Goal: Contribute content: Contribute content

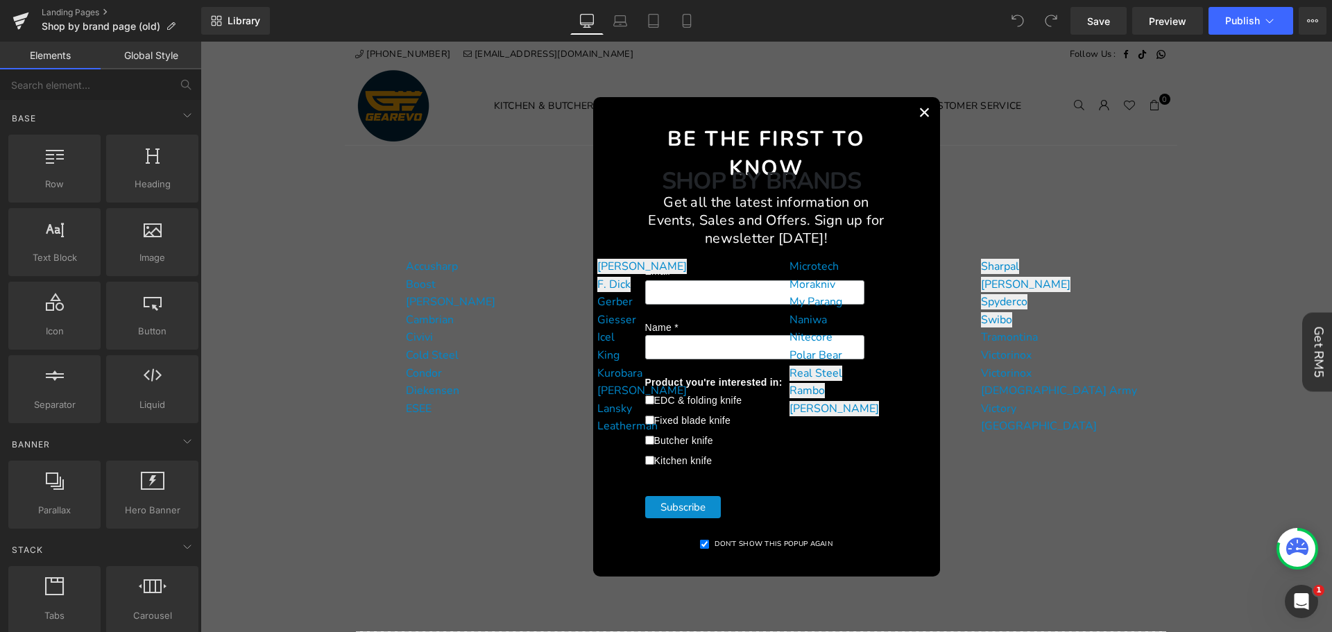
click at [916, 111] on button "×" at bounding box center [924, 112] width 31 height 31
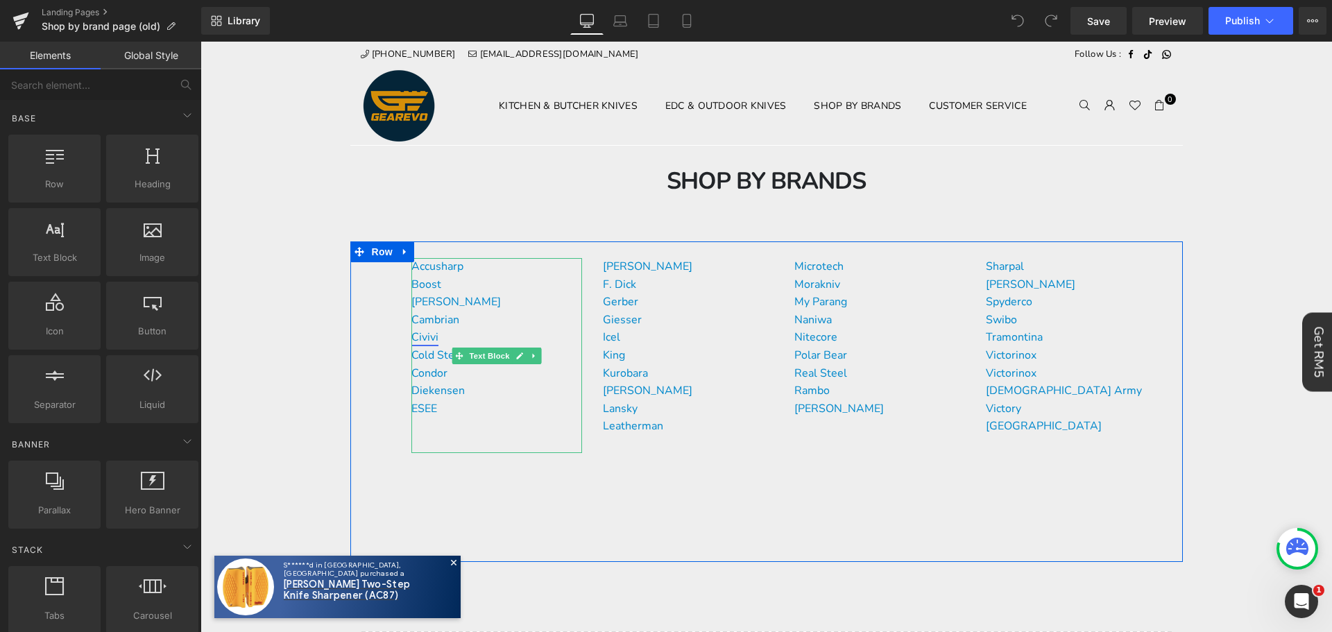
click at [424, 341] on link "Civivi" at bounding box center [424, 336] width 27 height 15
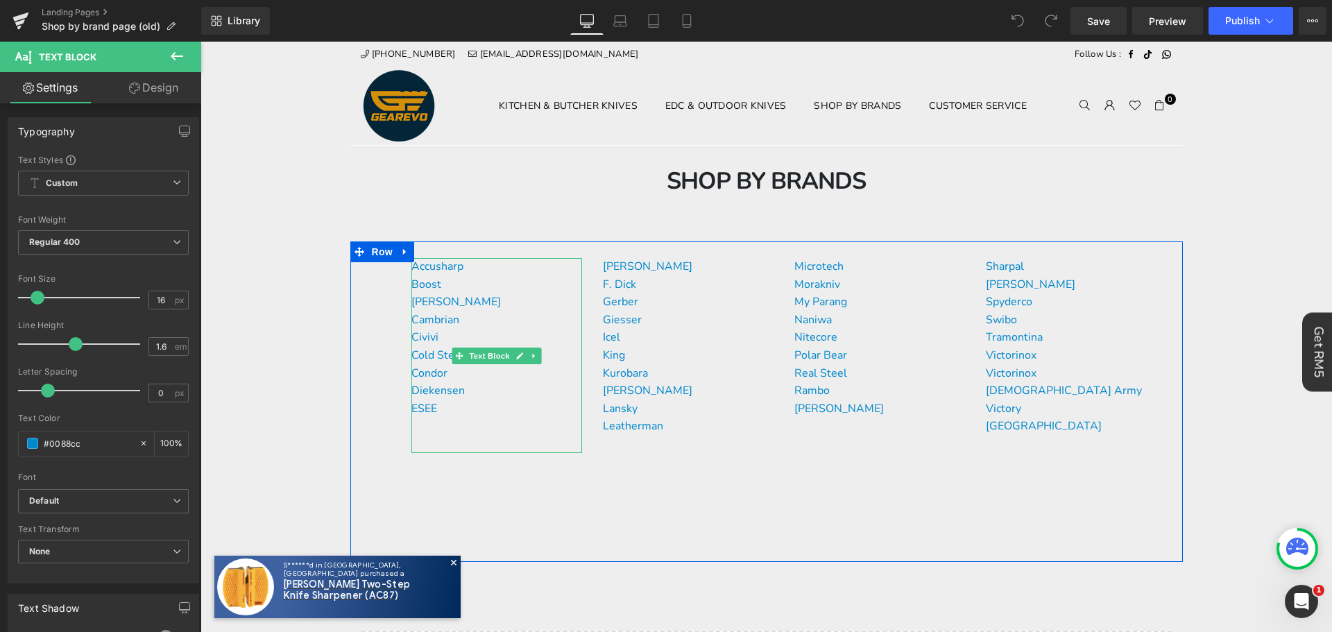
click at [454, 322] on p "Cambrian" at bounding box center [496, 320] width 171 height 18
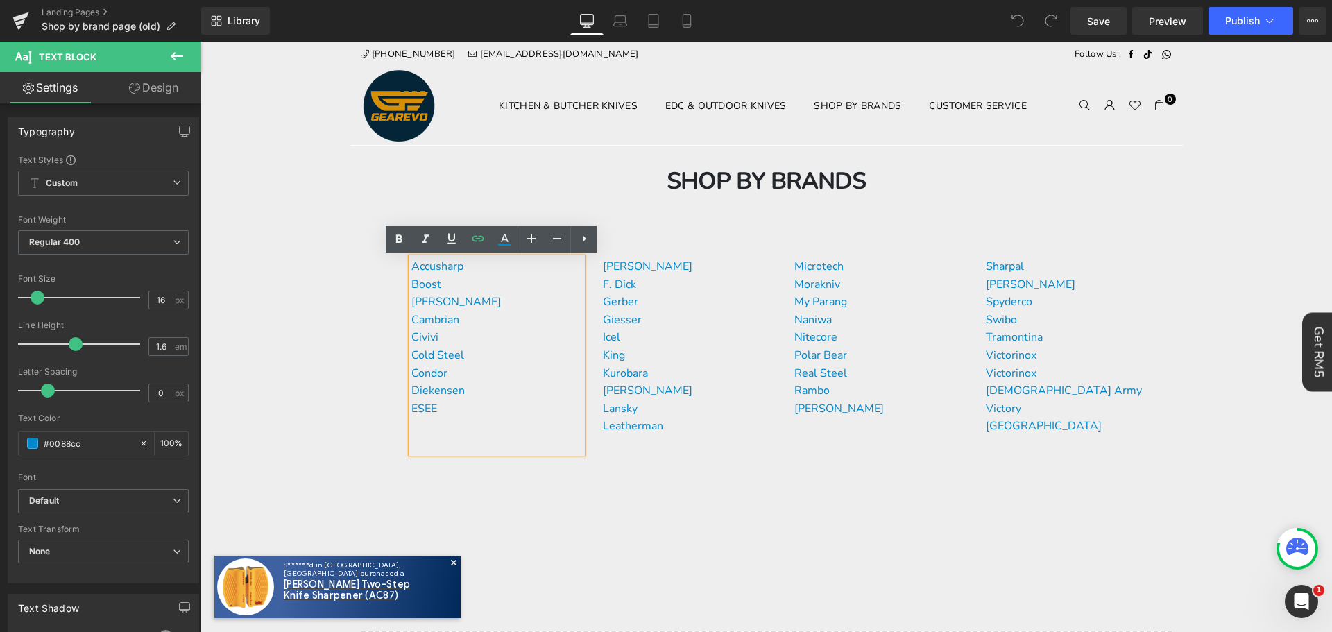
click at [463, 314] on p "Cambrian" at bounding box center [496, 320] width 171 height 18
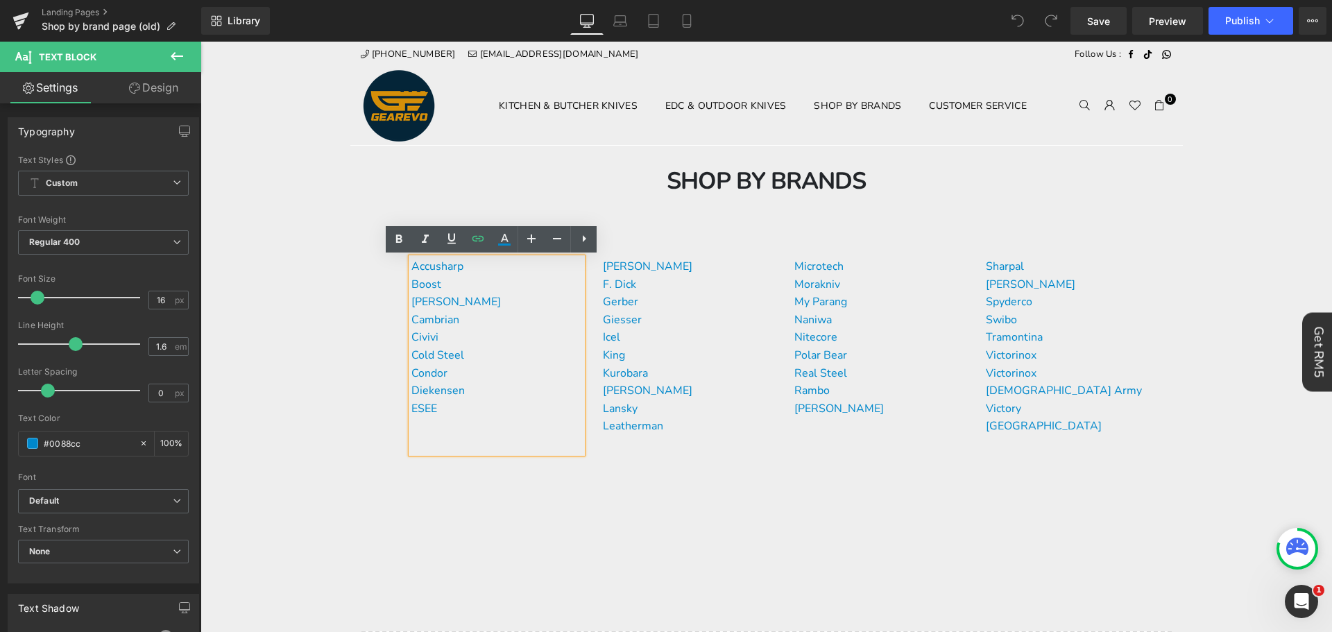
click at [477, 341] on p "Civivi" at bounding box center [496, 338] width 171 height 18
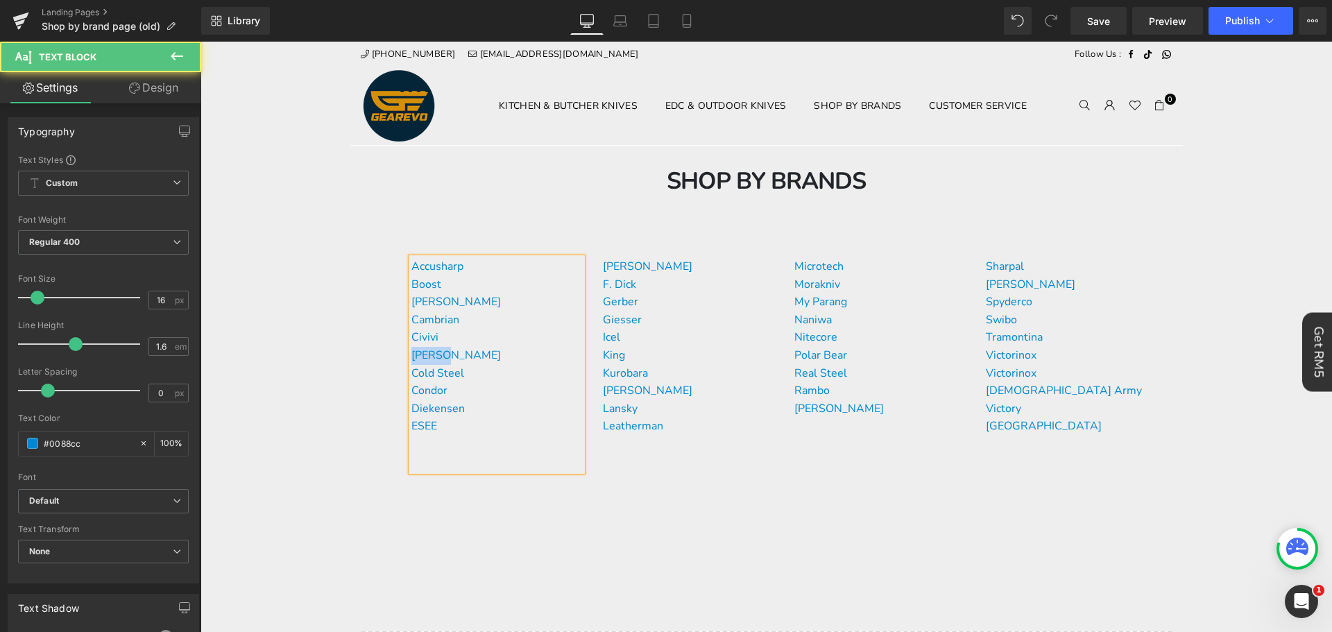
drag, startPoint x: 445, startPoint y: 355, endPoint x: 409, endPoint y: 355, distance: 36.1
click at [411, 355] on p "[PERSON_NAME]" at bounding box center [496, 356] width 171 height 18
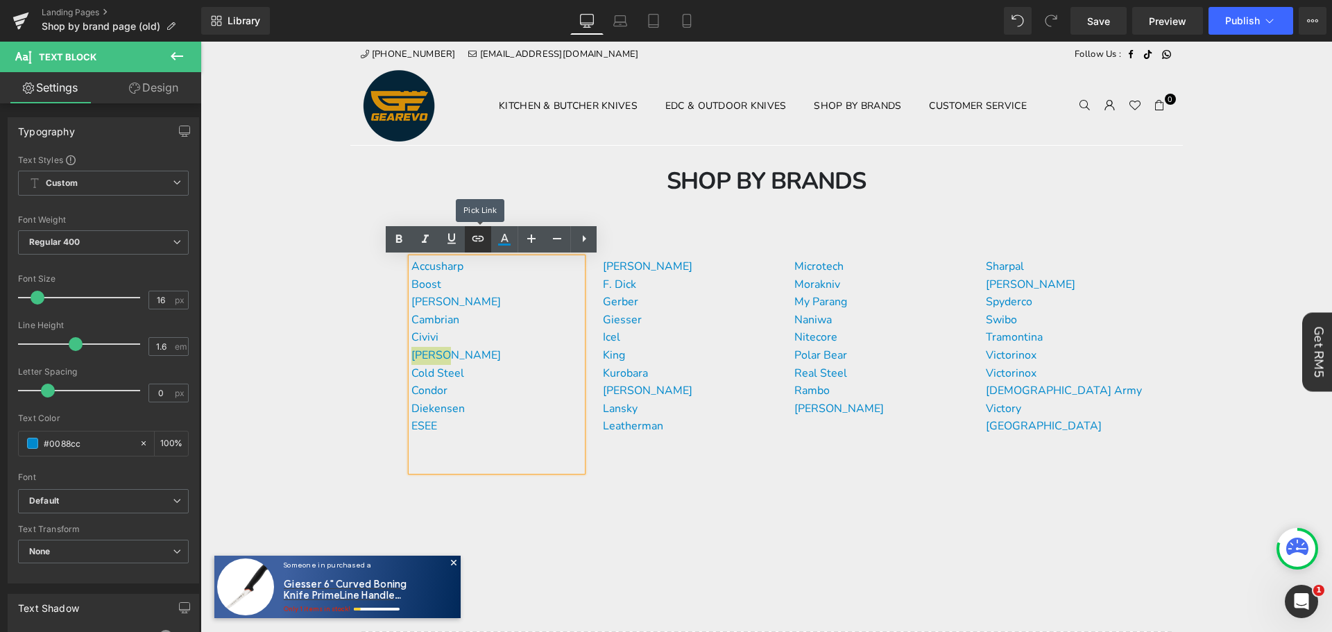
click at [488, 242] on link at bounding box center [478, 239] width 26 height 26
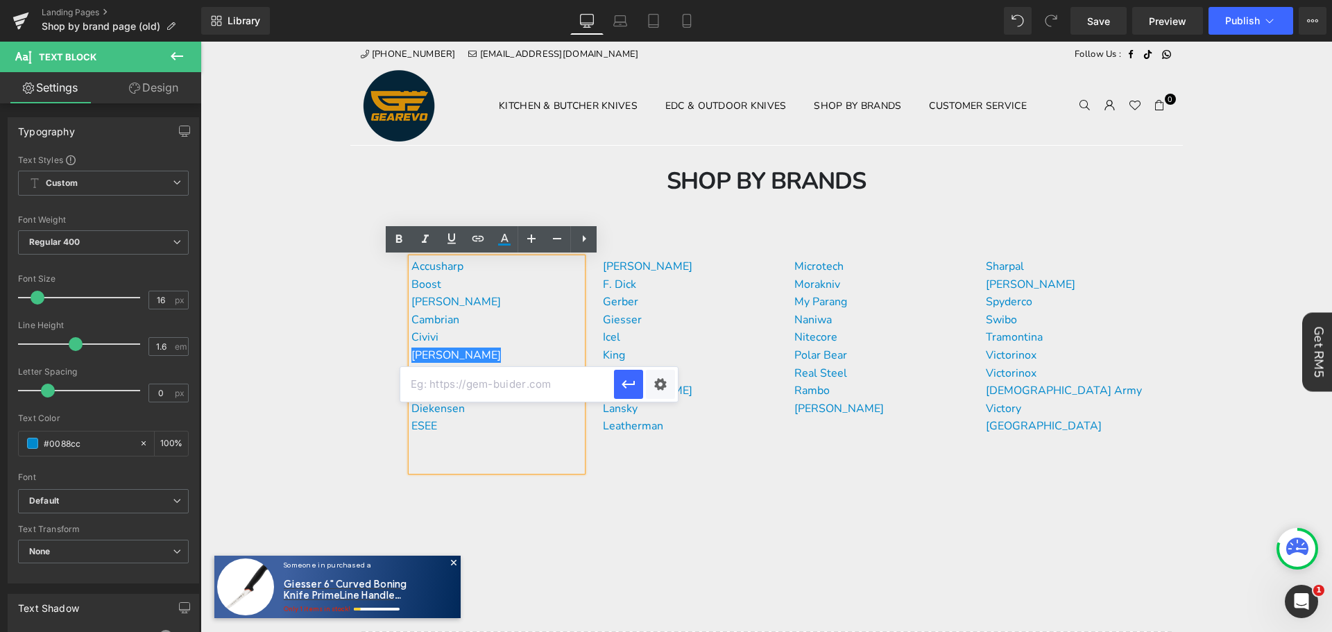
click at [513, 378] on input "text" at bounding box center [507, 384] width 214 height 35
paste input "[URL][DOMAIN_NAME][PERSON_NAME]"
type input "[URL][DOMAIN_NAME][PERSON_NAME]"
drag, startPoint x: 630, startPoint y: 379, endPoint x: 429, endPoint y: 344, distance: 203.5
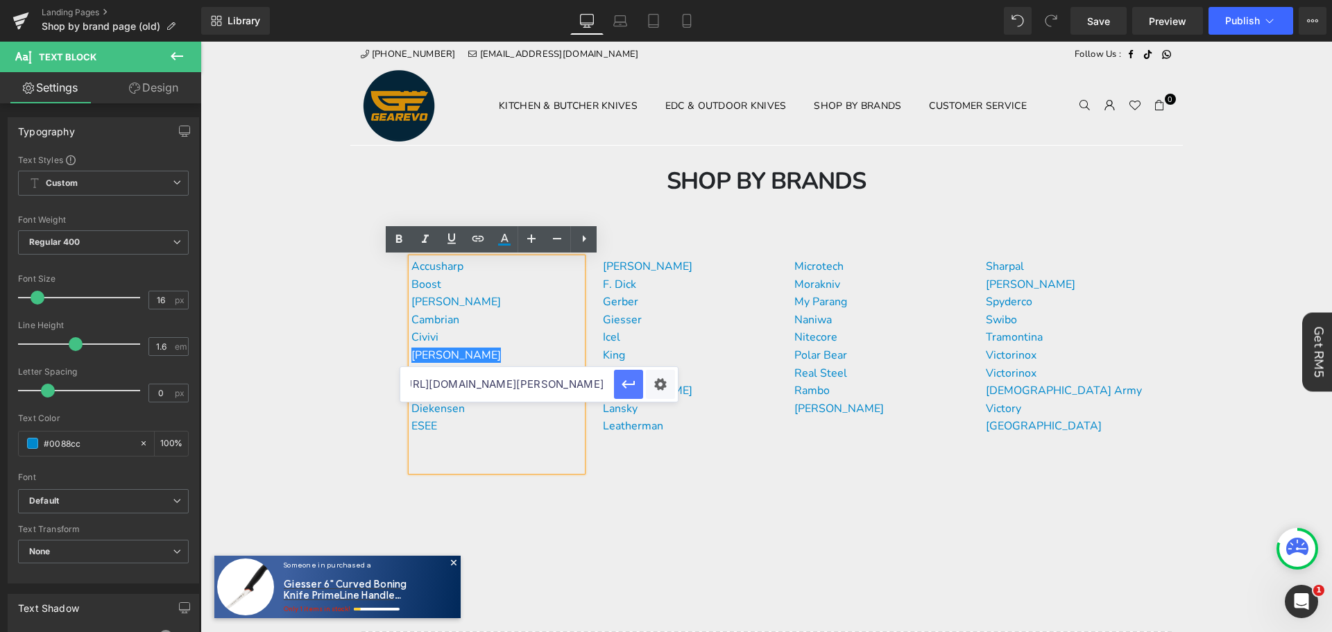
click at [630, 379] on icon "button" at bounding box center [628, 384] width 17 height 17
click at [503, 378] on p "Cold Steel" at bounding box center [496, 374] width 171 height 18
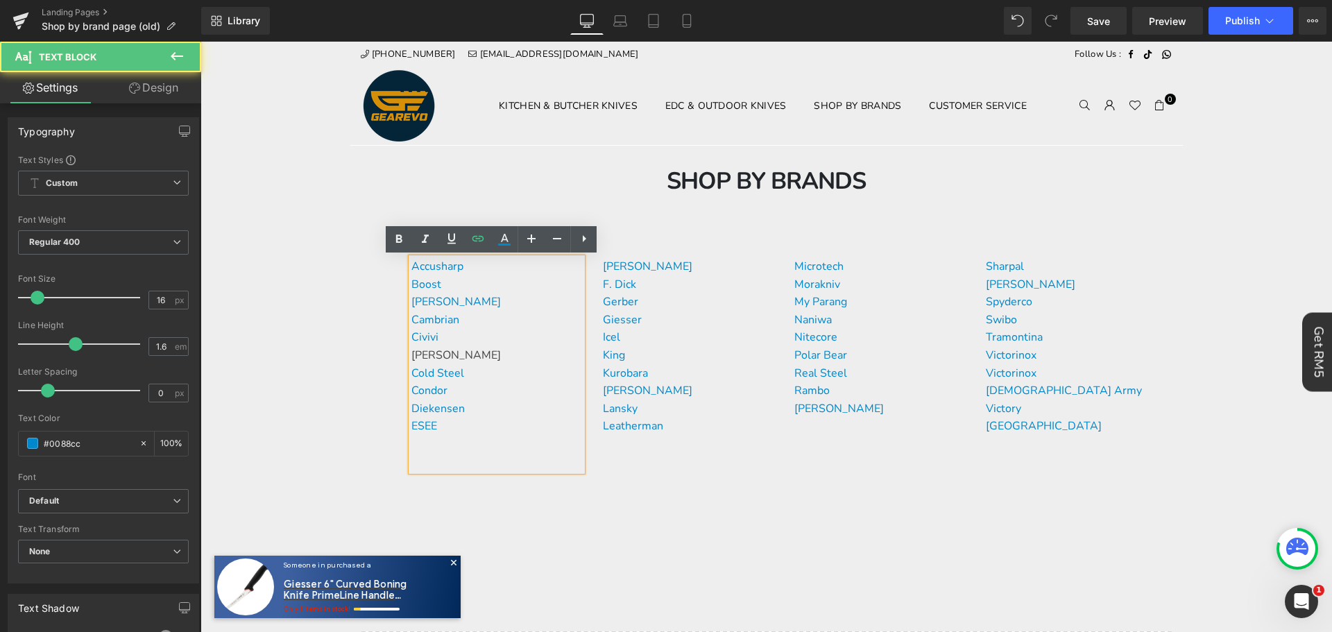
click at [498, 258] on div "Accusharp Boost Buck Knives Cambrian Civivi [PERSON_NAME] Cold Steel Condor Die…" at bounding box center [496, 364] width 171 height 213
click at [508, 240] on icon at bounding box center [504, 239] width 17 height 17
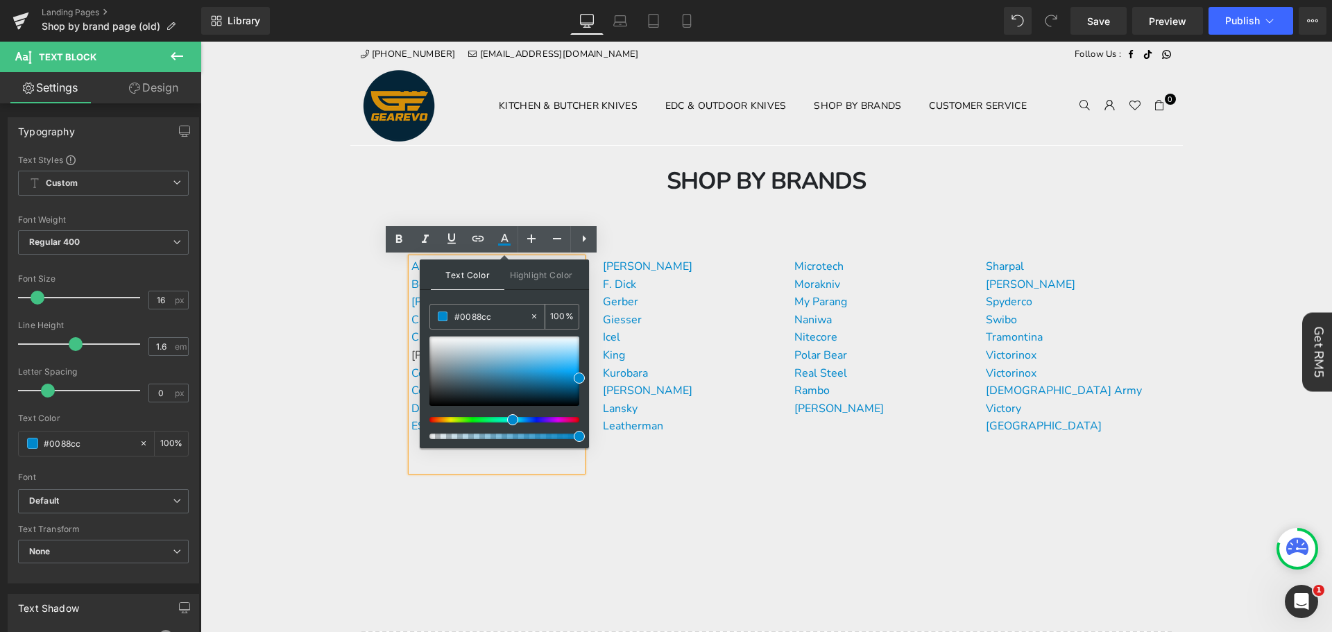
click at [509, 316] on input "#0088cc" at bounding box center [491, 316] width 75 height 15
click at [483, 471] on div "Accusharp Boost Buck Knives Cambrian Civivi [PERSON_NAME] Cold Steel Condor Die…" at bounding box center [496, 364] width 171 height 213
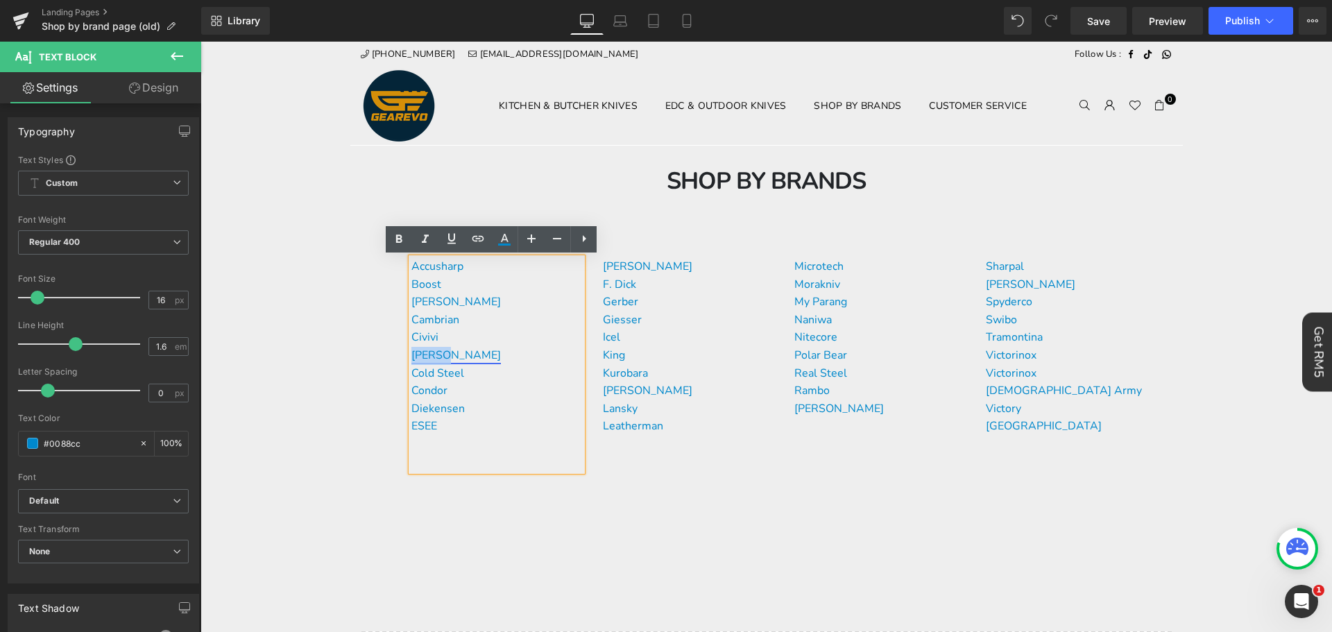
drag, startPoint x: 464, startPoint y: 358, endPoint x: 408, endPoint y: 353, distance: 56.4
click at [411, 353] on p "[PERSON_NAME]" at bounding box center [496, 356] width 171 height 18
click at [504, 244] on icon at bounding box center [504, 244] width 12 height 2
type input "#444444"
type input "100"
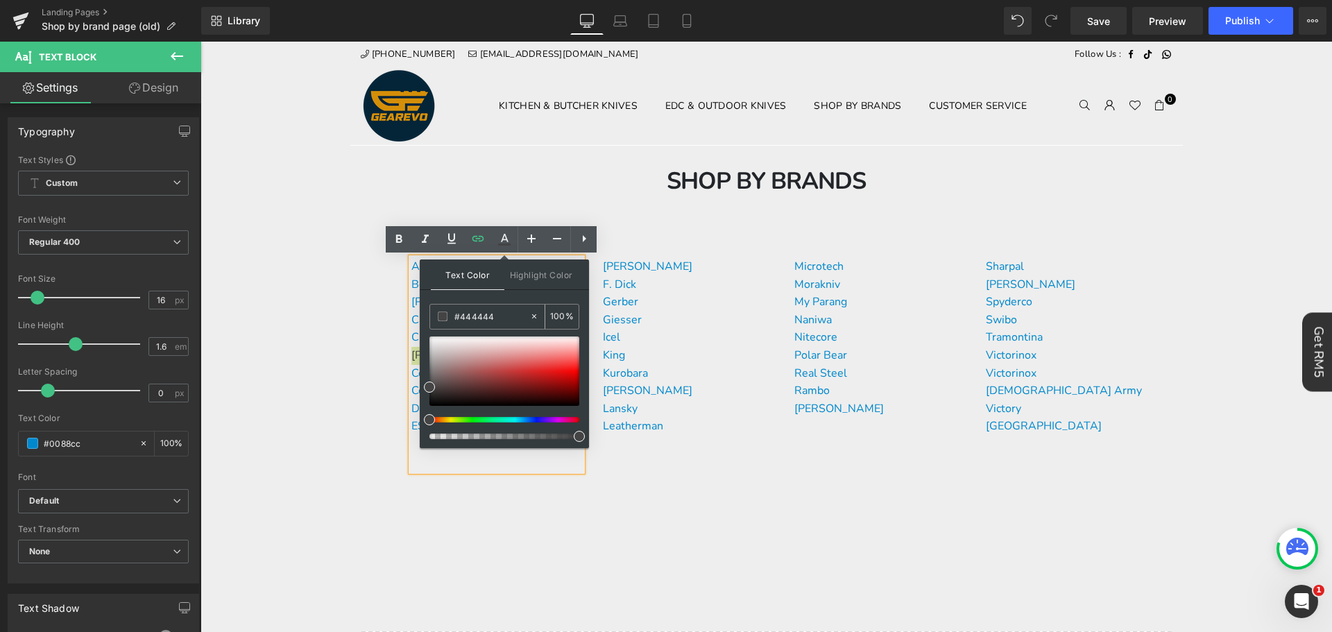
click at [508, 310] on input "#444444" at bounding box center [491, 316] width 75 height 15
paste input "0088cc"
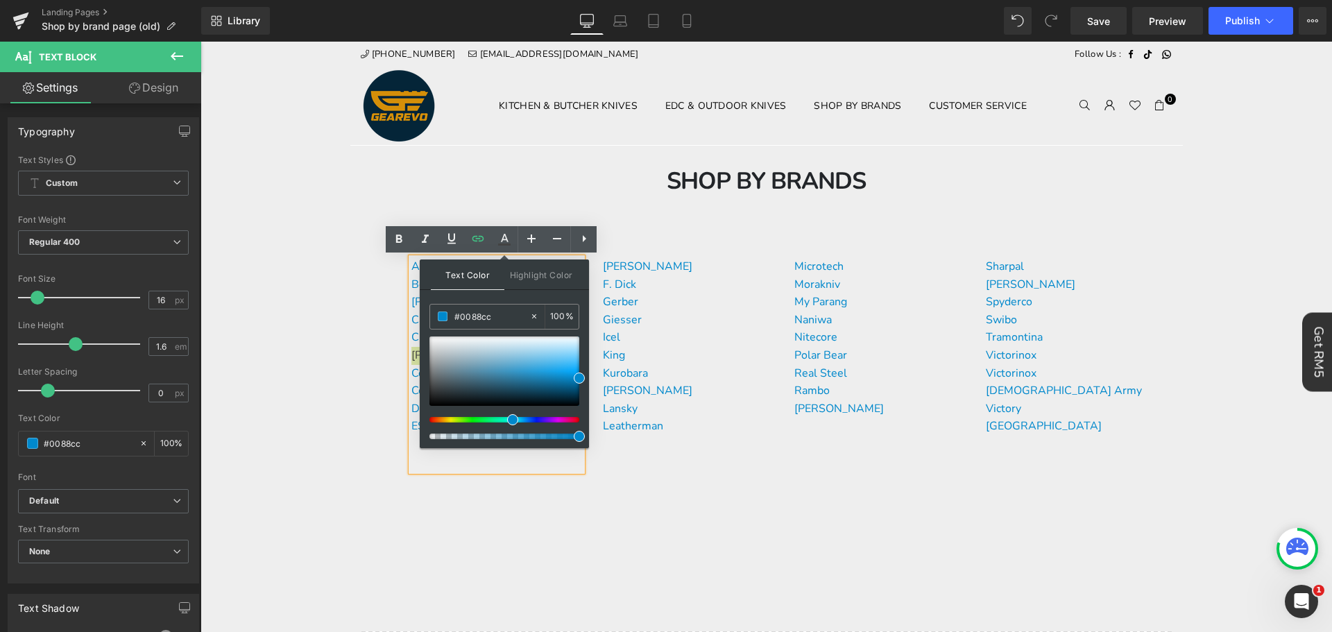
type input "#0088cc"
click at [579, 376] on span at bounding box center [579, 377] width 11 height 11
click at [445, 464] on div "Accusharp Boost Buck Knives Cambrian Civivi [PERSON_NAME] Cold Steel Condor Die…" at bounding box center [496, 364] width 171 height 213
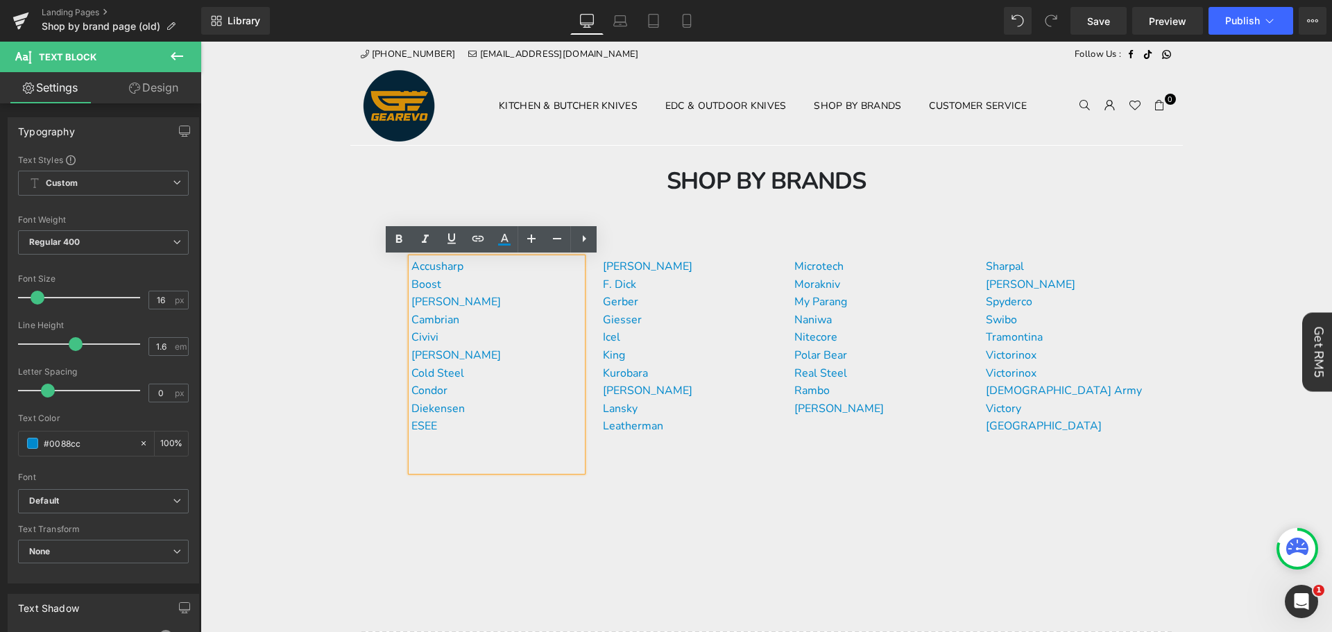
click at [447, 286] on p "Boost" at bounding box center [496, 285] width 171 height 18
click at [464, 268] on p "Accusharp" at bounding box center [496, 267] width 171 height 18
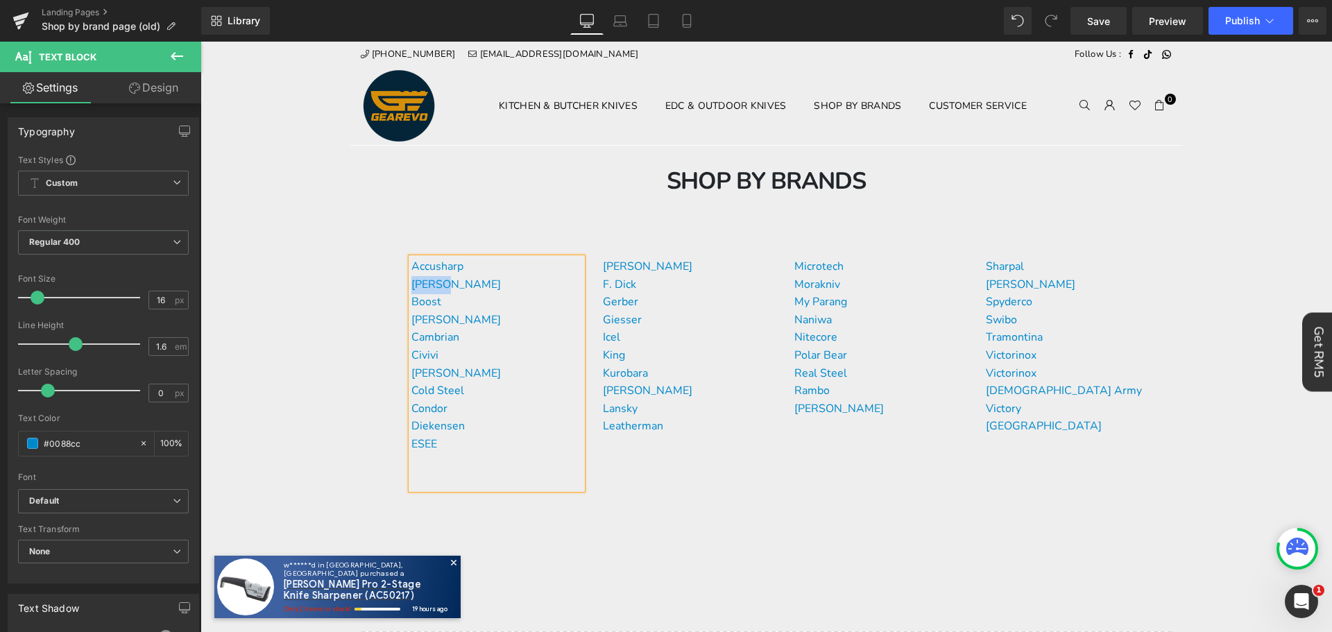
drag, startPoint x: 449, startPoint y: 283, endPoint x: 409, endPoint y: 280, distance: 41.1
click at [411, 280] on p "[PERSON_NAME]" at bounding box center [496, 285] width 171 height 18
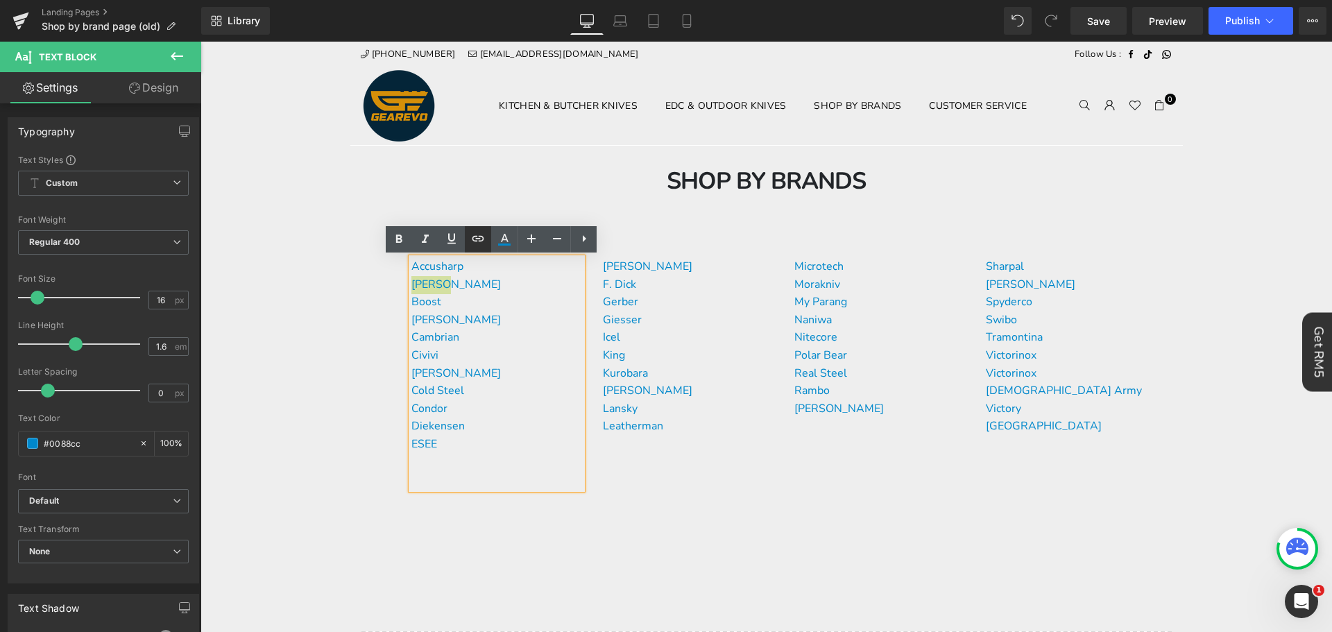
click at [482, 243] on icon at bounding box center [478, 238] width 17 height 17
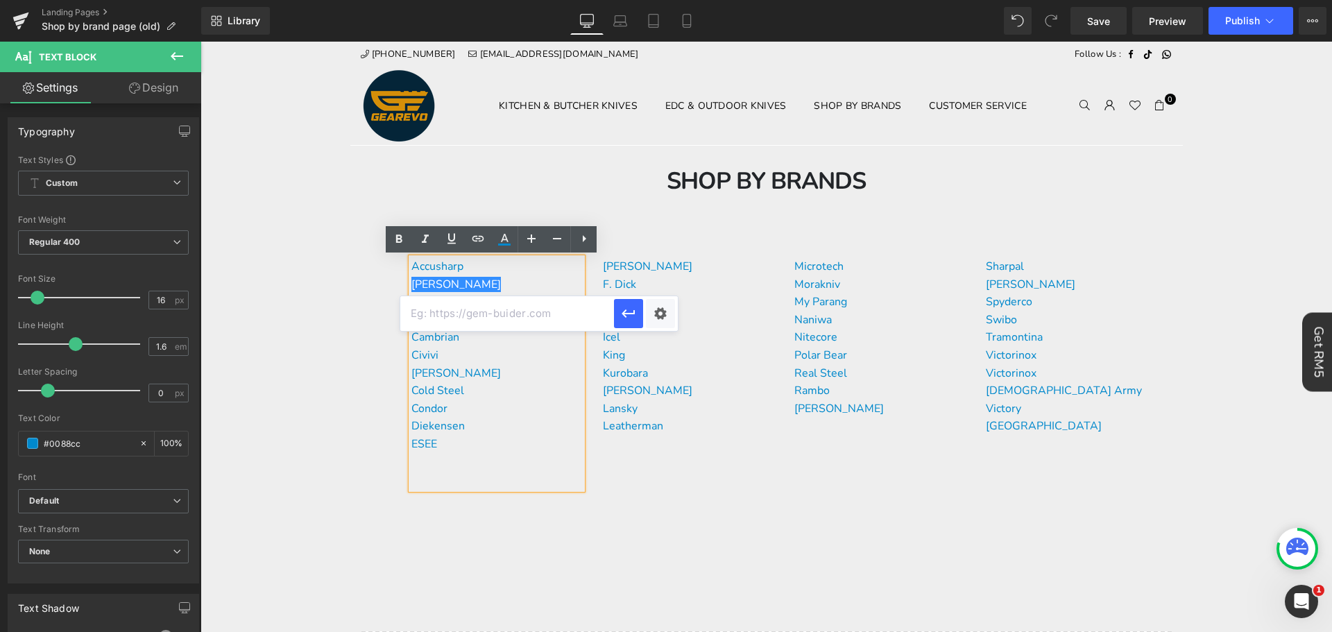
click at [489, 320] on input "text" at bounding box center [507, 313] width 214 height 35
paste input "[URL][DOMAIN_NAME][PERSON_NAME]"
type input "[URL][DOMAIN_NAME][PERSON_NAME]"
click at [631, 311] on icon "button" at bounding box center [628, 313] width 17 height 17
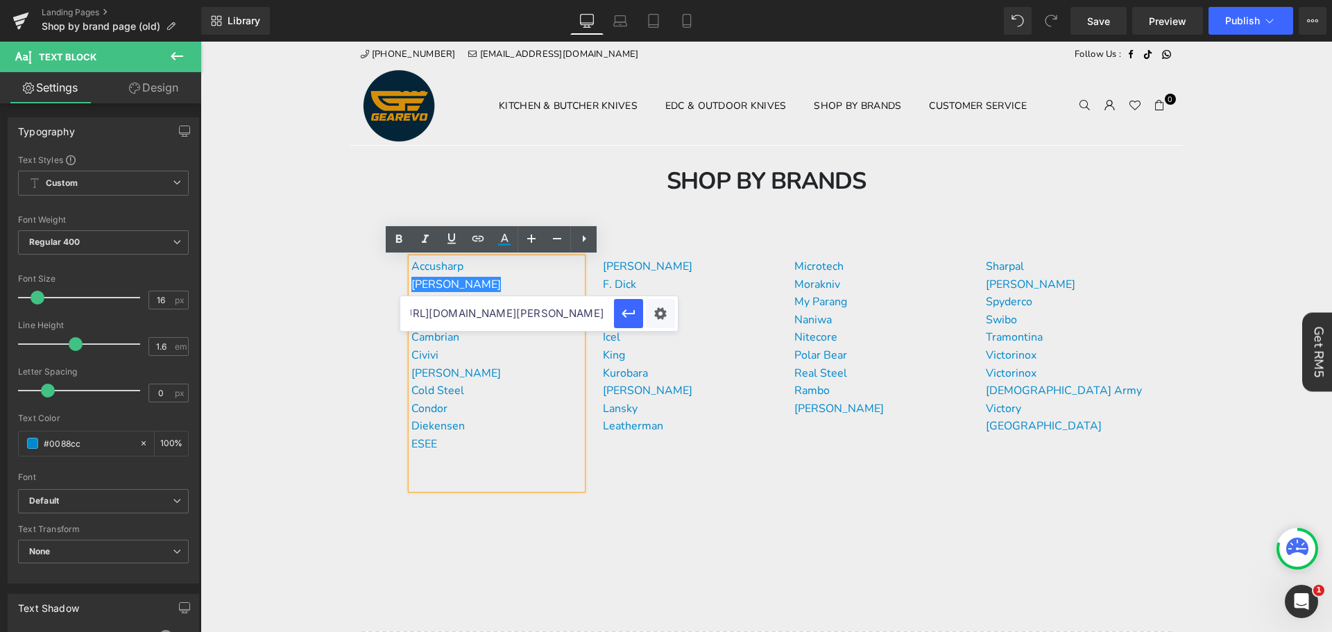
scroll to position [0, 0]
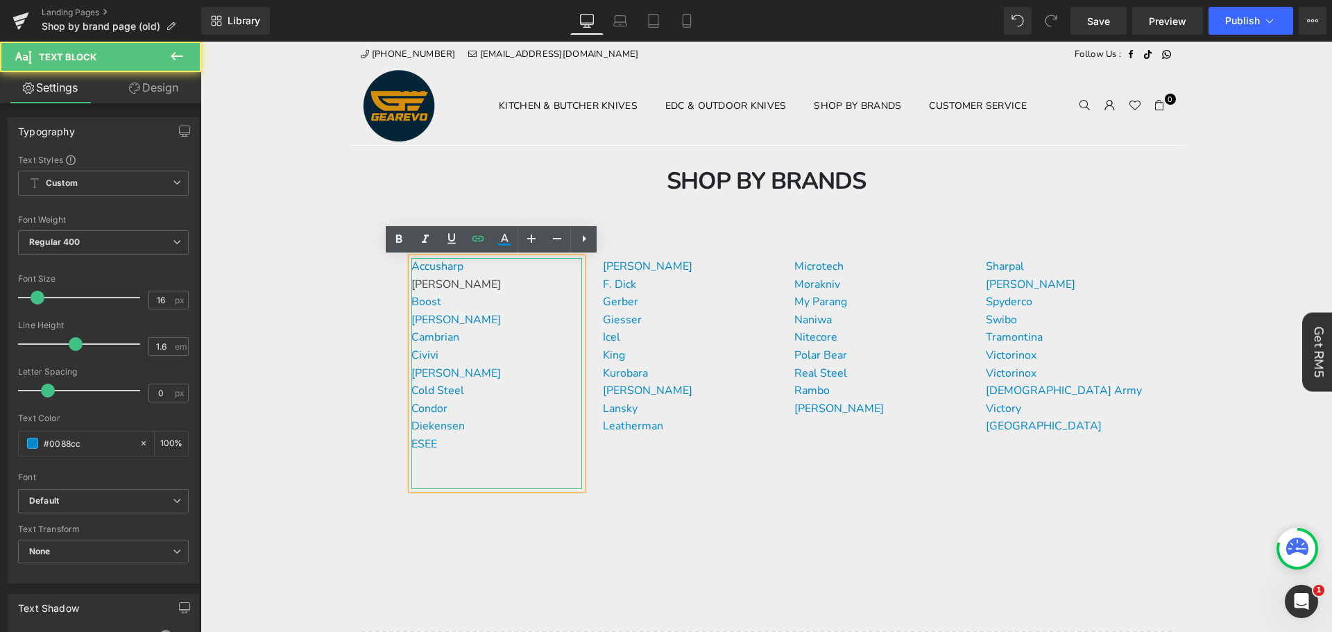
click at [485, 299] on p "Boost" at bounding box center [496, 302] width 171 height 18
click at [500, 233] on icon at bounding box center [504, 239] width 17 height 17
type input "100"
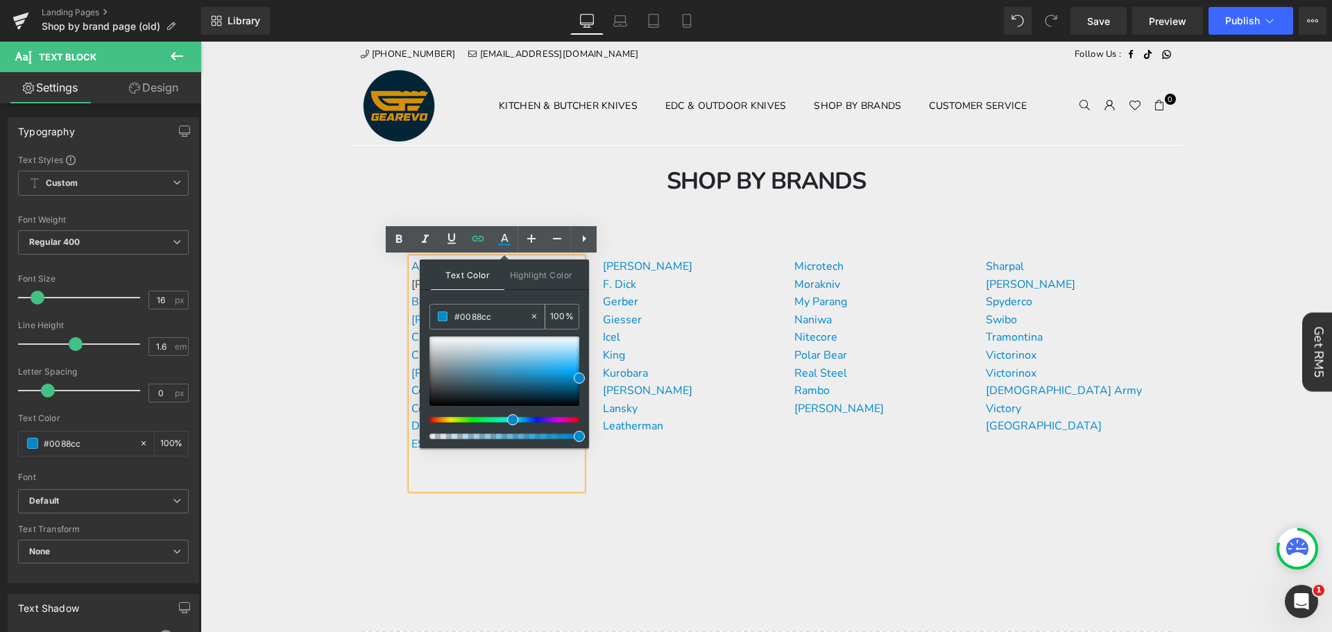
click at [509, 319] on input "#0088cc" at bounding box center [491, 316] width 75 height 15
click at [519, 466] on div "Accusharp [PERSON_NAME] Boost Buck Knives Cambrian Civivi [PERSON_NAME] Cold St…" at bounding box center [496, 373] width 171 height 231
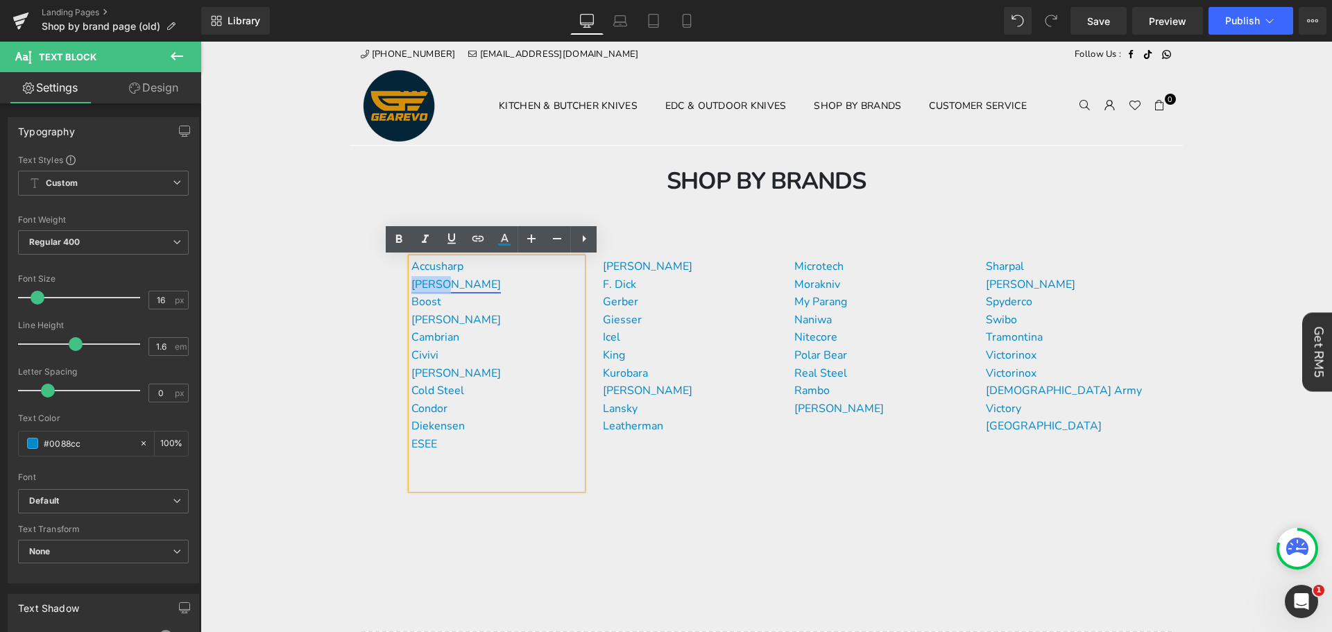
drag, startPoint x: 464, startPoint y: 284, endPoint x: 407, endPoint y: 281, distance: 57.0
click at [411, 281] on p "[PERSON_NAME]" at bounding box center [496, 285] width 171 height 18
click at [501, 234] on icon at bounding box center [504, 239] width 17 height 17
type input "#444444"
type input "100"
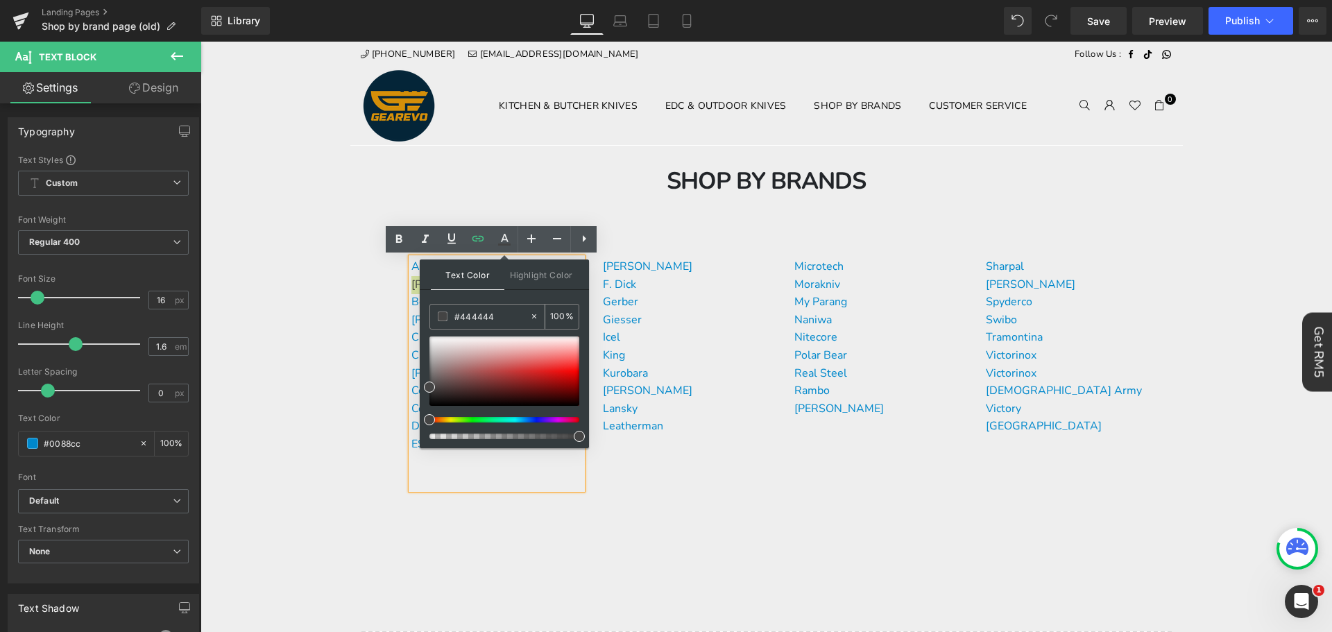
click at [507, 318] on input "#444444" at bounding box center [491, 316] width 75 height 15
paste input "0088cc"
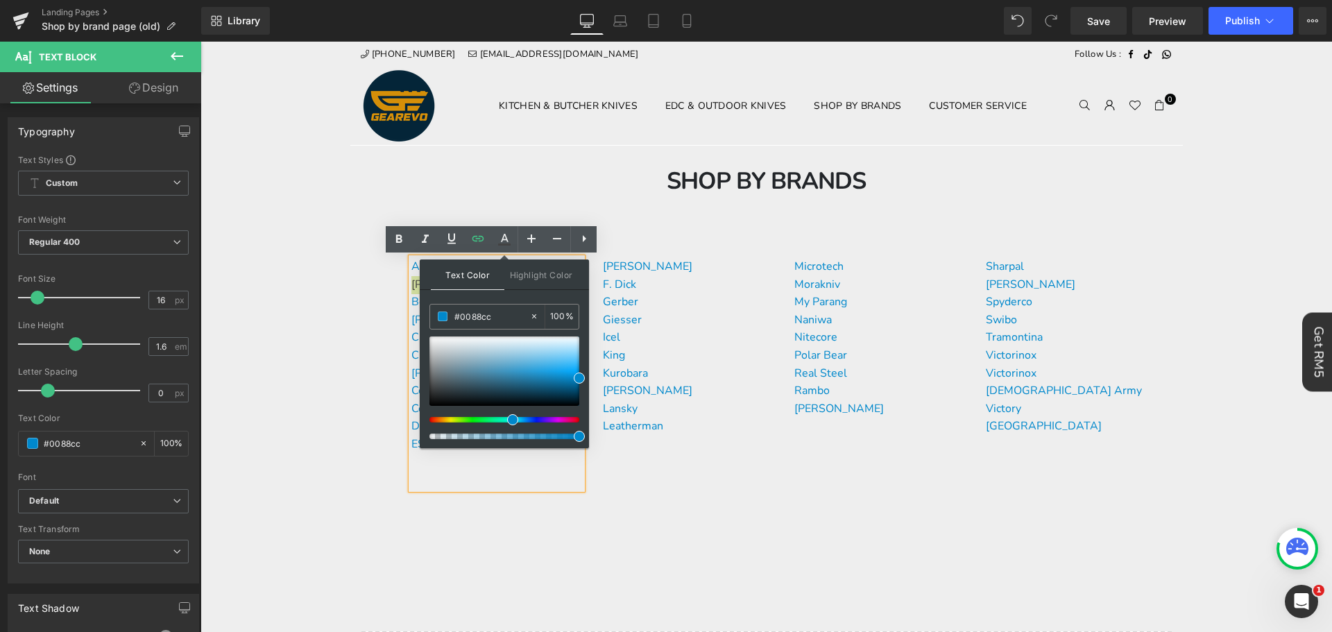
type input "#0088cc"
click at [578, 378] on span at bounding box center [579, 377] width 11 height 11
click at [501, 472] on div "Accusharp [PERSON_NAME] Boost Buck Knives Cambrian Civivi [PERSON_NAME] Cold St…" at bounding box center [496, 373] width 171 height 231
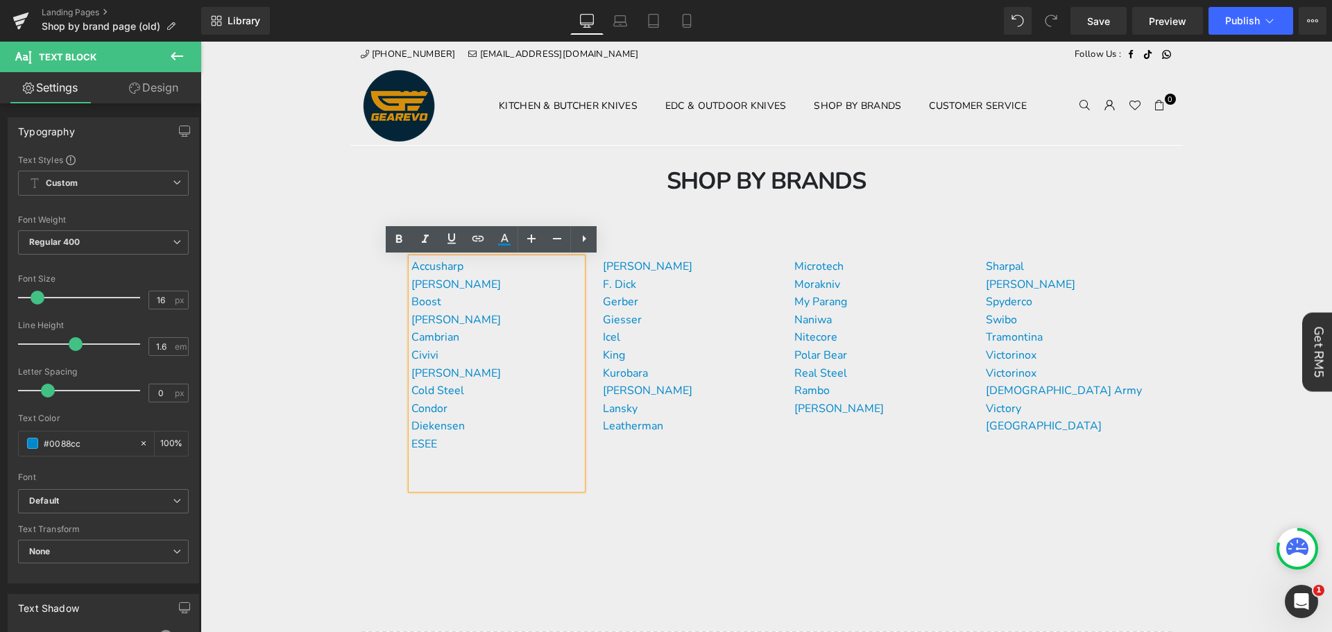
click at [669, 539] on div "Accusharp [PERSON_NAME] Boost Buck Knives Cambrian Civivi [PERSON_NAME] Cold St…" at bounding box center [766, 401] width 832 height 320
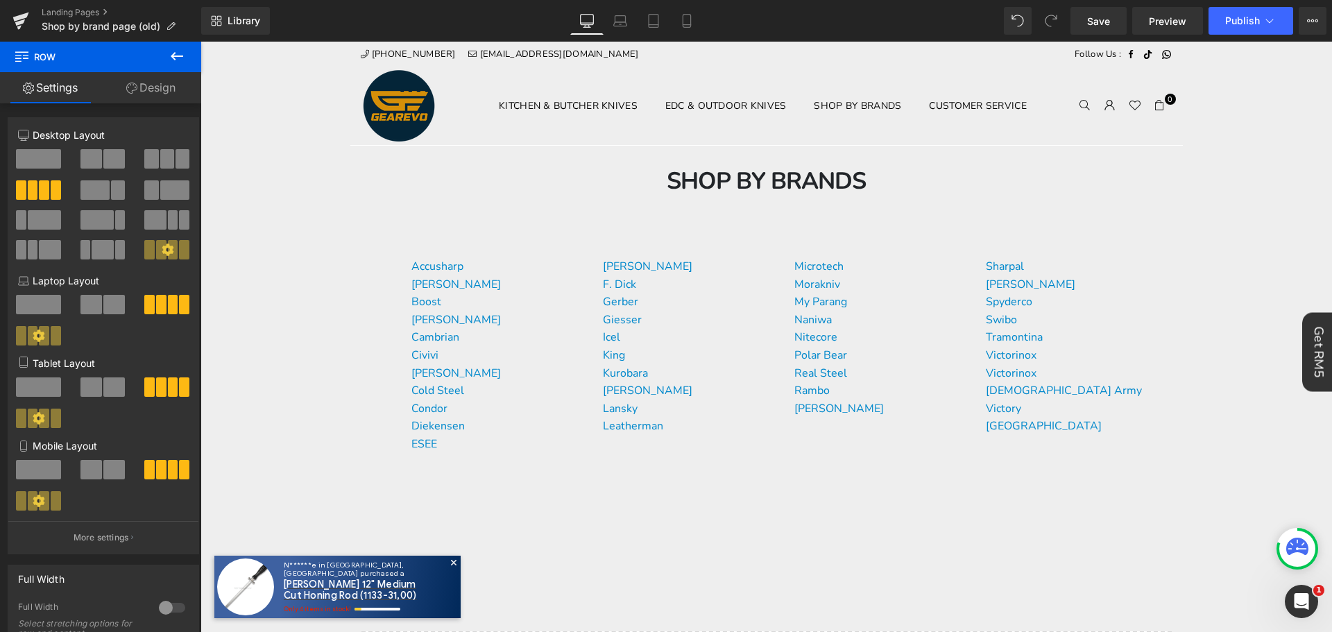
click at [293, 149] on body "Time to own it Why wait? Shop [DATE], 0% interest over 3 payments. 0% interest …" at bounding box center [765, 639] width 1131 height 1195
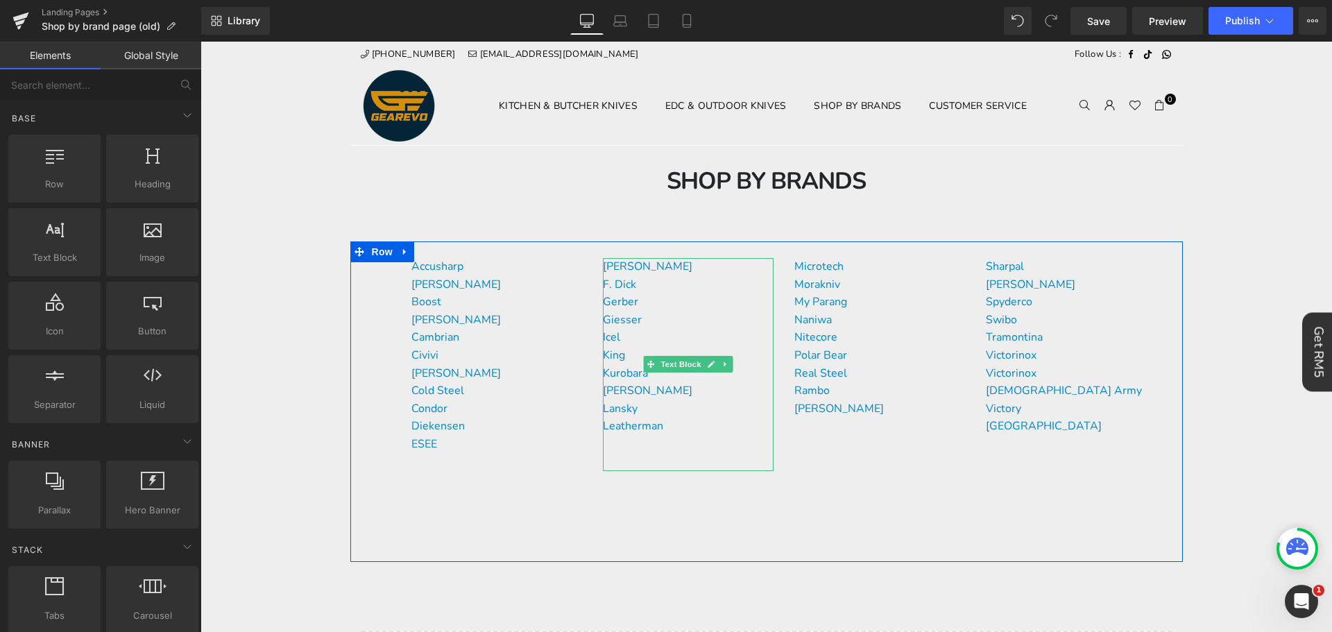
click at [649, 334] on p "Icel" at bounding box center [688, 338] width 171 height 18
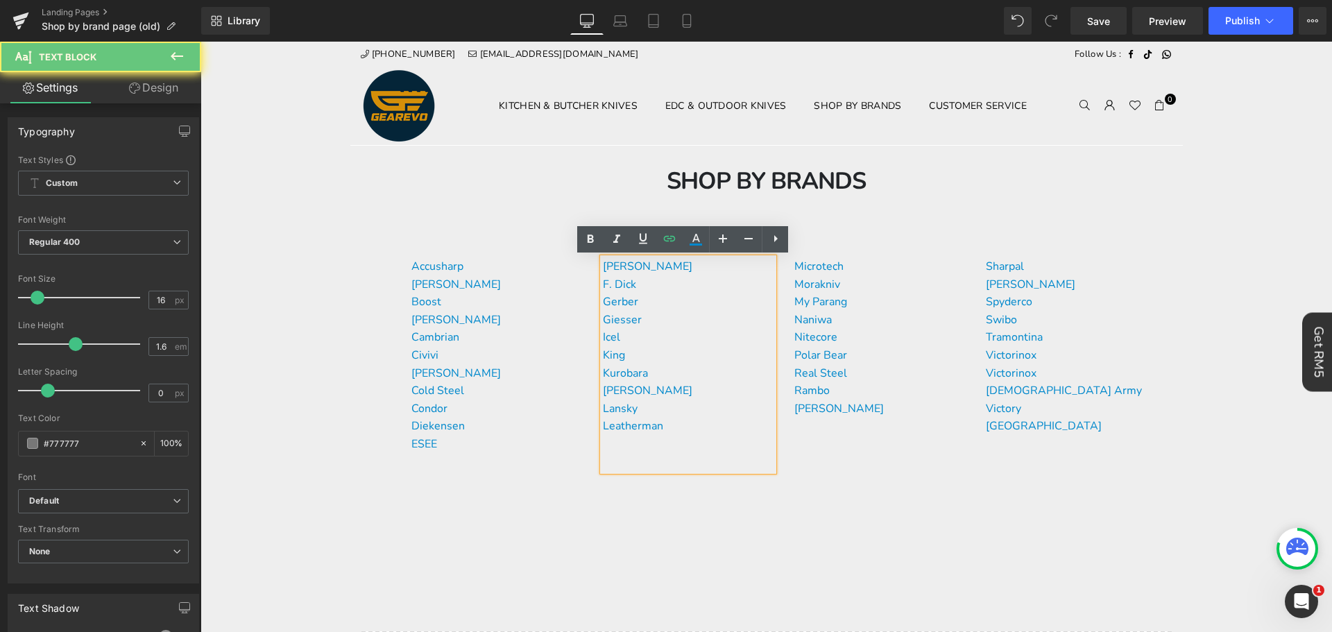
click at [649, 334] on p "Icel" at bounding box center [688, 338] width 171 height 18
click at [639, 334] on p "Icel" at bounding box center [688, 338] width 171 height 18
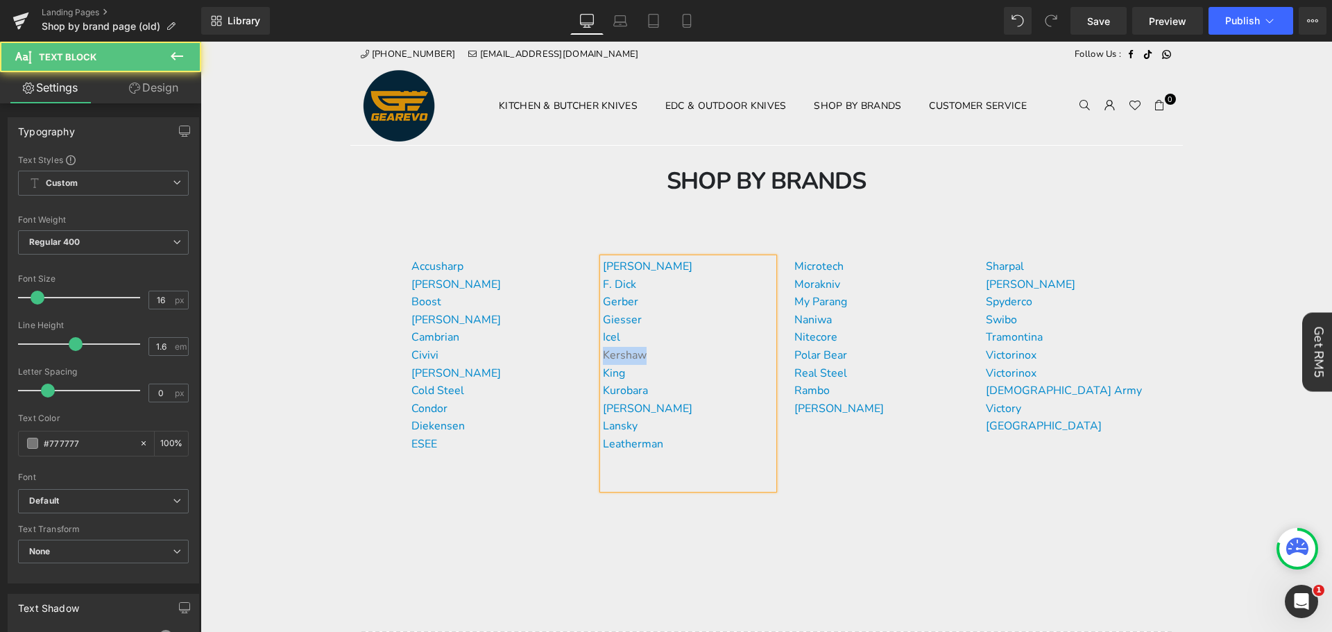
drag, startPoint x: 658, startPoint y: 354, endPoint x: 599, endPoint y: 353, distance: 59.0
click at [603, 353] on p "Kershaw" at bounding box center [688, 356] width 171 height 18
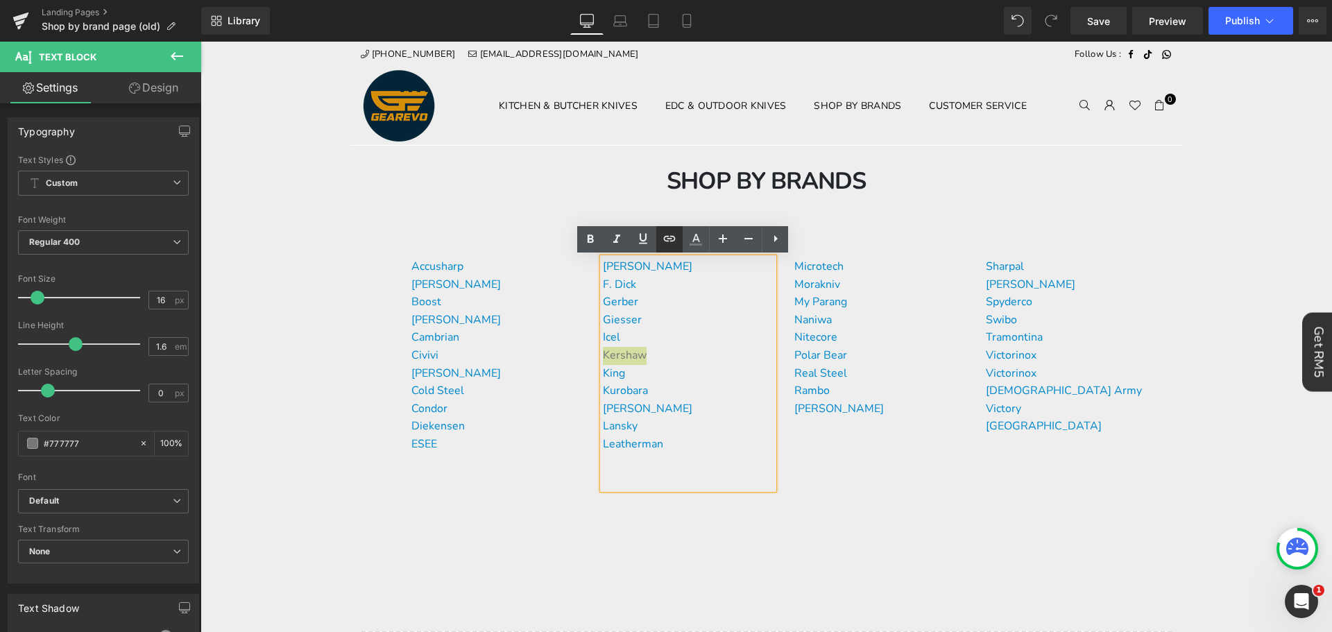
click at [665, 246] on icon at bounding box center [669, 238] width 17 height 17
click at [671, 372] on input "text" at bounding box center [699, 384] width 214 height 35
paste input "[URL][DOMAIN_NAME]"
type input "[URL][DOMAIN_NAME]"
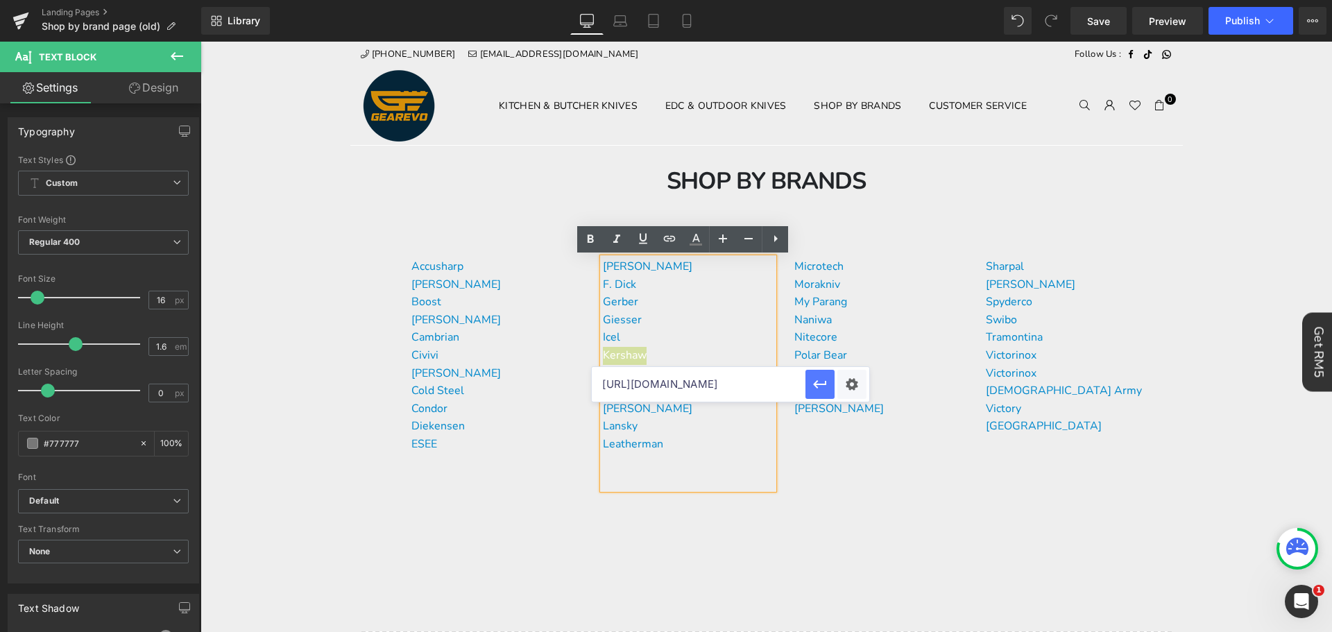
click at [826, 386] on icon "button" at bounding box center [820, 384] width 17 height 17
click at [676, 368] on p "King" at bounding box center [688, 374] width 171 height 18
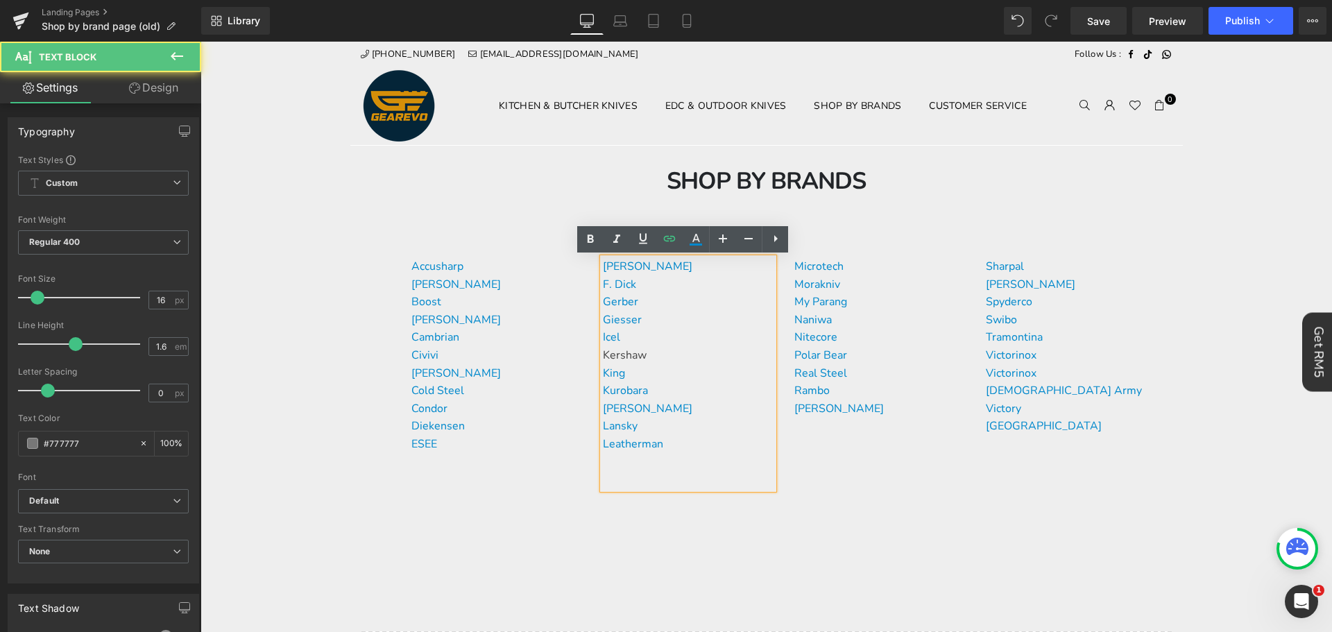
click at [659, 352] on p "Kershaw" at bounding box center [688, 356] width 171 height 18
click at [640, 374] on p "King" at bounding box center [688, 374] width 171 height 18
click at [698, 240] on icon at bounding box center [696, 238] width 8 height 8
type input "100"
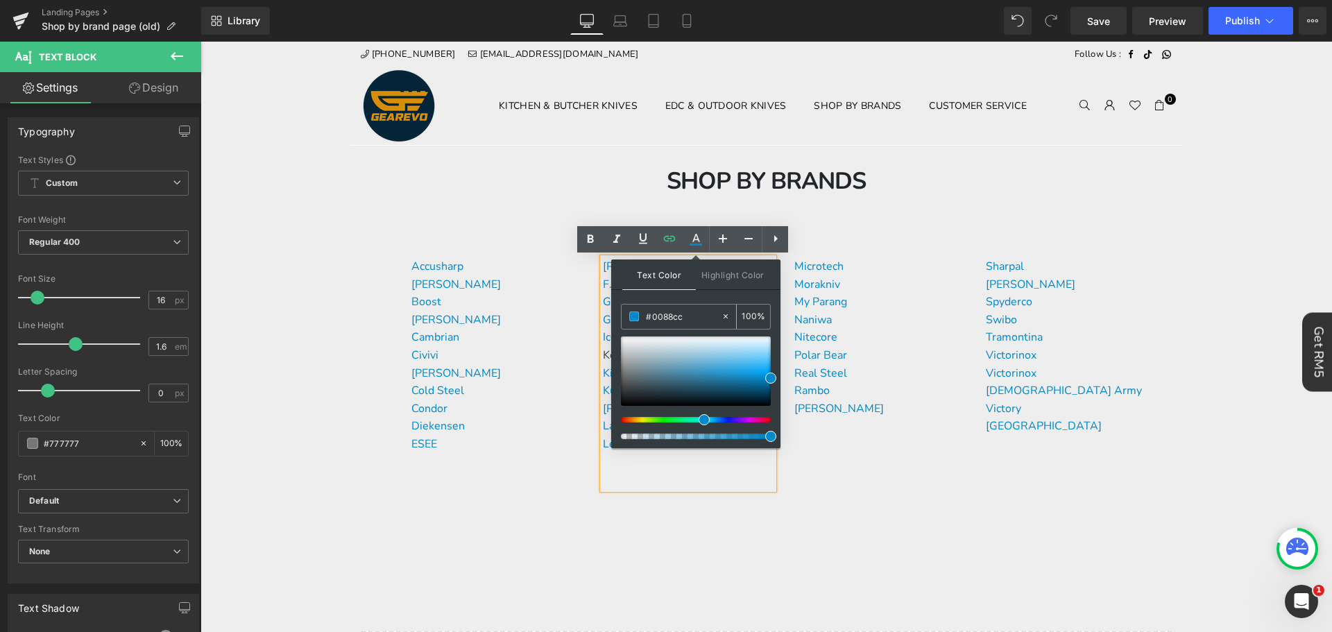
click at [666, 312] on input "#0088cc" at bounding box center [683, 316] width 75 height 15
paste input "[URL][DOMAIN_NAME]"
type input "[URL][DOMAIN_NAME]"
type input "0"
click at [670, 471] on div "[PERSON_NAME] F. [PERSON_NAME] [PERSON_NAME] [PERSON_NAME] [PERSON_NAME] Kuroba…" at bounding box center [688, 373] width 171 height 231
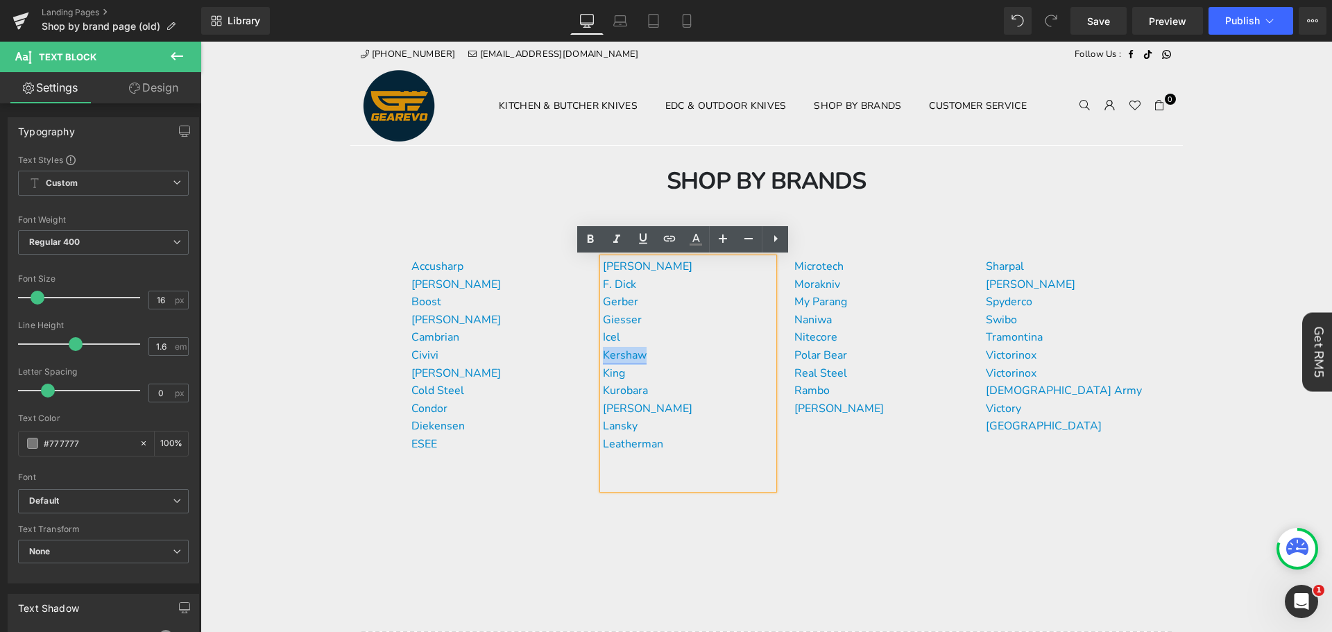
drag, startPoint x: 673, startPoint y: 354, endPoint x: 599, endPoint y: 352, distance: 74.9
click at [603, 352] on p "Kershaw" at bounding box center [688, 356] width 171 height 18
click at [700, 237] on icon at bounding box center [695, 239] width 17 height 17
type input "#444444"
type input "100"
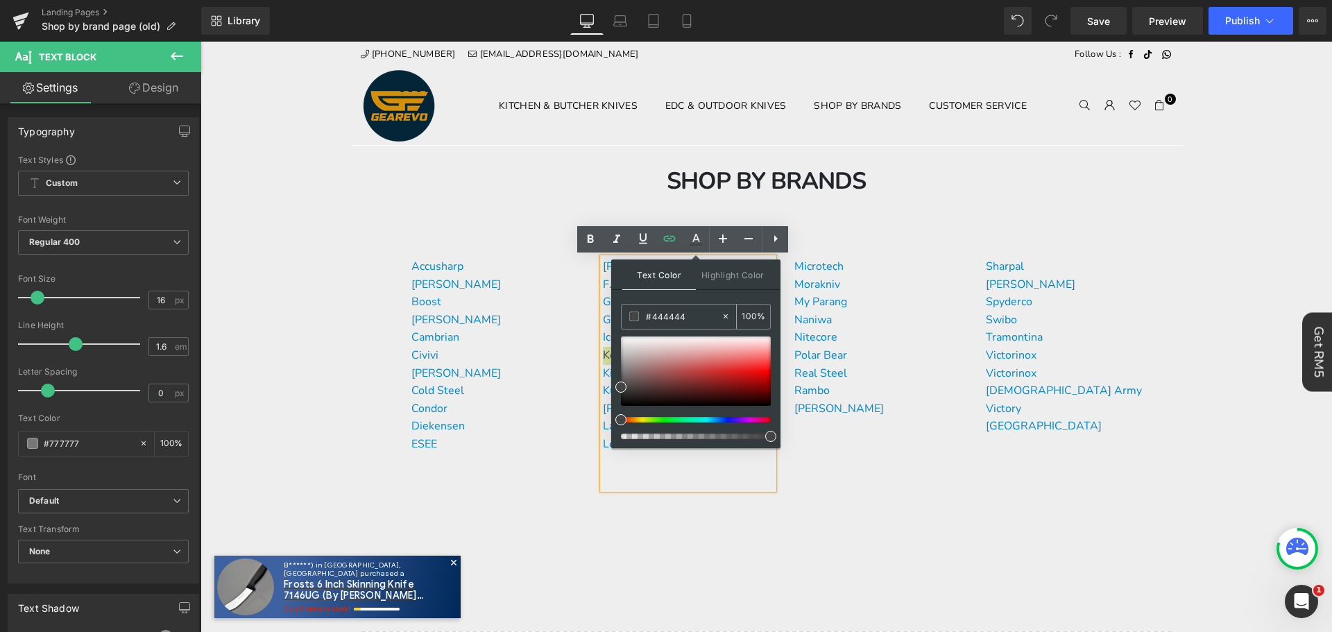
drag, startPoint x: 688, startPoint y: 313, endPoint x: 771, endPoint y: 381, distance: 107.9
click at [688, 313] on input "#444444" at bounding box center [683, 316] width 75 height 15
paste input "0088cc"
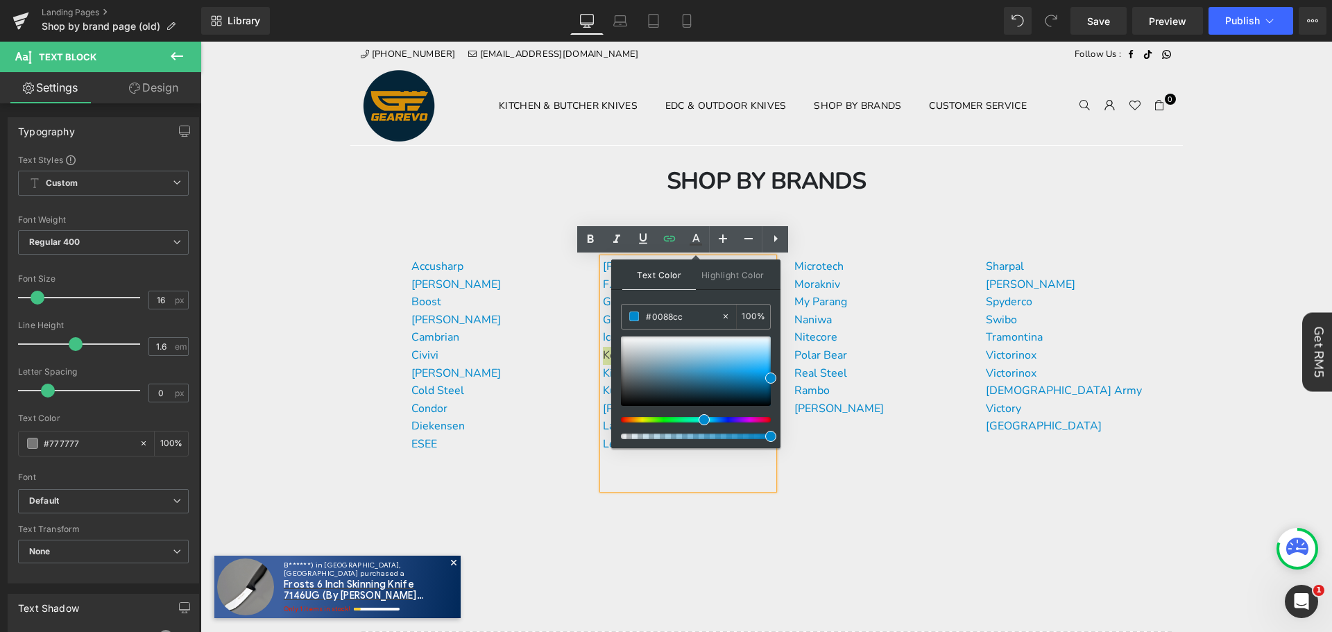
type input "#0088cc"
click at [772, 372] on div "Text Color Highlight Color rgba(0, 136, 204, 1) #0088cc 100 % transparent trans…" at bounding box center [695, 353] width 169 height 189
click at [768, 375] on span at bounding box center [770, 377] width 11 height 11
click at [671, 475] on div "[PERSON_NAME] F. [PERSON_NAME] [PERSON_NAME] [PERSON_NAME] [PERSON_NAME] Kuroba…" at bounding box center [688, 373] width 171 height 231
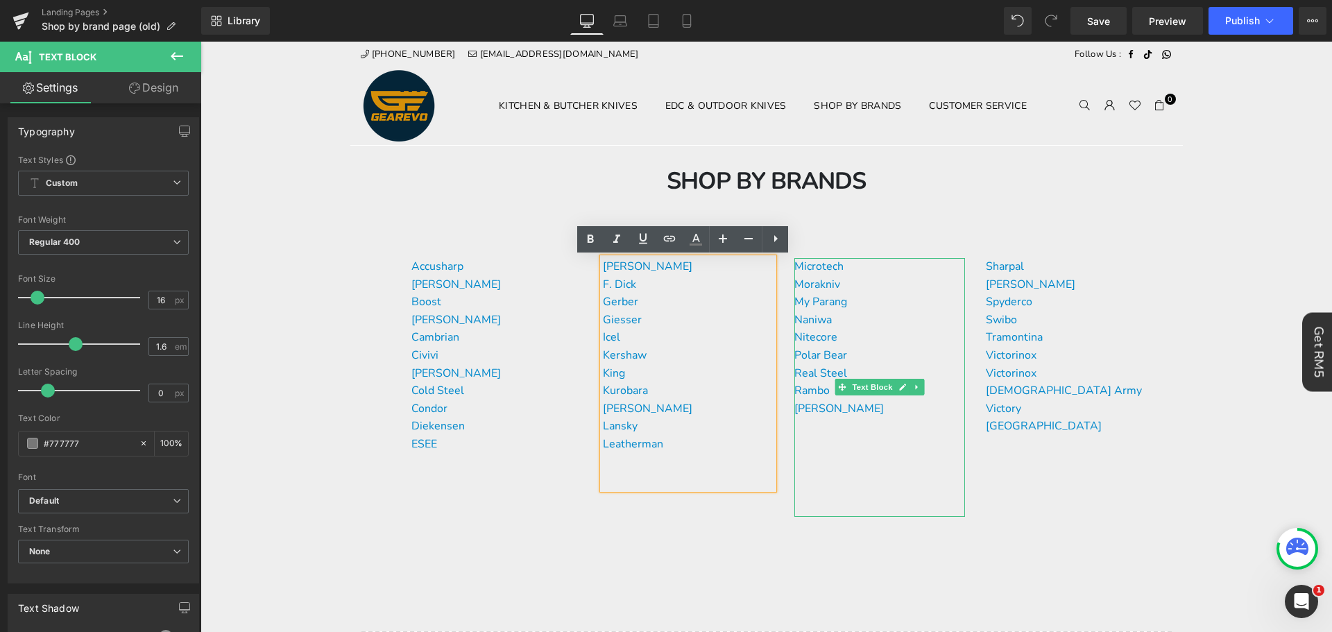
click at [873, 266] on div "Microtech" at bounding box center [879, 267] width 171 height 18
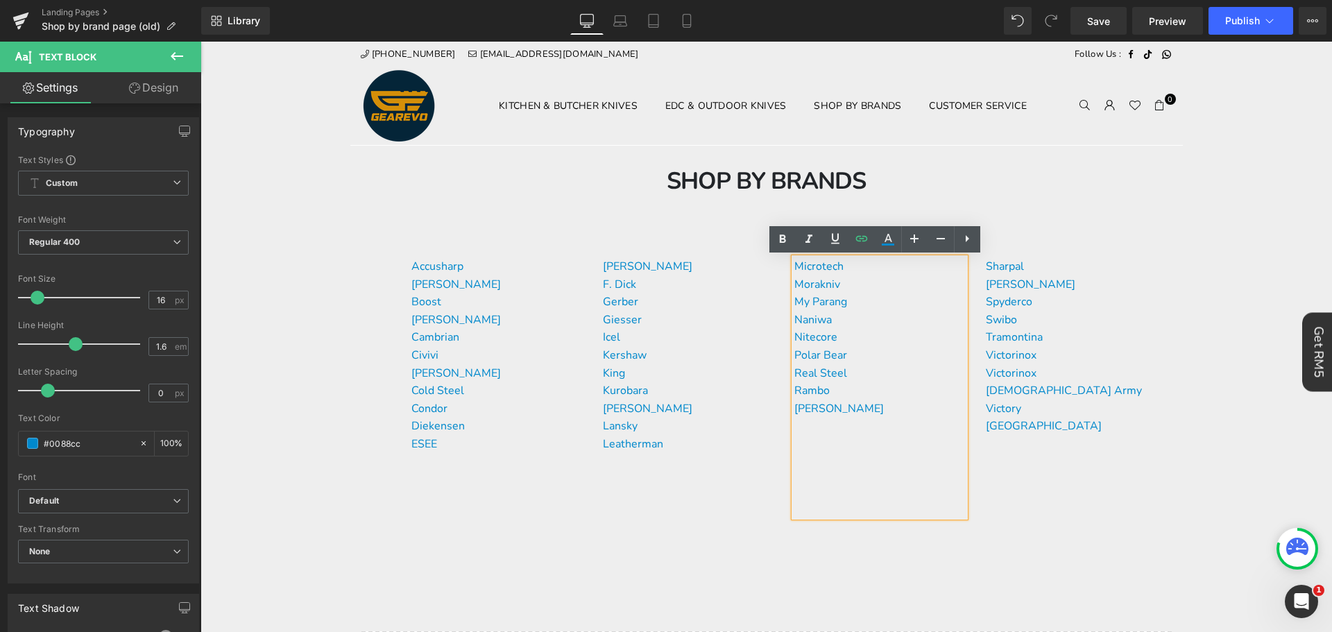
click at [794, 264] on div "Microtech Morakniv My Parang Naniwa Nitecore Polar Bear Real Steel Rambo [PERSO…" at bounding box center [879, 387] width 171 height 259
click at [794, 264] on link "Microtech" at bounding box center [818, 266] width 49 height 15
click at [794, 265] on link "Microtech" at bounding box center [818, 266] width 49 height 15
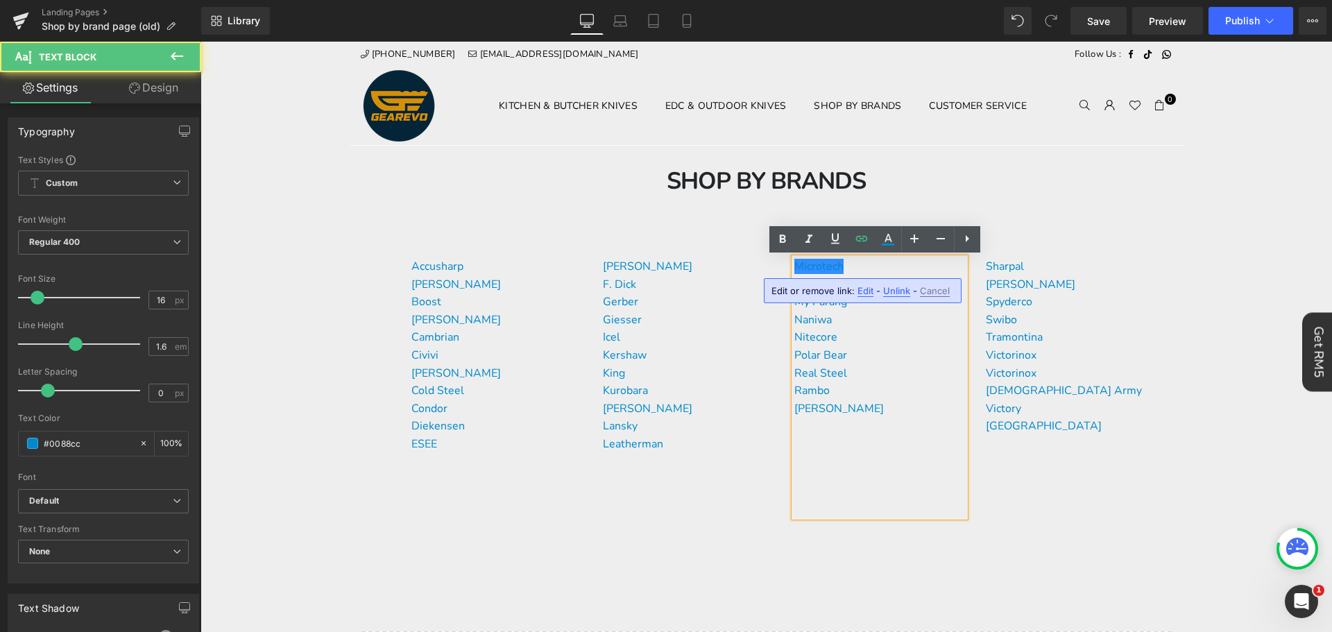
click at [900, 258] on div "Microtech Morakniv My Parang Naniwa Nitecore Polar Bear Real Steel Rambo [PERSO…" at bounding box center [879, 387] width 171 height 259
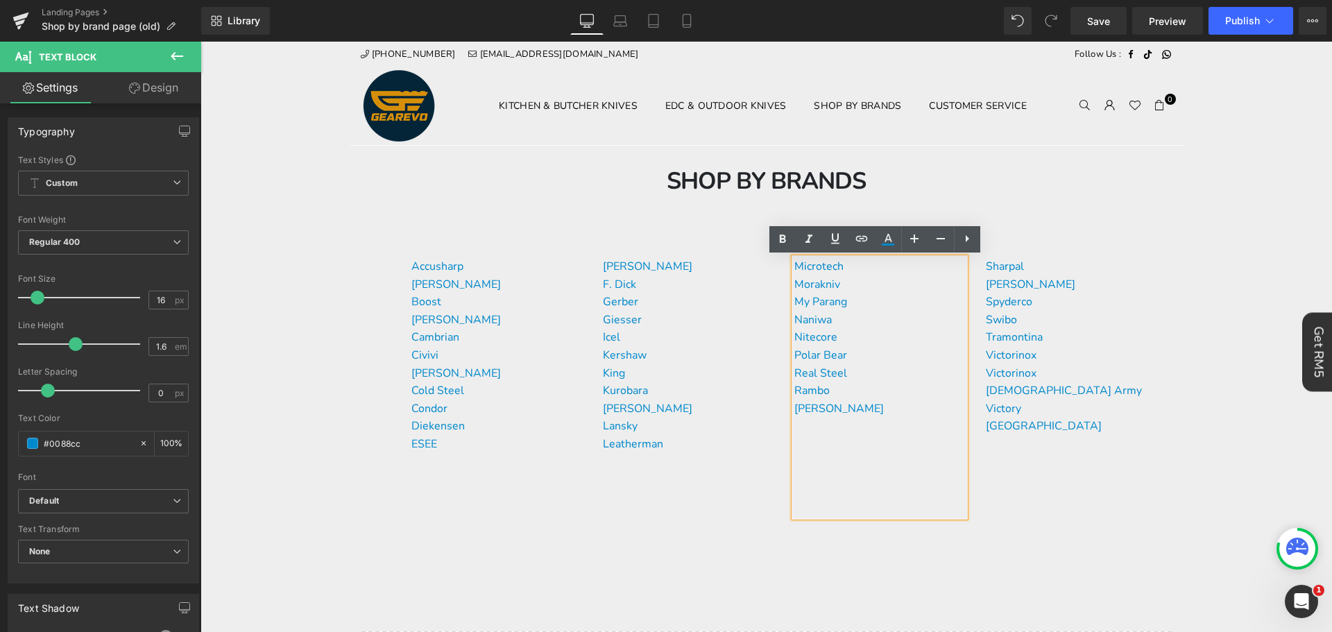
click at [893, 271] on div "Microtech" at bounding box center [879, 267] width 171 height 18
click at [921, 283] on div "Morakniv" at bounding box center [879, 285] width 171 height 18
click at [794, 266] on div "Microtech Morakniv My Parang Naniwa Nitecore Polar Bear Real Steel Rambo [PERSO…" at bounding box center [879, 387] width 171 height 259
click at [886, 269] on div "Microtech" at bounding box center [879, 267] width 171 height 18
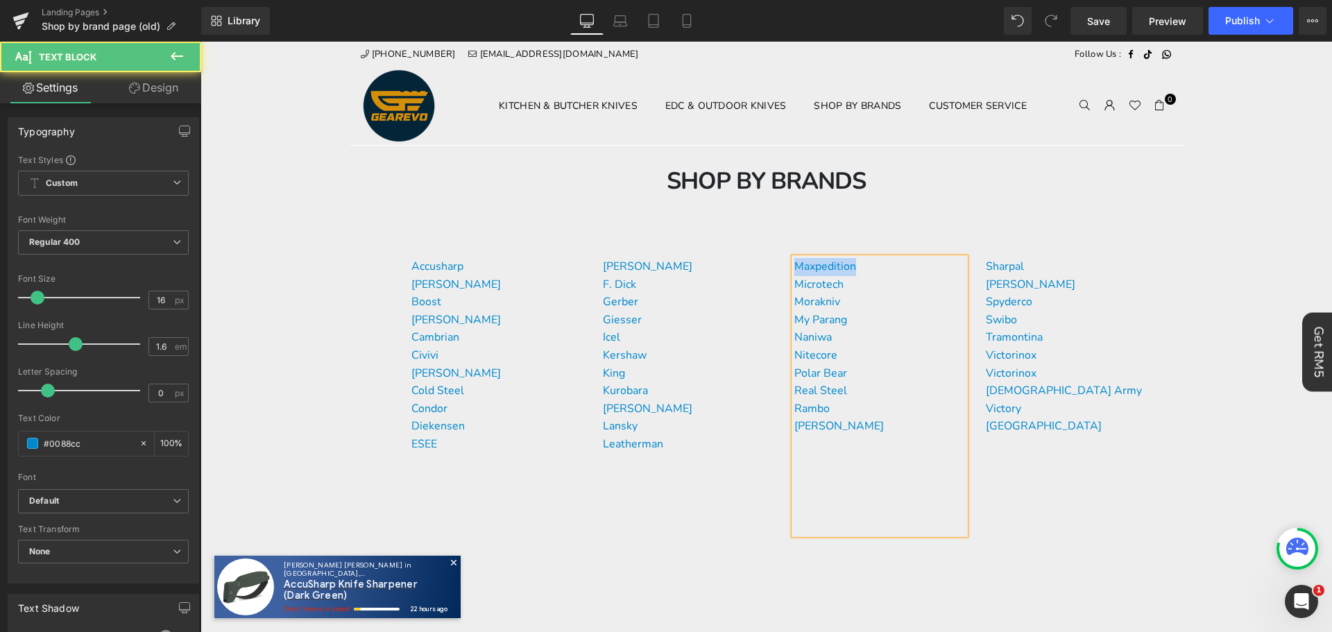
drag, startPoint x: 855, startPoint y: 269, endPoint x: 793, endPoint y: 263, distance: 61.4
click at [794, 263] on div "Maxpedition" at bounding box center [879, 267] width 171 height 18
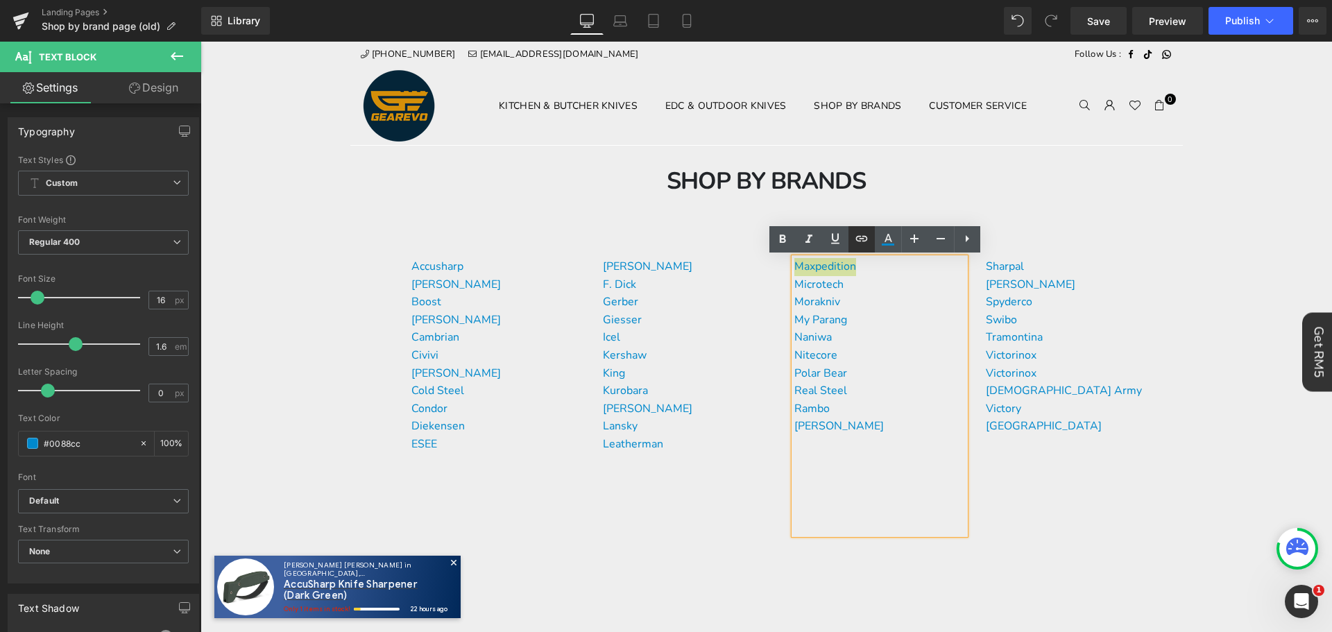
click at [857, 239] on icon at bounding box center [861, 238] width 17 height 17
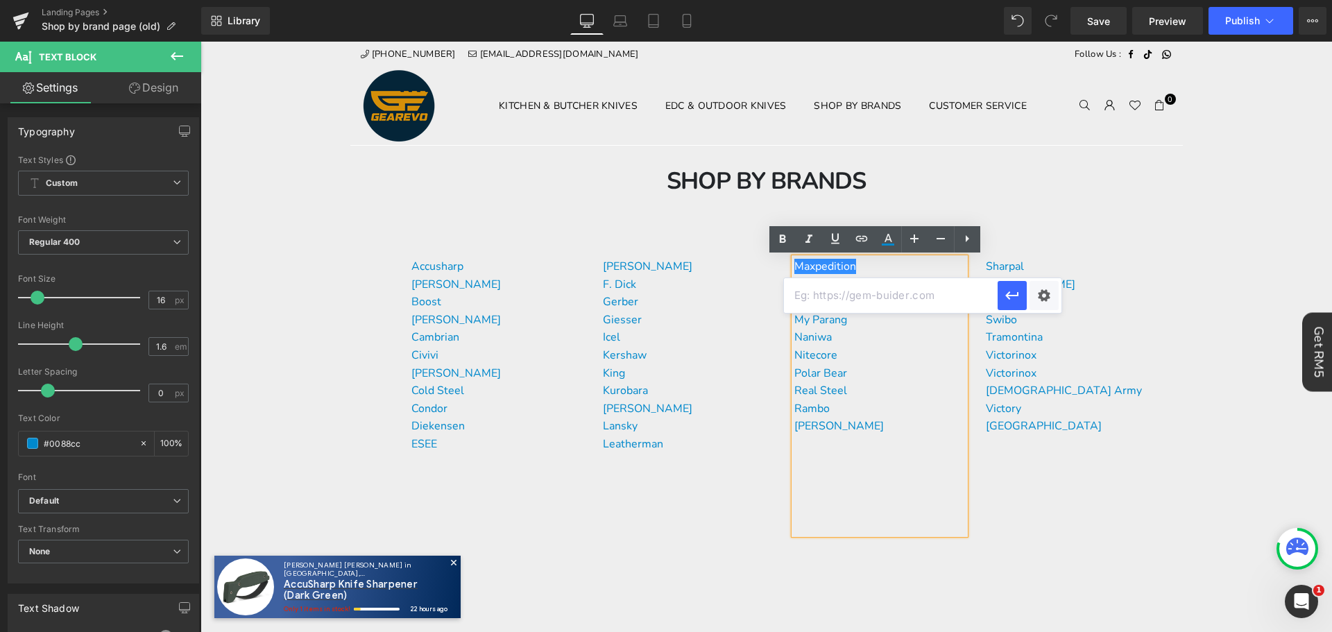
click at [837, 289] on input "text" at bounding box center [891, 295] width 214 height 35
paste input "[URL][DOMAIN_NAME]"
type input "[URL][DOMAIN_NAME]"
drag, startPoint x: 1013, startPoint y: 295, endPoint x: 762, endPoint y: 286, distance: 250.6
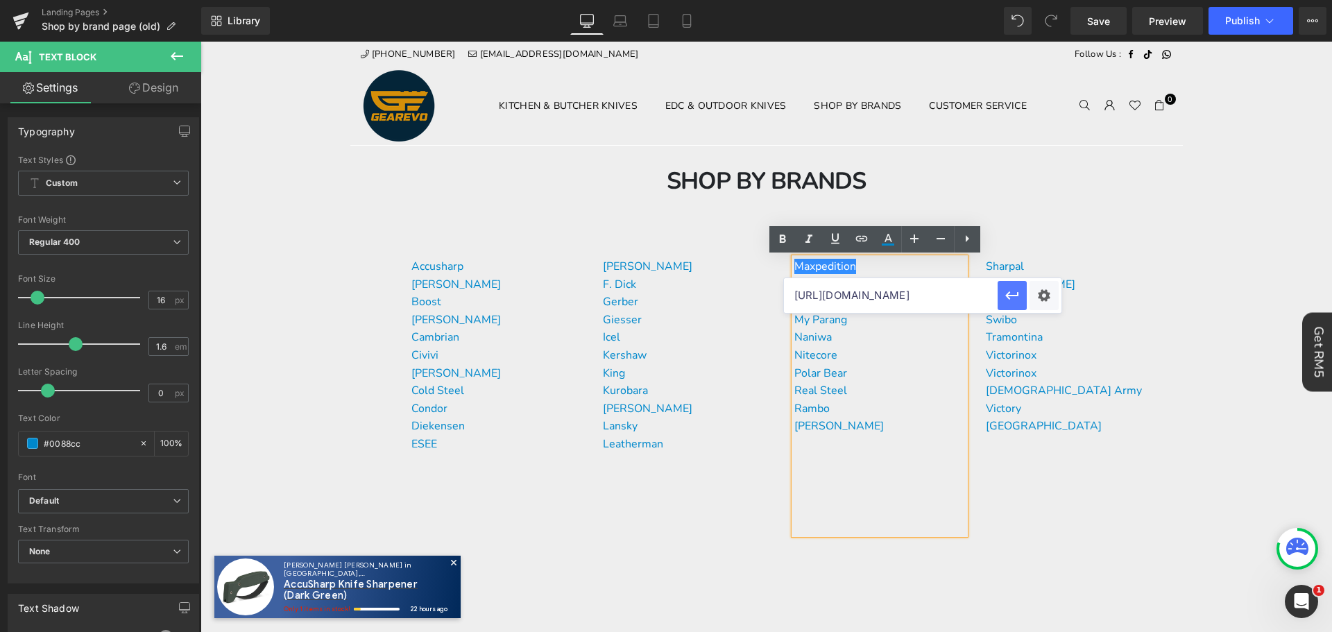
click at [1013, 295] on icon "button" at bounding box center [1011, 295] width 13 height 8
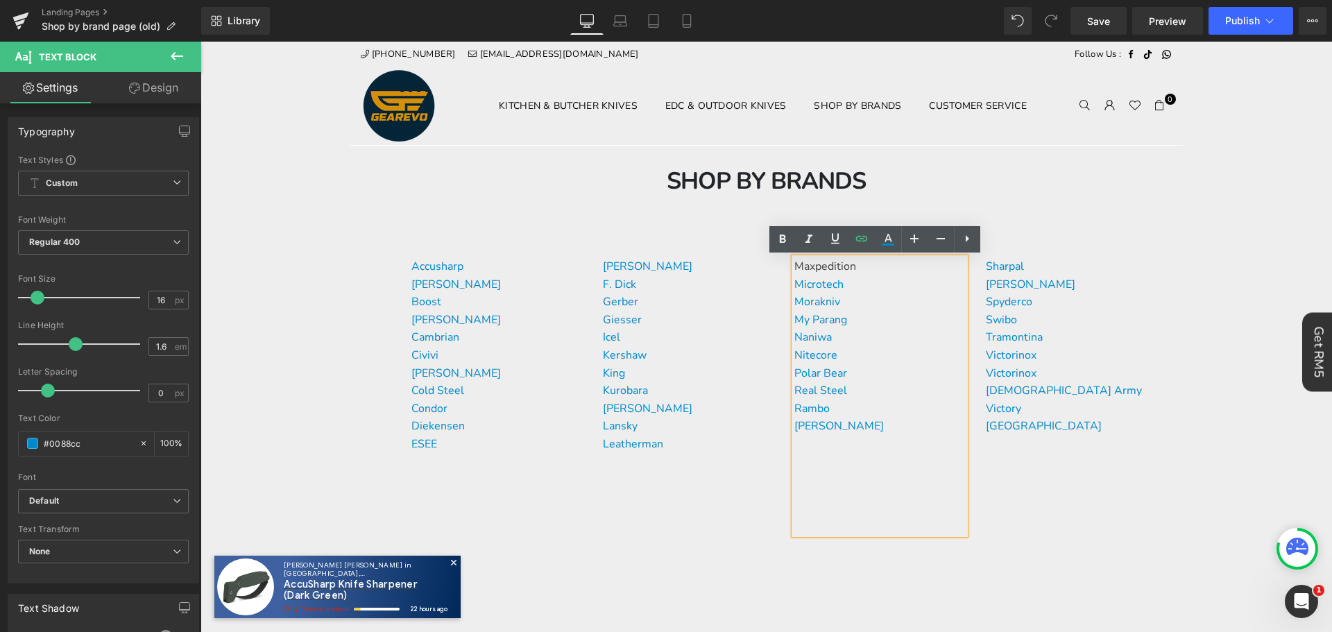
click at [870, 273] on div "Maxpedition" at bounding box center [879, 267] width 171 height 18
click at [867, 292] on div "Microtech" at bounding box center [879, 285] width 171 height 18
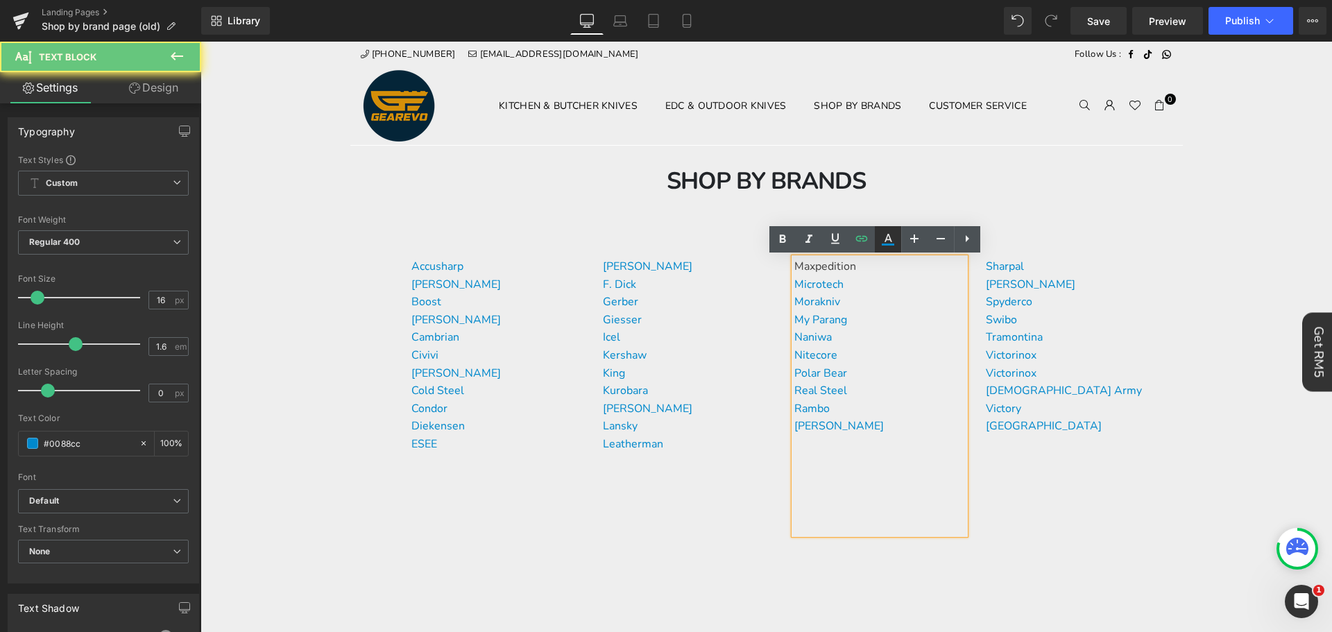
click at [888, 242] on icon at bounding box center [887, 239] width 17 height 17
type input "100"
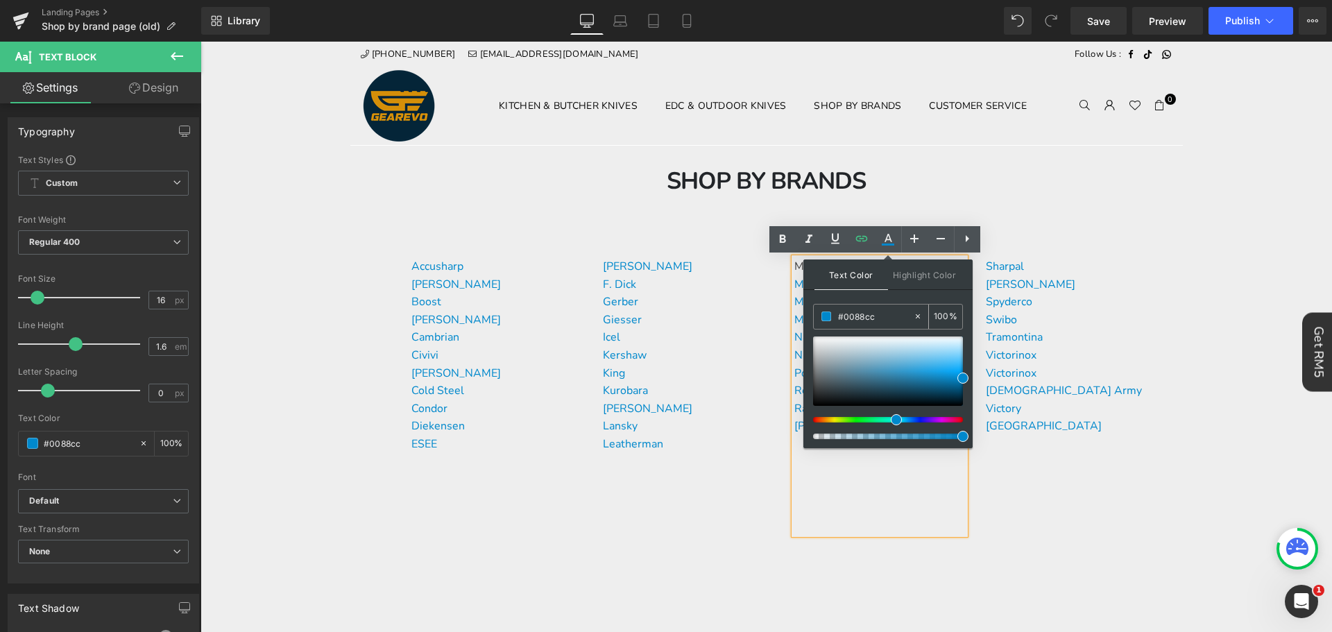
click at [885, 319] on input "#0088cc" at bounding box center [875, 316] width 75 height 15
click at [887, 499] on p at bounding box center [879, 494] width 171 height 18
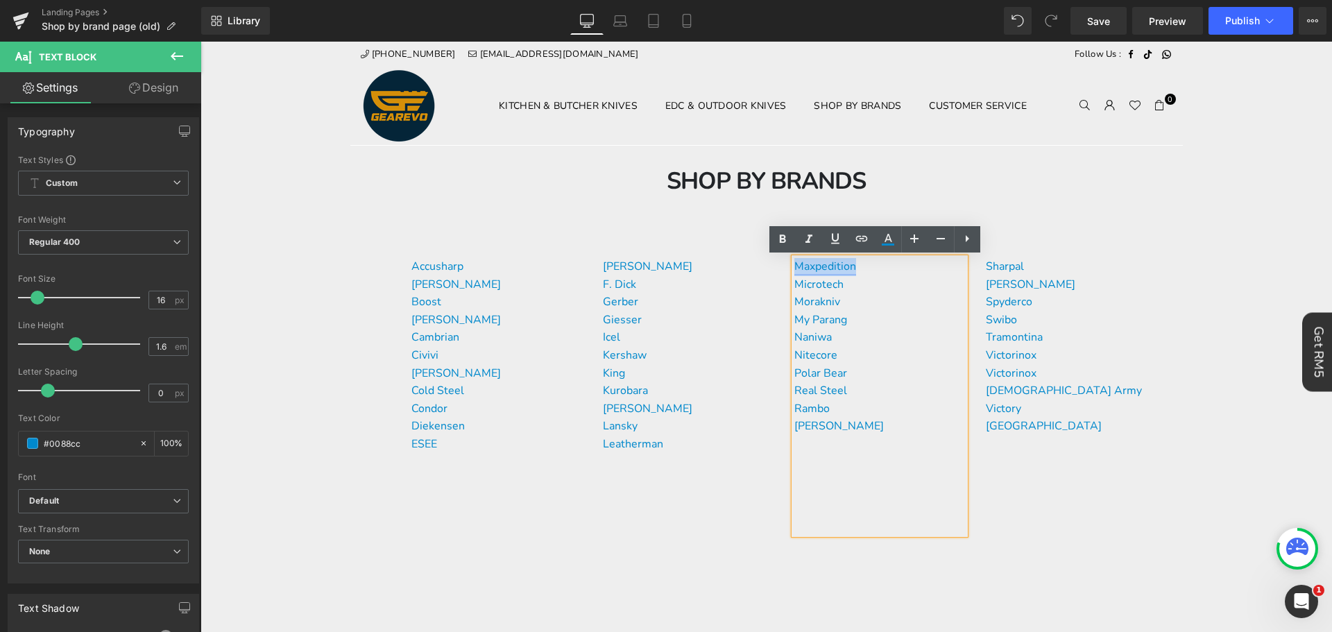
drag, startPoint x: 870, startPoint y: 270, endPoint x: 791, endPoint y: 266, distance: 79.1
click at [794, 266] on div "Maxpedition" at bounding box center [879, 267] width 171 height 18
click at [890, 236] on icon at bounding box center [887, 239] width 17 height 17
type input "#444444"
type input "100"
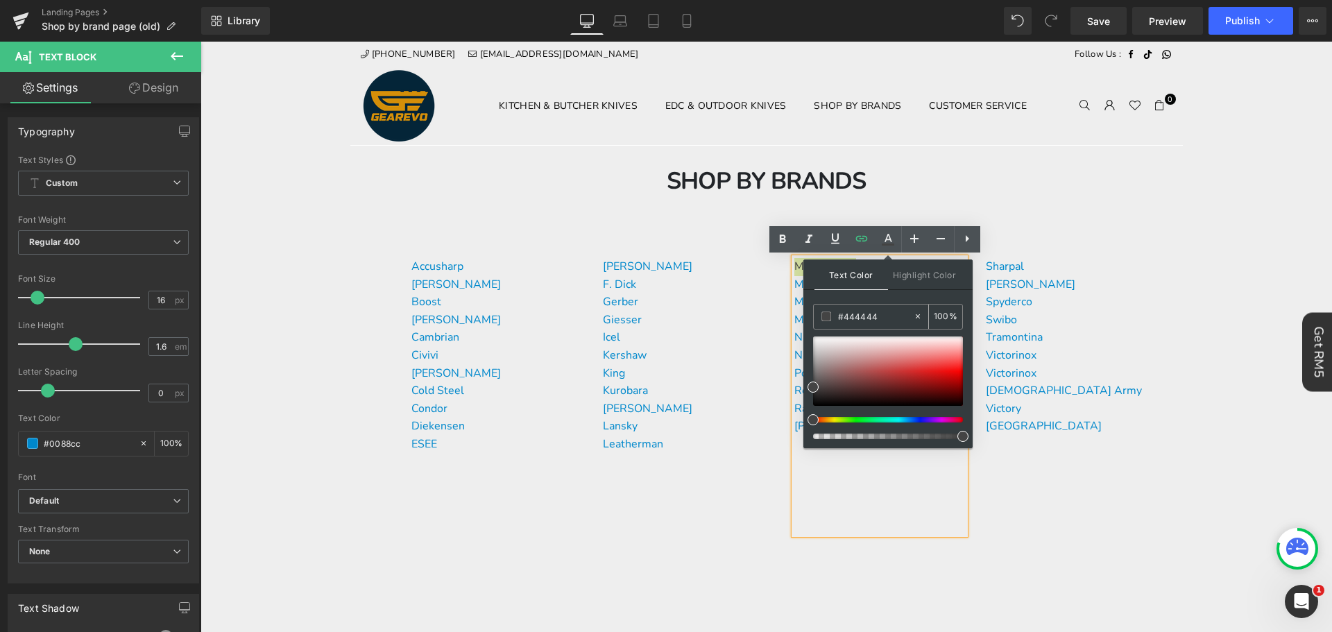
click at [857, 325] on div "#444444" at bounding box center [863, 316] width 99 height 24
click at [861, 320] on input "#444444" at bounding box center [875, 316] width 75 height 15
paste input "0088cc"
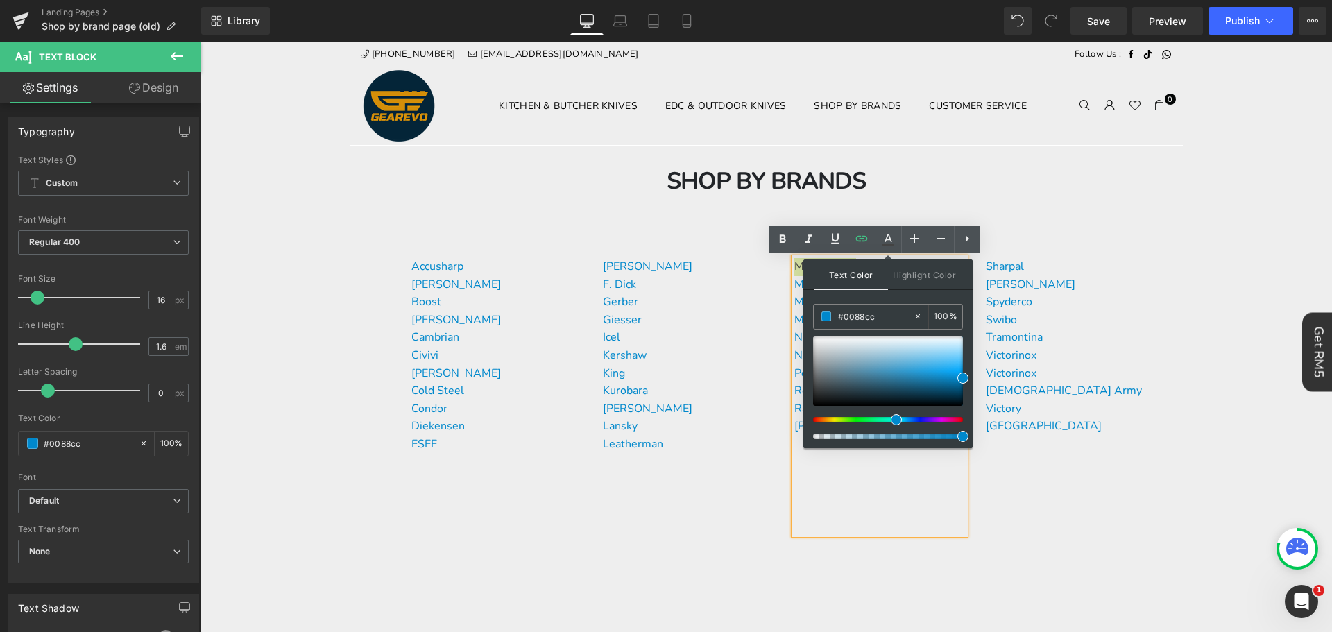
type input "#0088cc"
click at [961, 375] on span at bounding box center [962, 377] width 11 height 11
click at [879, 493] on p at bounding box center [879, 494] width 171 height 18
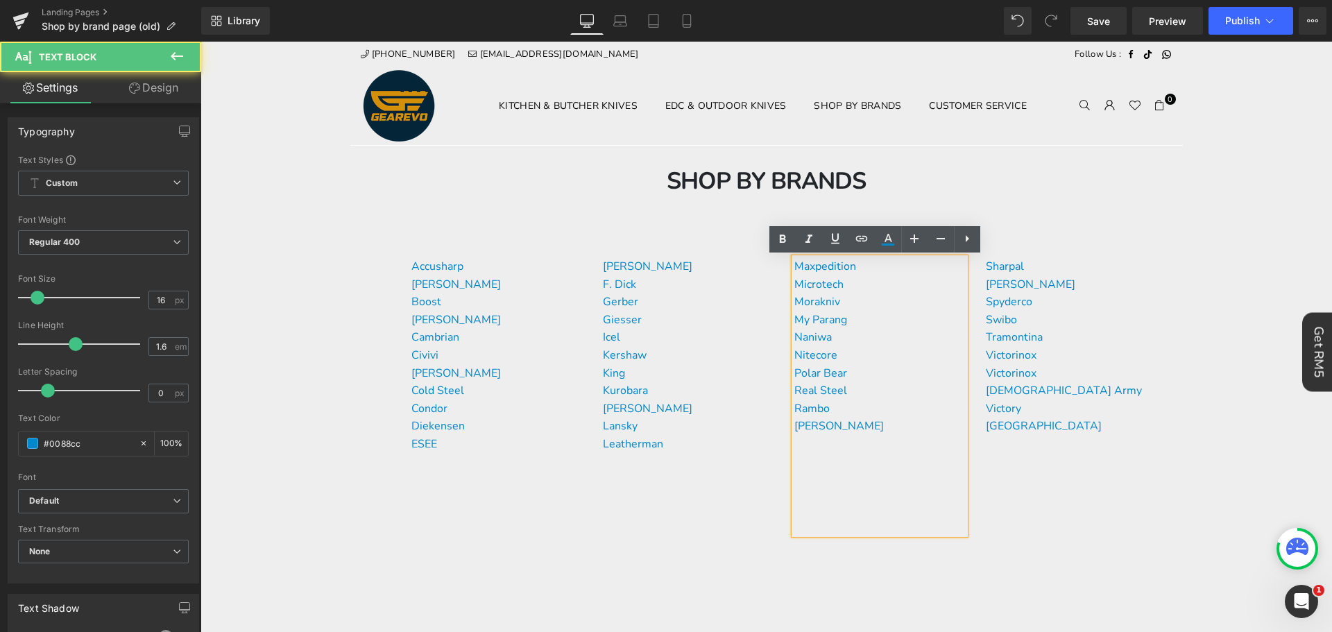
click at [849, 495] on p at bounding box center [879, 494] width 171 height 18
click at [757, 486] on div at bounding box center [688, 487] width 171 height 3
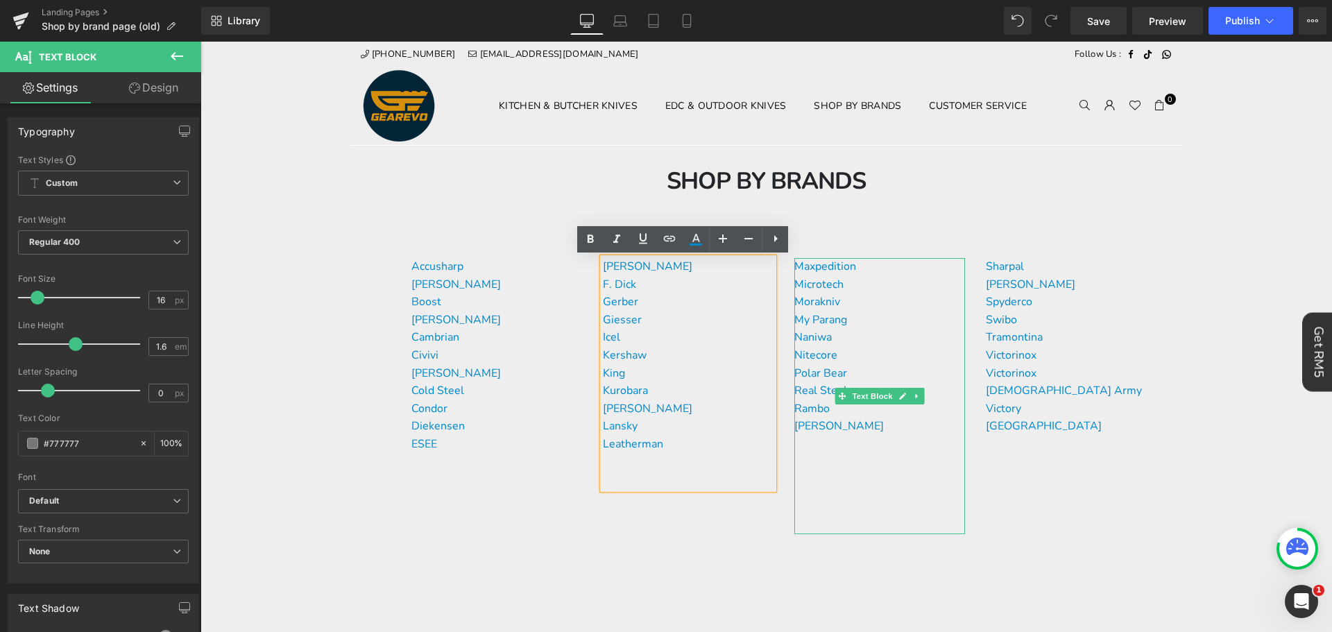
click at [854, 472] on div "[PERSON_NAME] [PERSON_NAME]" at bounding box center [879, 467] width 171 height 135
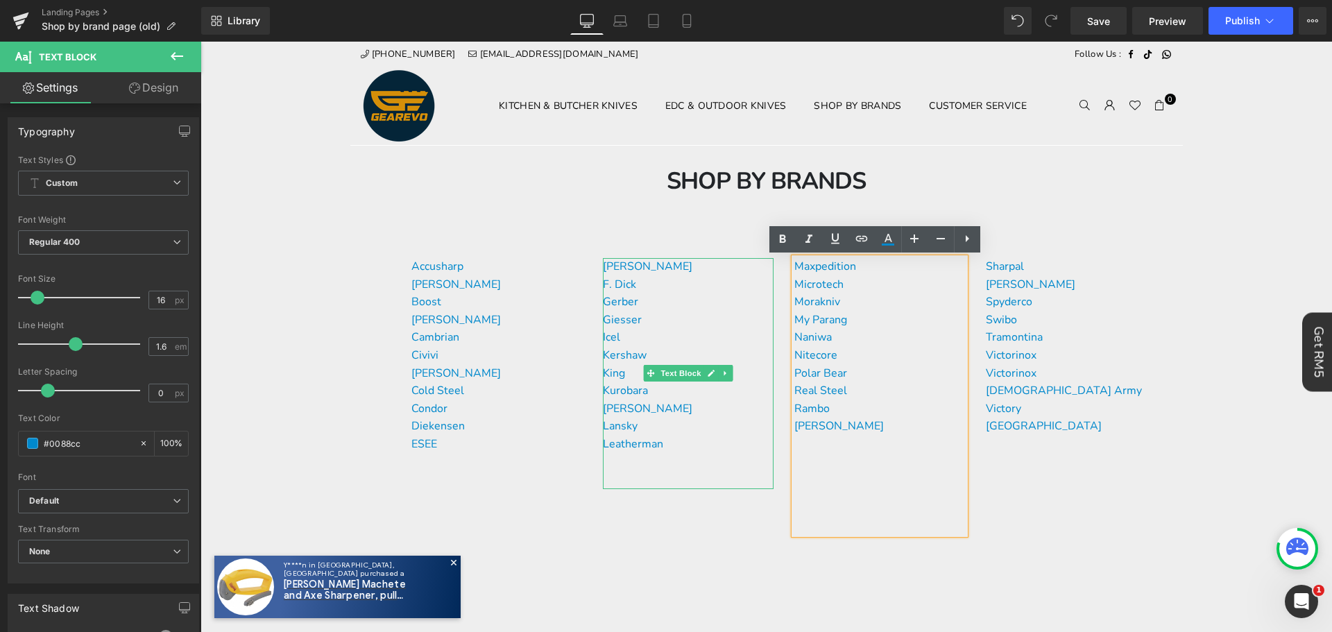
click at [649, 317] on p "Giesser" at bounding box center [688, 320] width 171 height 18
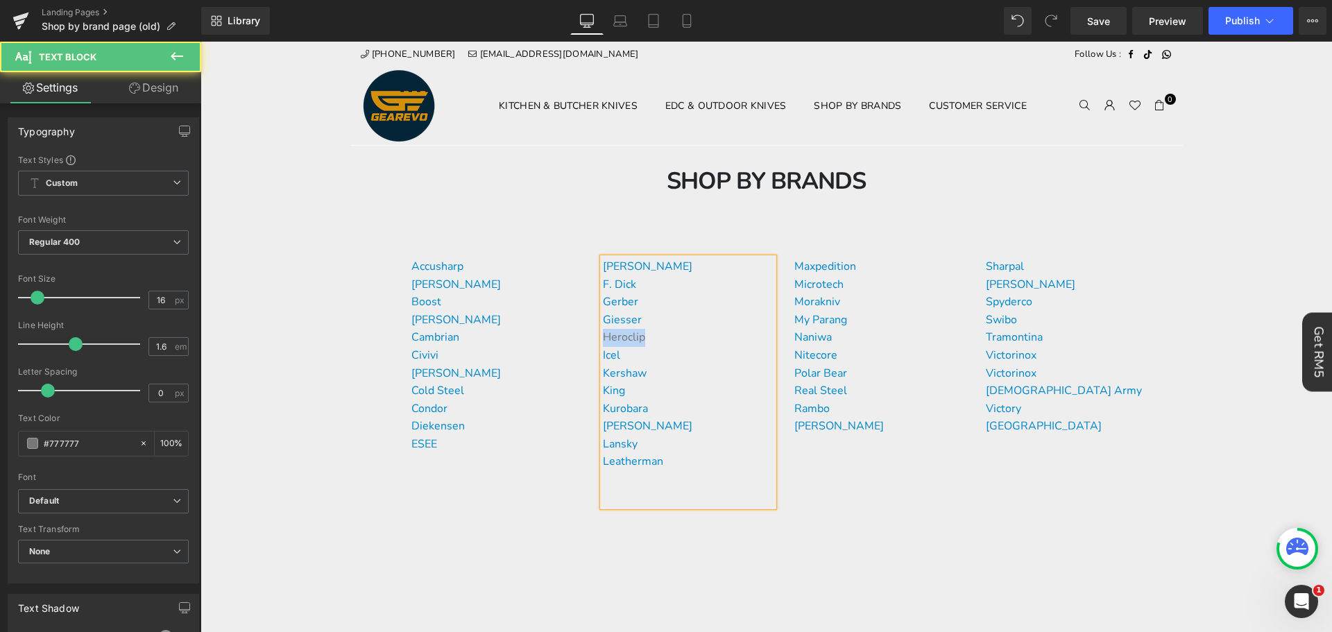
drag, startPoint x: 659, startPoint y: 336, endPoint x: 601, endPoint y: 335, distance: 57.6
click at [603, 335] on p "Heroclip" at bounding box center [688, 338] width 171 height 18
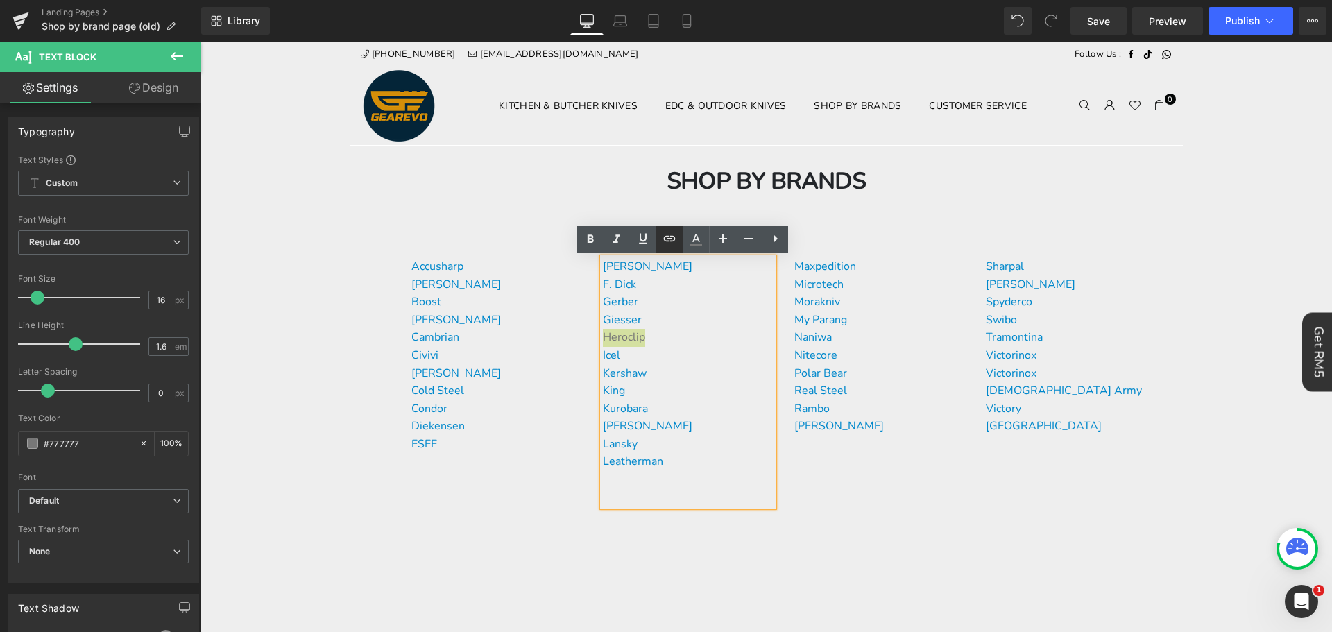
drag, startPoint x: 670, startPoint y: 238, endPoint x: 465, endPoint y: 222, distance: 205.9
click at [670, 238] on icon at bounding box center [669, 238] width 17 height 17
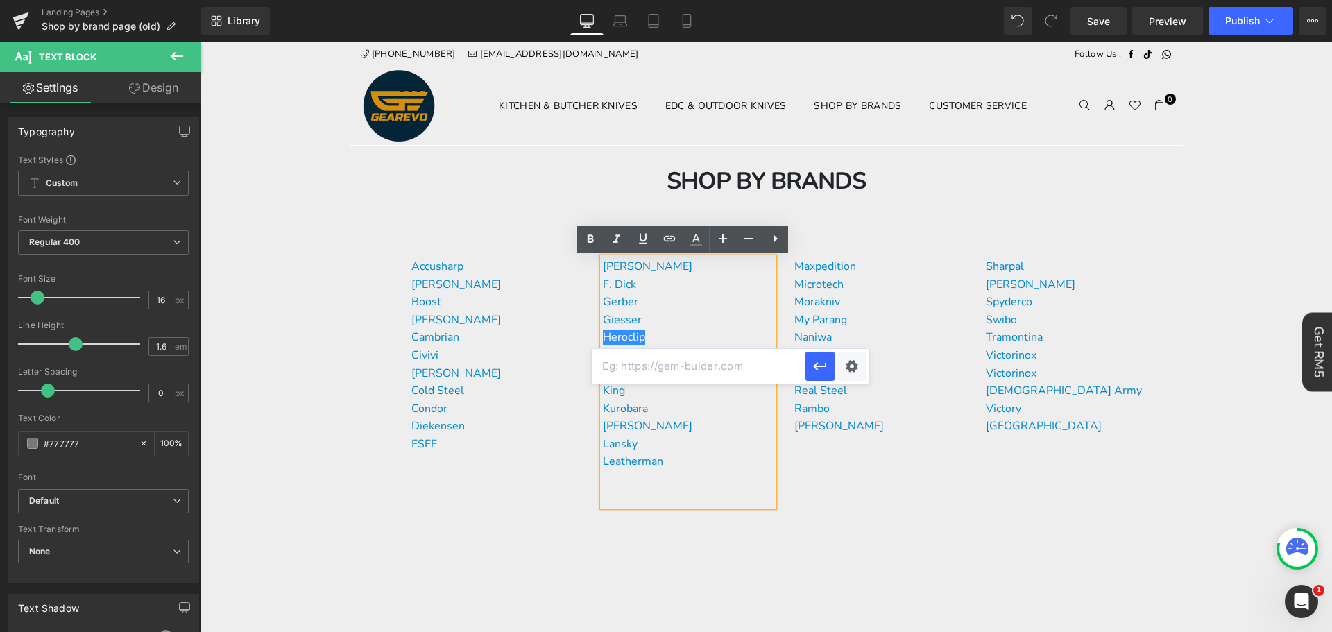
click at [665, 357] on input "text" at bounding box center [699, 366] width 214 height 35
paste input "[URL][DOMAIN_NAME]"
type input "[URL][DOMAIN_NAME]"
click at [822, 359] on icon "button" at bounding box center [820, 366] width 17 height 17
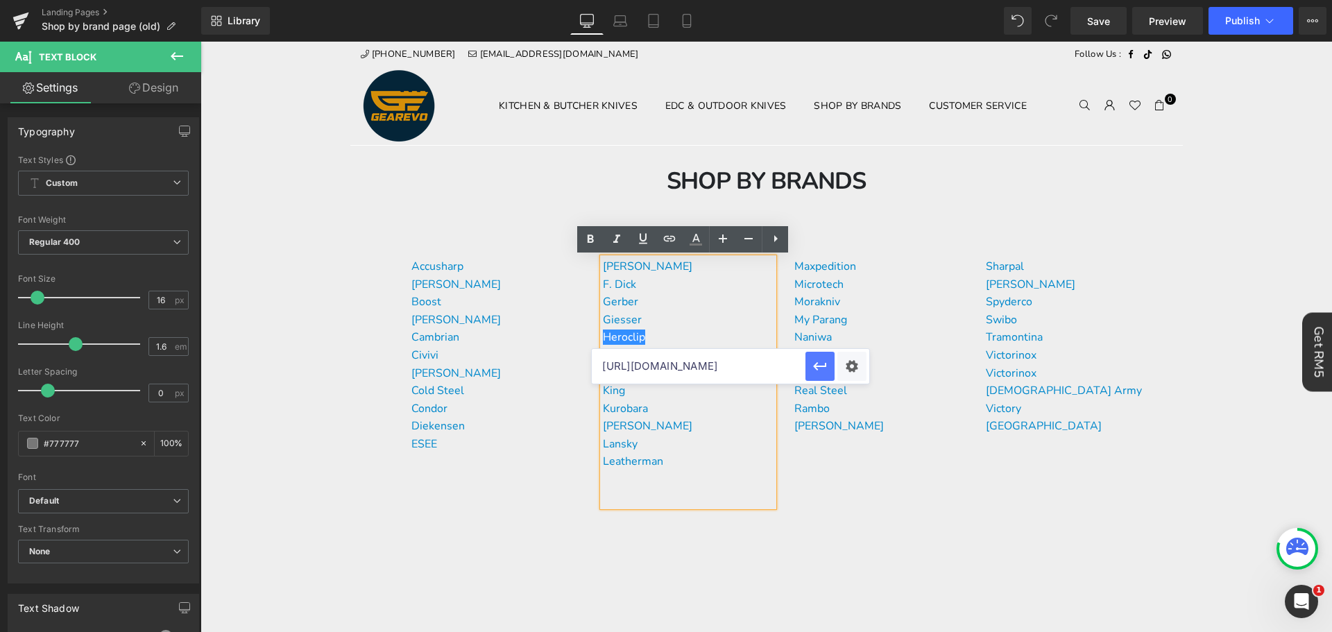
scroll to position [0, 0]
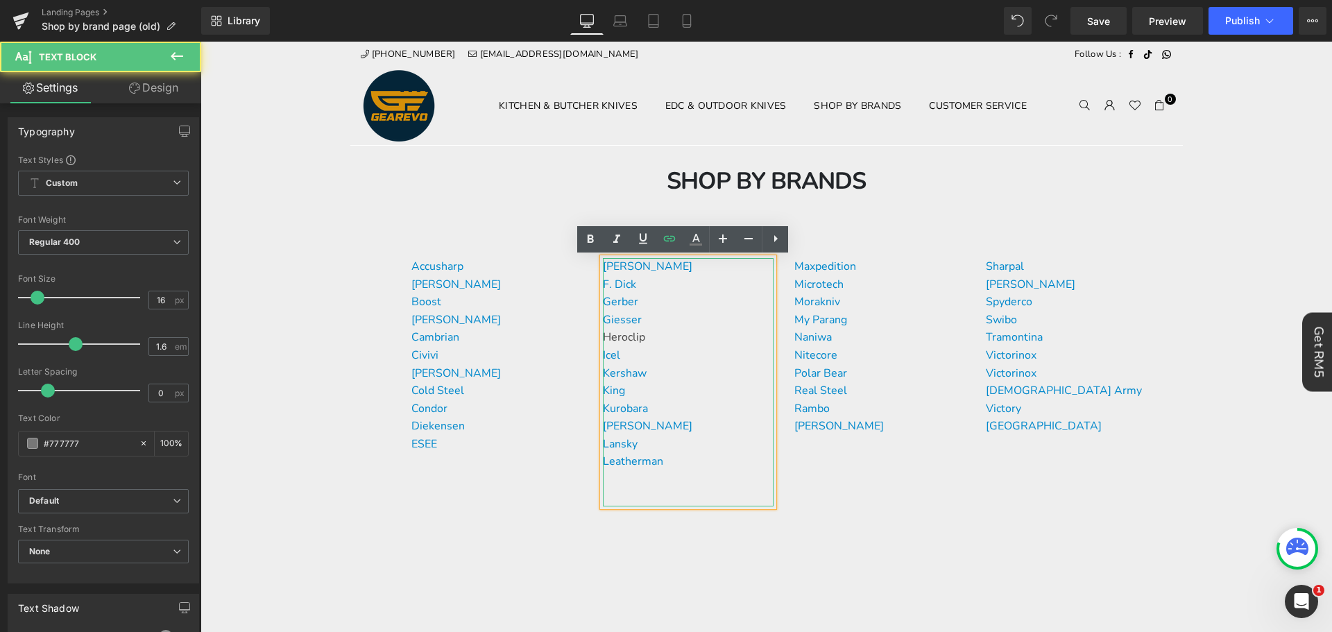
click at [653, 366] on p "Kershaw" at bounding box center [688, 374] width 171 height 18
click at [657, 362] on p "Icel" at bounding box center [688, 356] width 171 height 18
click at [695, 243] on icon at bounding box center [695, 244] width 12 height 2
type input "100"
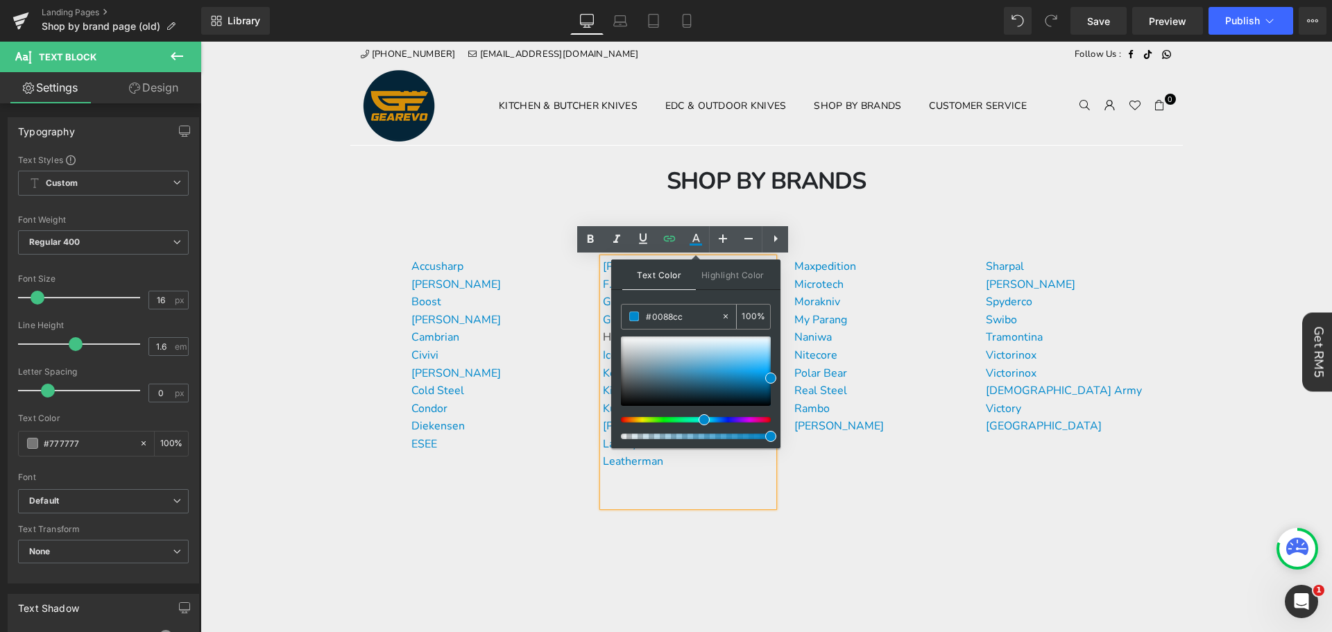
click at [704, 316] on input "#0088cc" at bounding box center [683, 316] width 75 height 15
click at [675, 487] on div "[PERSON_NAME] F. [PERSON_NAME] [PERSON_NAME] Heroclip [PERSON_NAME] [PERSON_NAM…" at bounding box center [688, 382] width 171 height 248
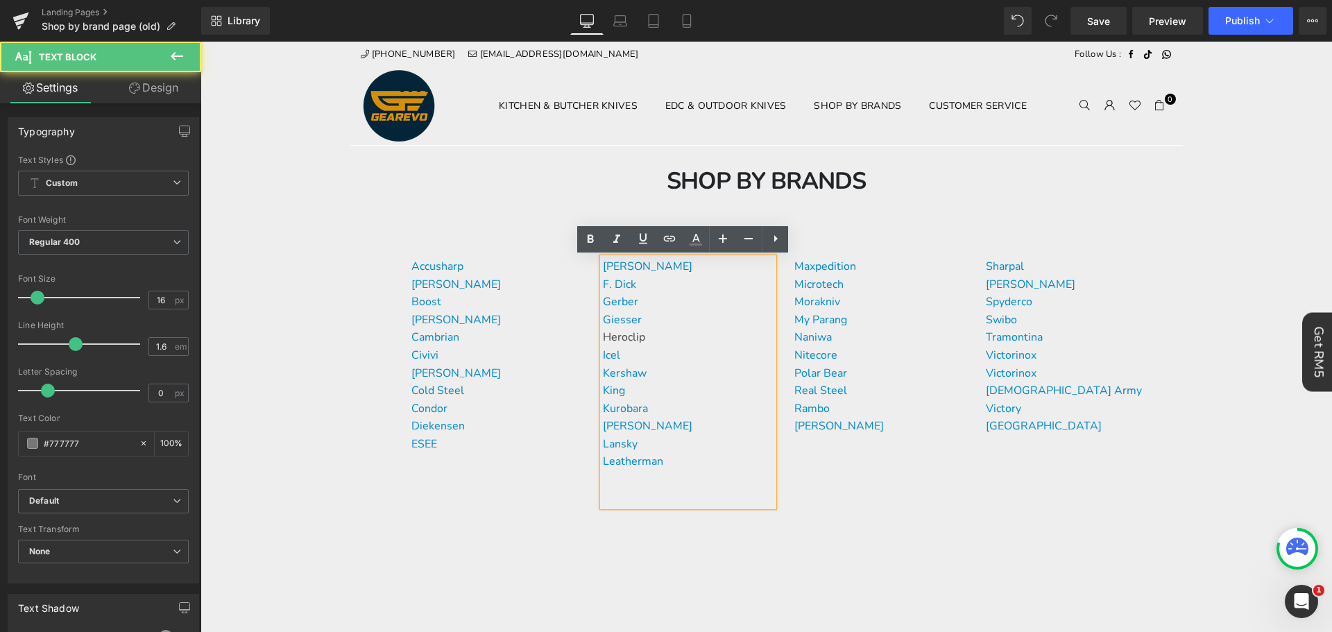
click at [655, 328] on p "Giesser" at bounding box center [688, 320] width 171 height 18
click at [655, 338] on p "Heroclip" at bounding box center [688, 338] width 171 height 18
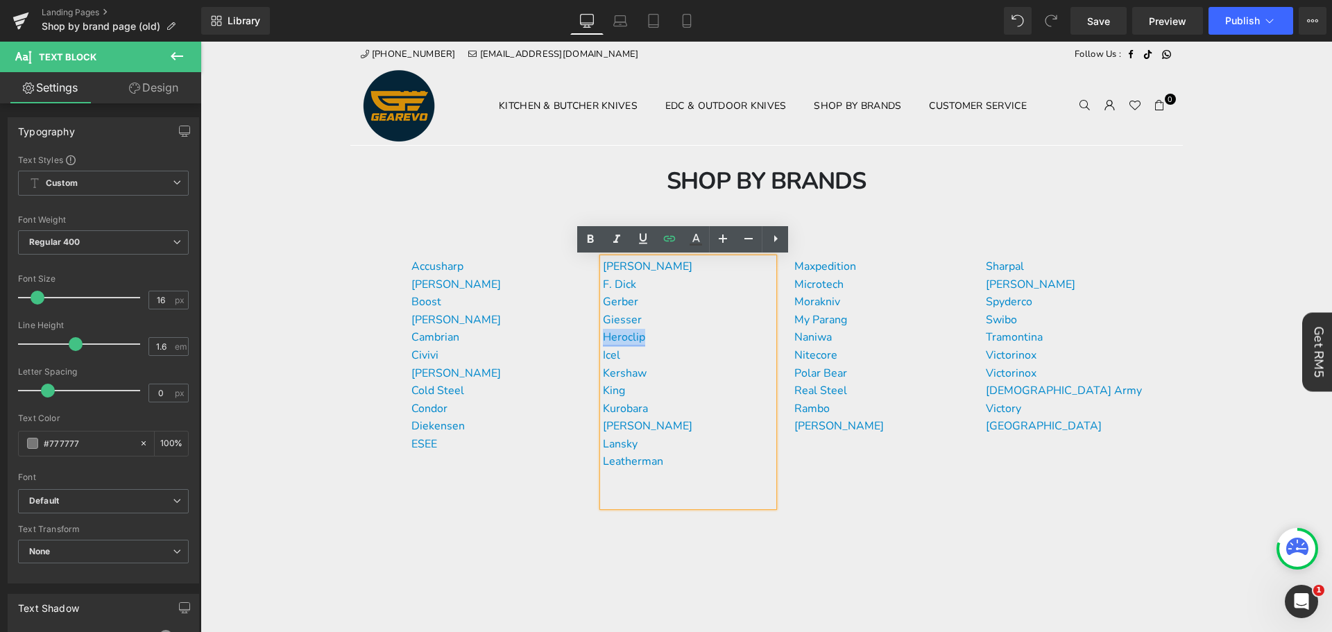
drag, startPoint x: 655, startPoint y: 338, endPoint x: 609, endPoint y: 338, distance: 46.5
click at [609, 338] on p "Heroclip" at bounding box center [688, 338] width 171 height 18
click at [693, 242] on icon at bounding box center [695, 239] width 17 height 17
type input "#777777"
type input "100"
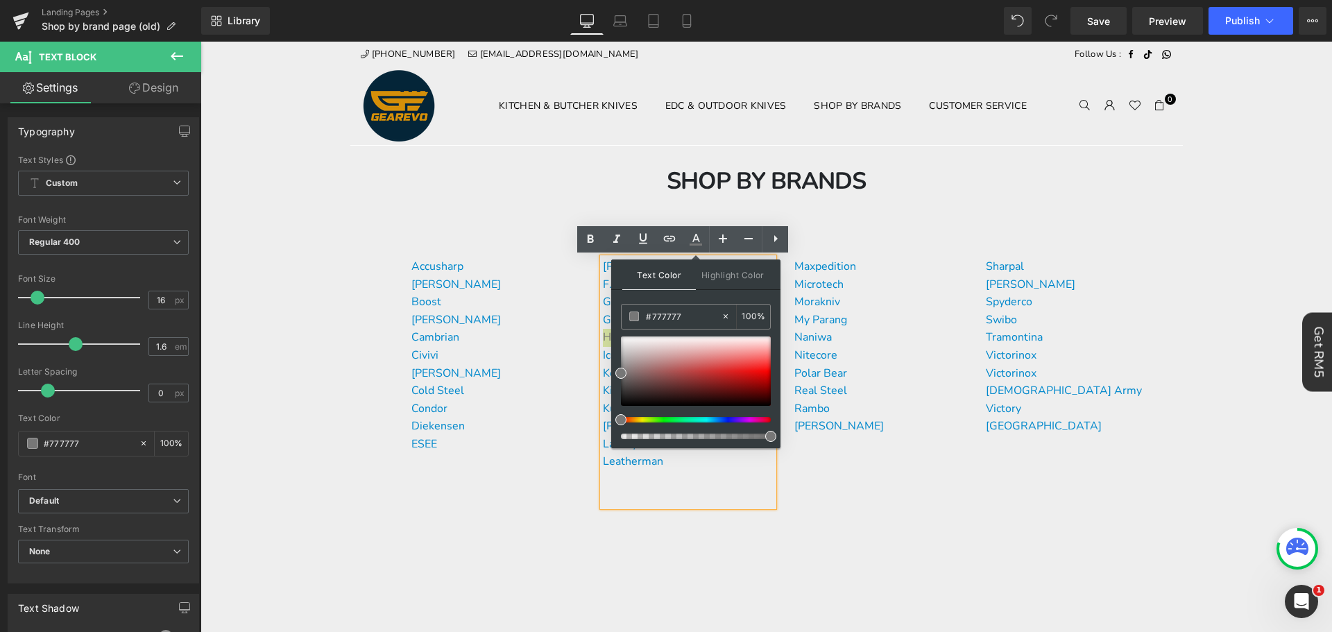
drag, startPoint x: 685, startPoint y: 309, endPoint x: 701, endPoint y: 329, distance: 25.2
click at [685, 309] on input "#777777" at bounding box center [683, 316] width 75 height 15
paste input "0088cc"
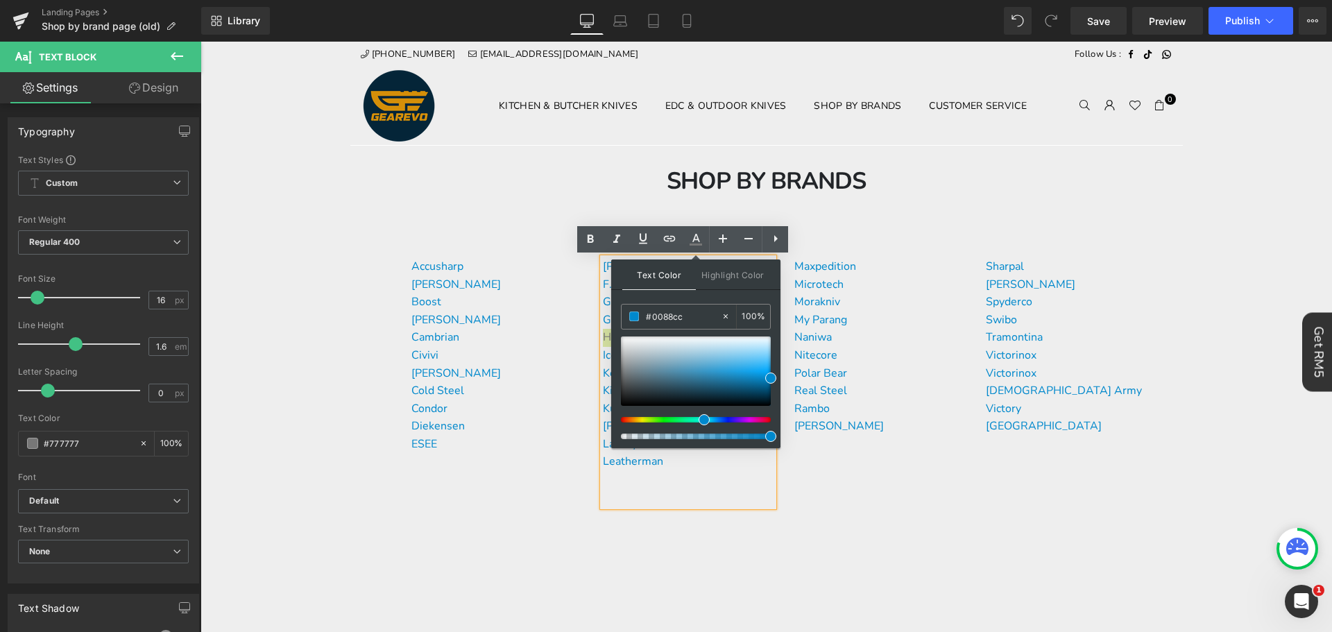
type input "#0088cc"
click at [768, 376] on span at bounding box center [770, 377] width 11 height 11
click at [723, 501] on div "[PERSON_NAME] F. [PERSON_NAME] [PERSON_NAME] Heroclip [PERSON_NAME] [PERSON_NAM…" at bounding box center [688, 382] width 171 height 248
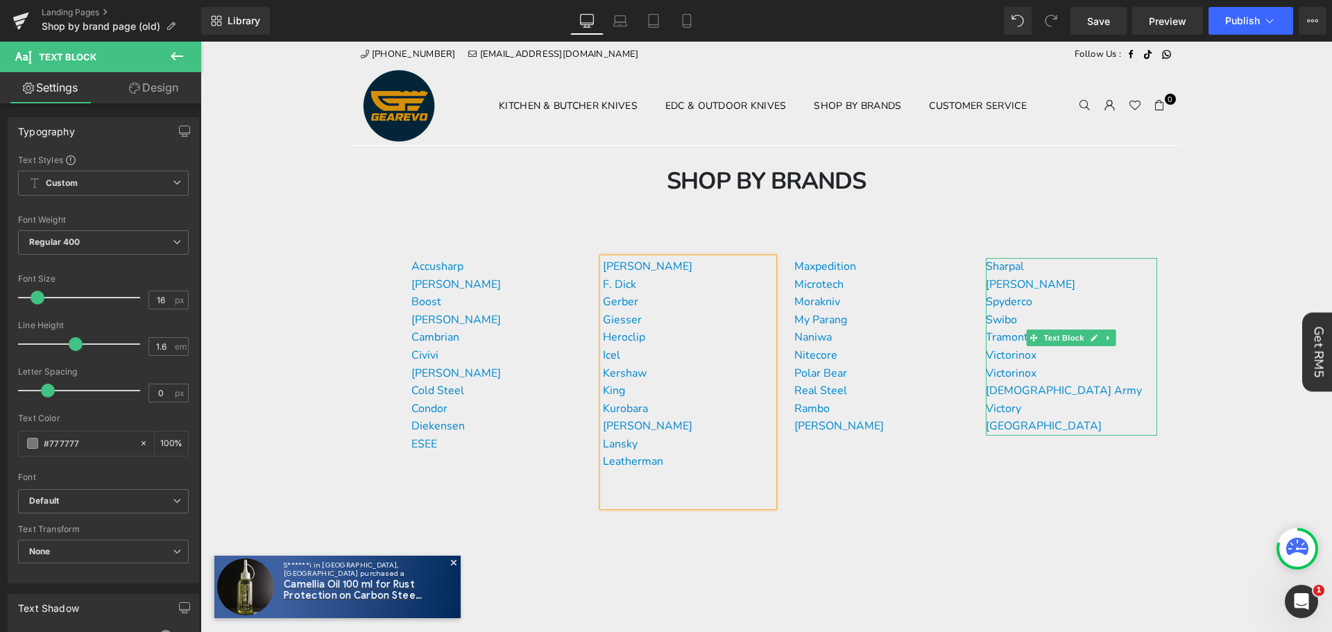
click at [1056, 400] on p "Victory" at bounding box center [1071, 409] width 171 height 18
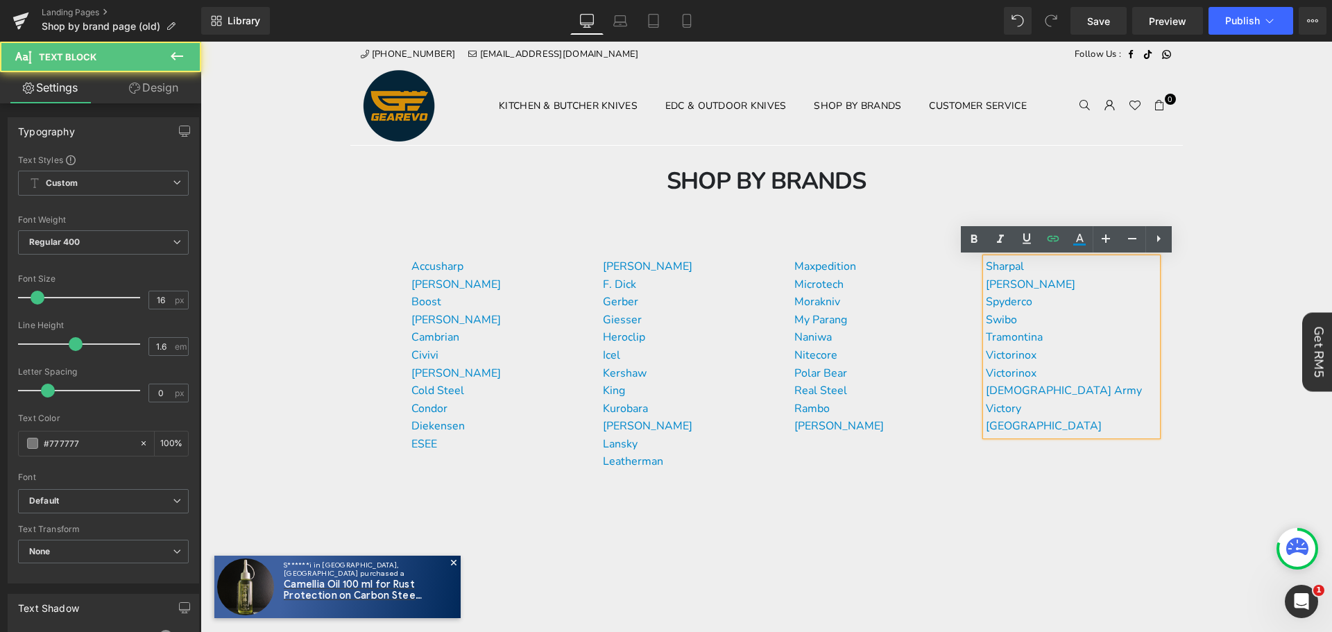
click at [1056, 400] on p "Victory" at bounding box center [1071, 409] width 171 height 18
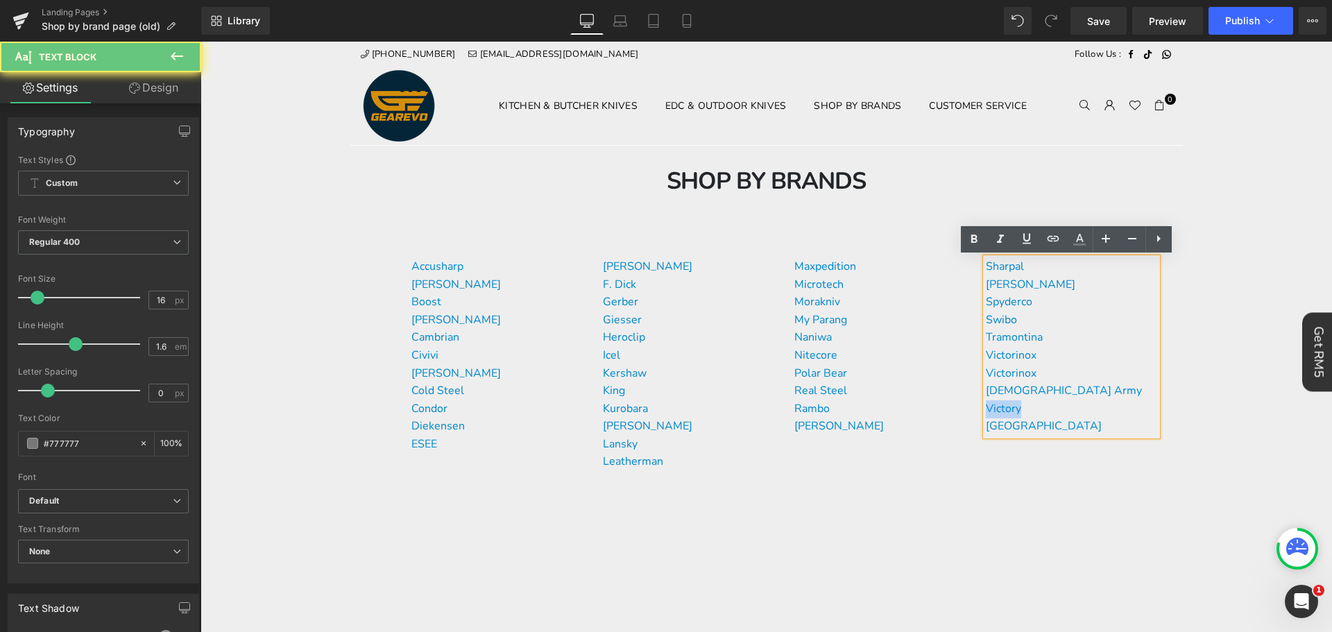
click at [1056, 400] on p "Victory" at bounding box center [1071, 409] width 171 height 18
click at [1081, 400] on p "Victory" at bounding box center [1071, 409] width 171 height 18
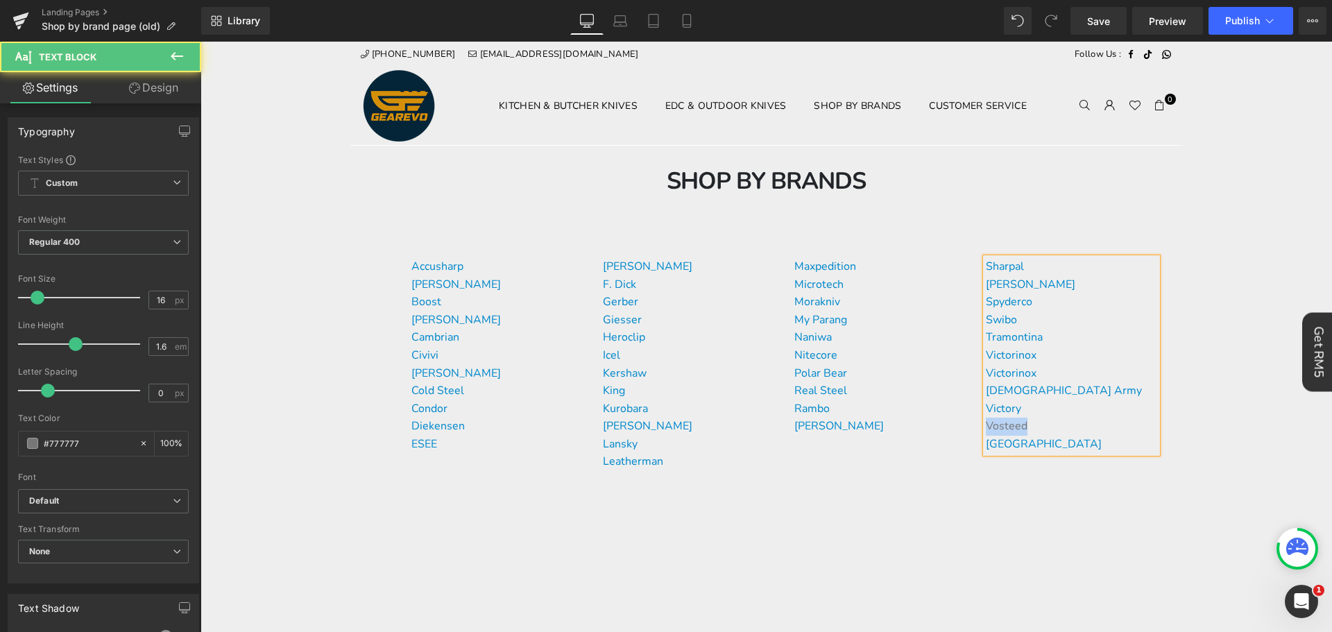
drag, startPoint x: 1036, startPoint y: 410, endPoint x: 984, endPoint y: 409, distance: 52.0
click at [986, 418] on p "Vosteed" at bounding box center [1071, 427] width 171 height 18
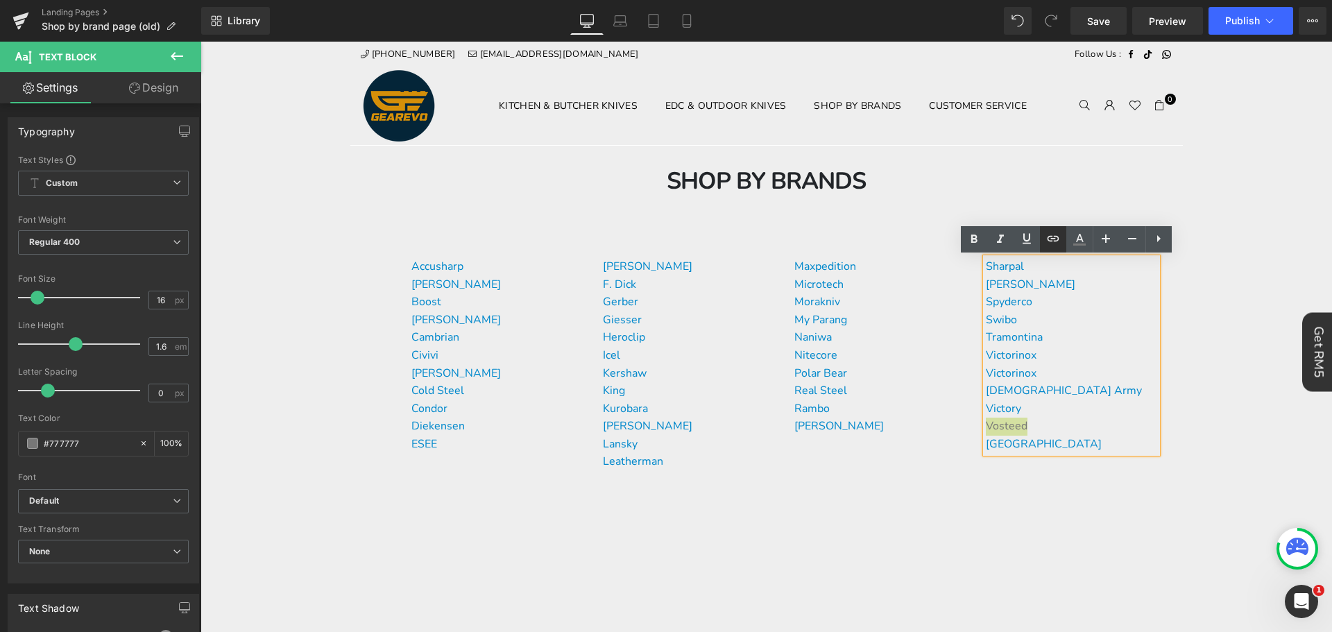
click at [1059, 240] on icon at bounding box center [1053, 238] width 17 height 17
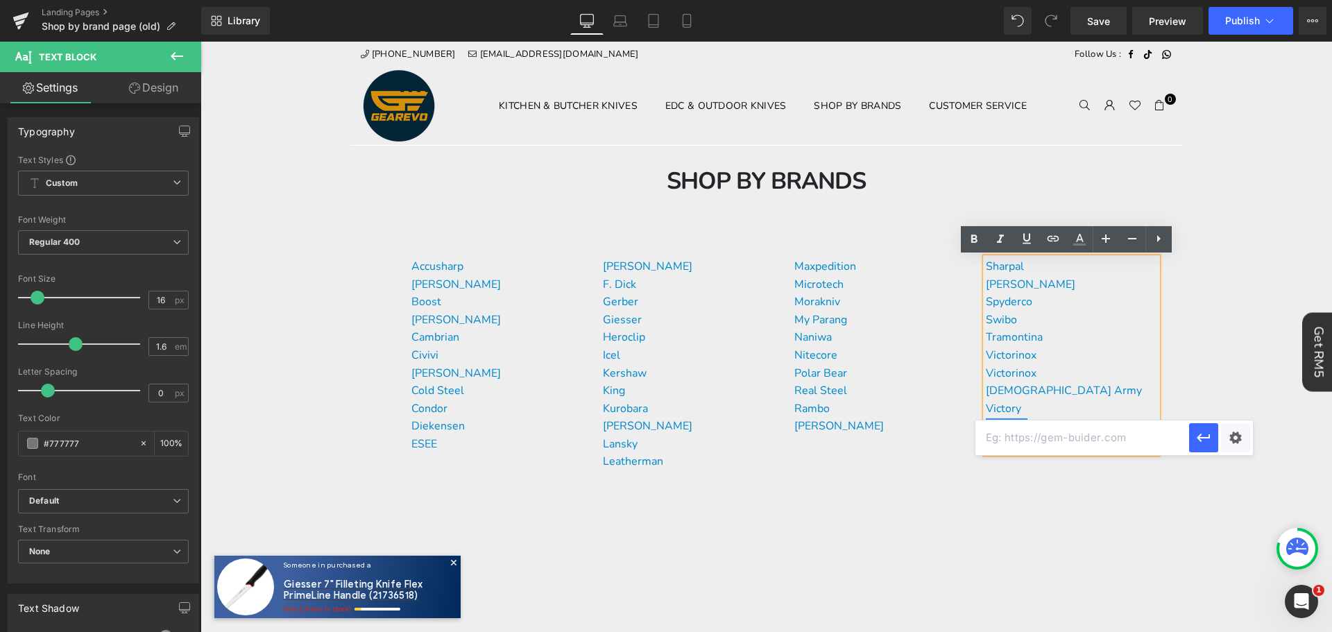
click at [1052, 442] on input "text" at bounding box center [1082, 437] width 214 height 35
paste input "[URL][DOMAIN_NAME]"
type input "[URL][DOMAIN_NAME]"
click at [1202, 440] on icon "button" at bounding box center [1203, 437] width 17 height 17
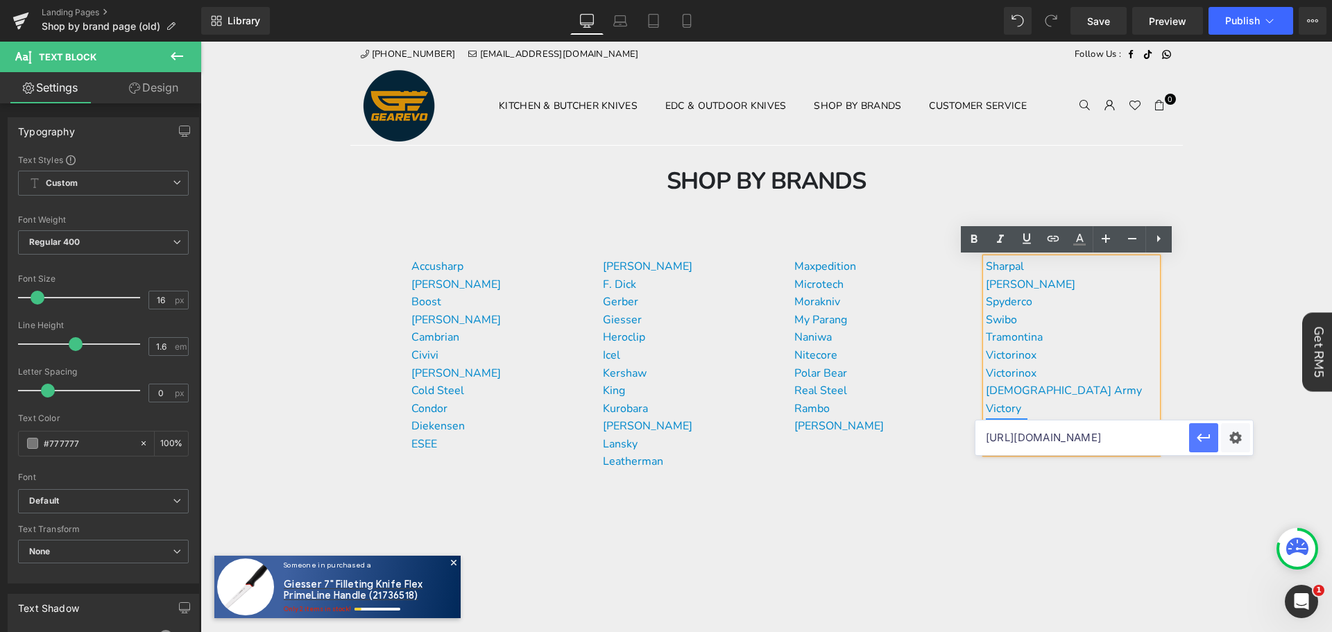
scroll to position [0, 0]
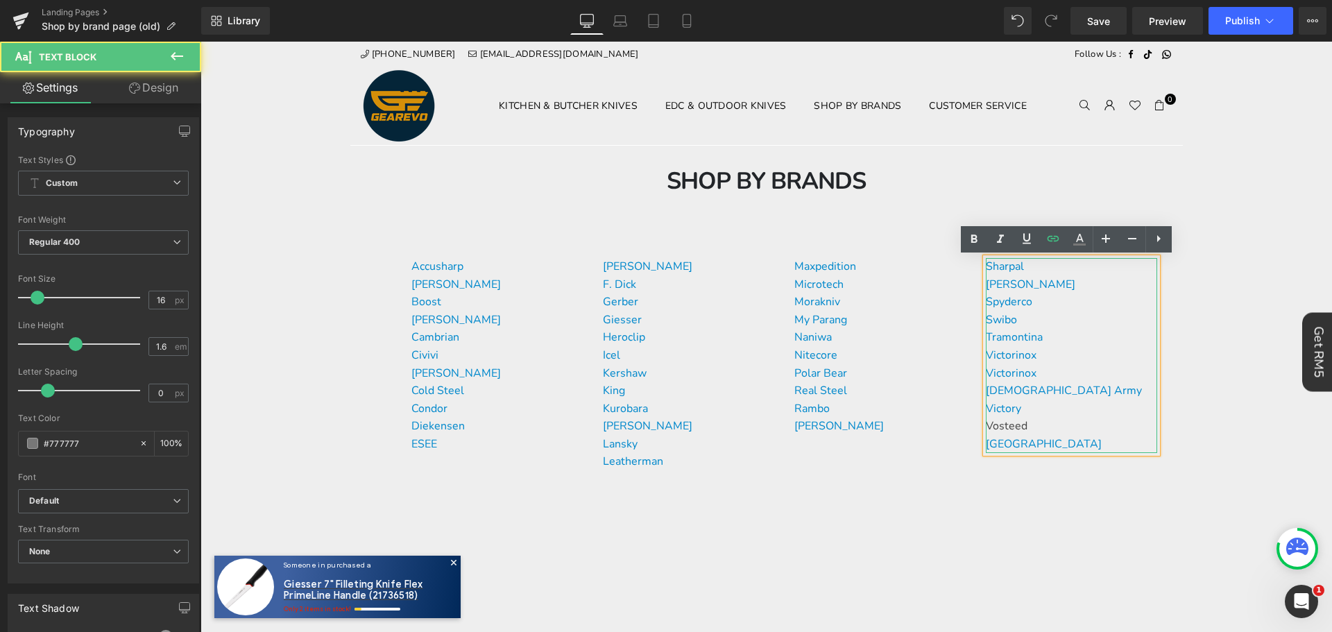
click at [1039, 436] on p "[GEOGRAPHIC_DATA]" at bounding box center [1071, 445] width 171 height 18
click at [1085, 246] on icon at bounding box center [1079, 239] width 17 height 17
type input "100"
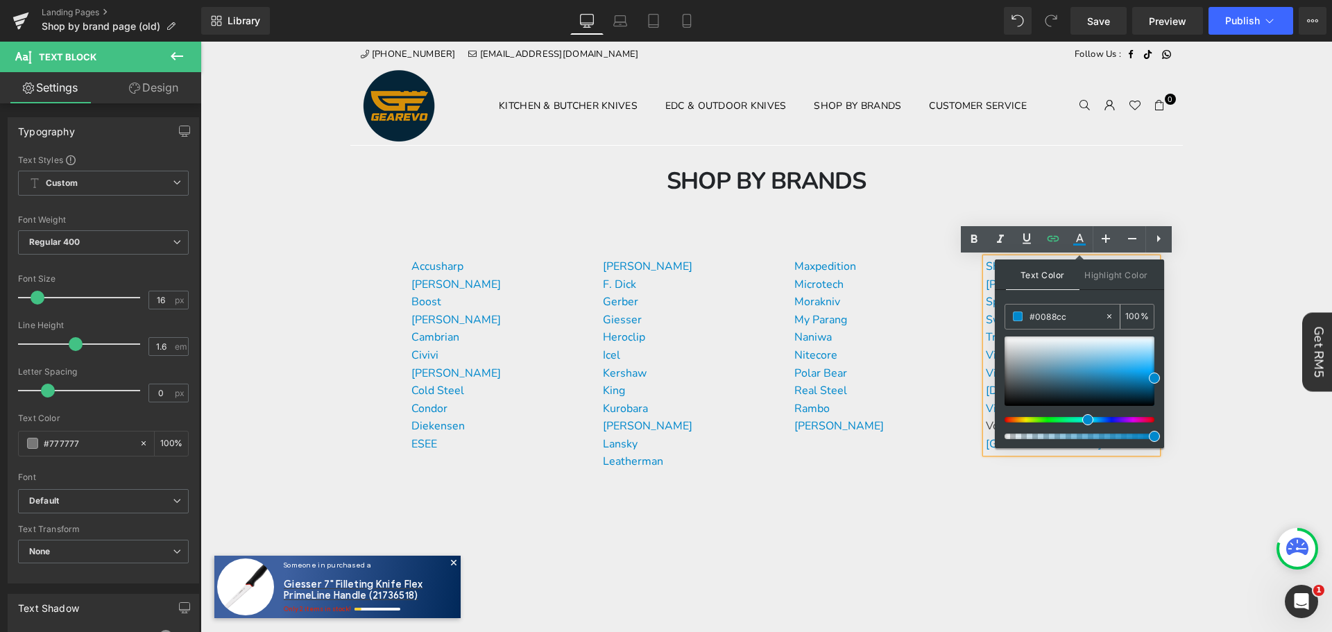
click at [1059, 311] on input "#0088cc" at bounding box center [1066, 316] width 75 height 15
click at [1104, 508] on div "Accusharp [PERSON_NAME] Boost Buck Knives Cambrian Civivi [PERSON_NAME] Cold St…" at bounding box center [766, 410] width 832 height 338
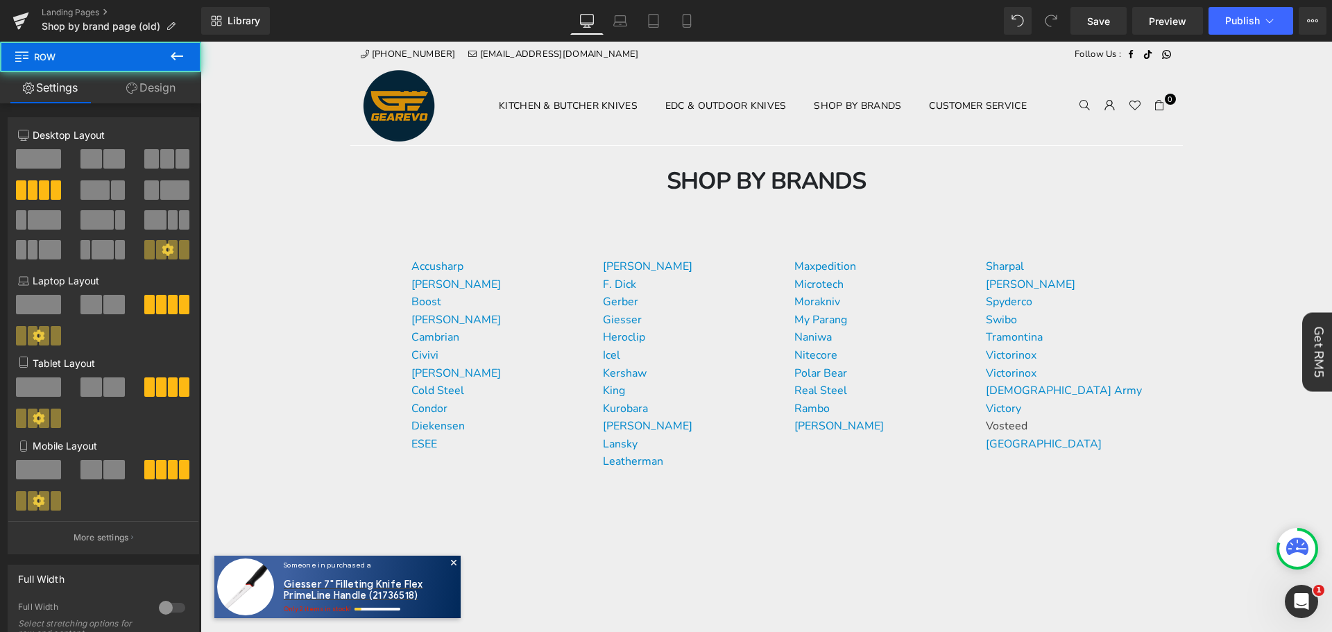
click at [1046, 418] on p "Vosteed" at bounding box center [1071, 427] width 171 height 18
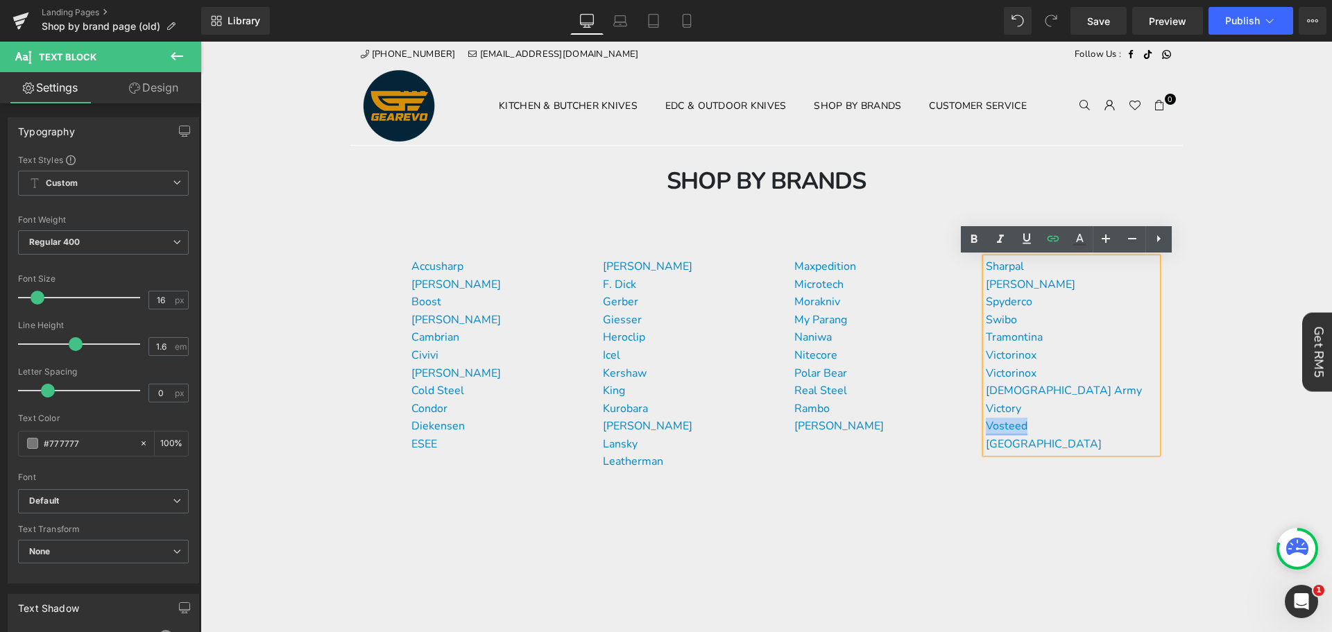
drag, startPoint x: 1046, startPoint y: 409, endPoint x: 993, endPoint y: 411, distance: 53.4
click at [993, 418] on p "Vosteed" at bounding box center [1071, 427] width 171 height 18
click at [1080, 242] on icon at bounding box center [1079, 239] width 17 height 17
type input "#777777"
type input "100"
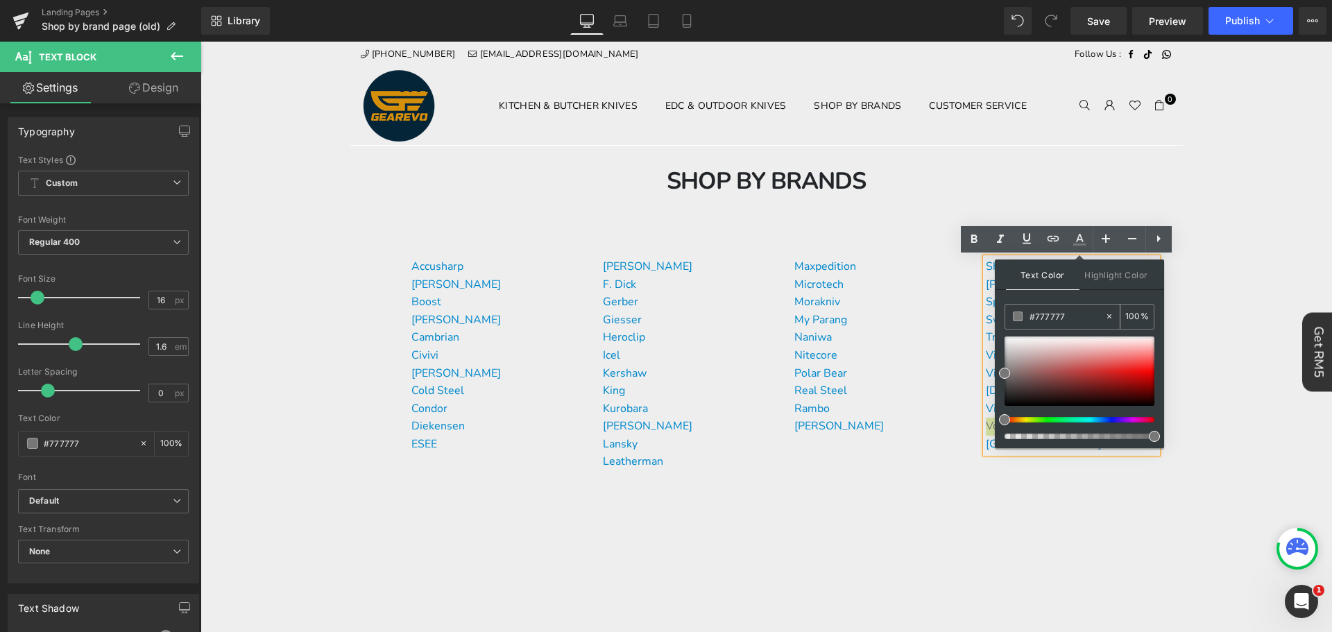
click at [1063, 314] on input "#777777" at bounding box center [1066, 316] width 75 height 15
paste input "0088cc"
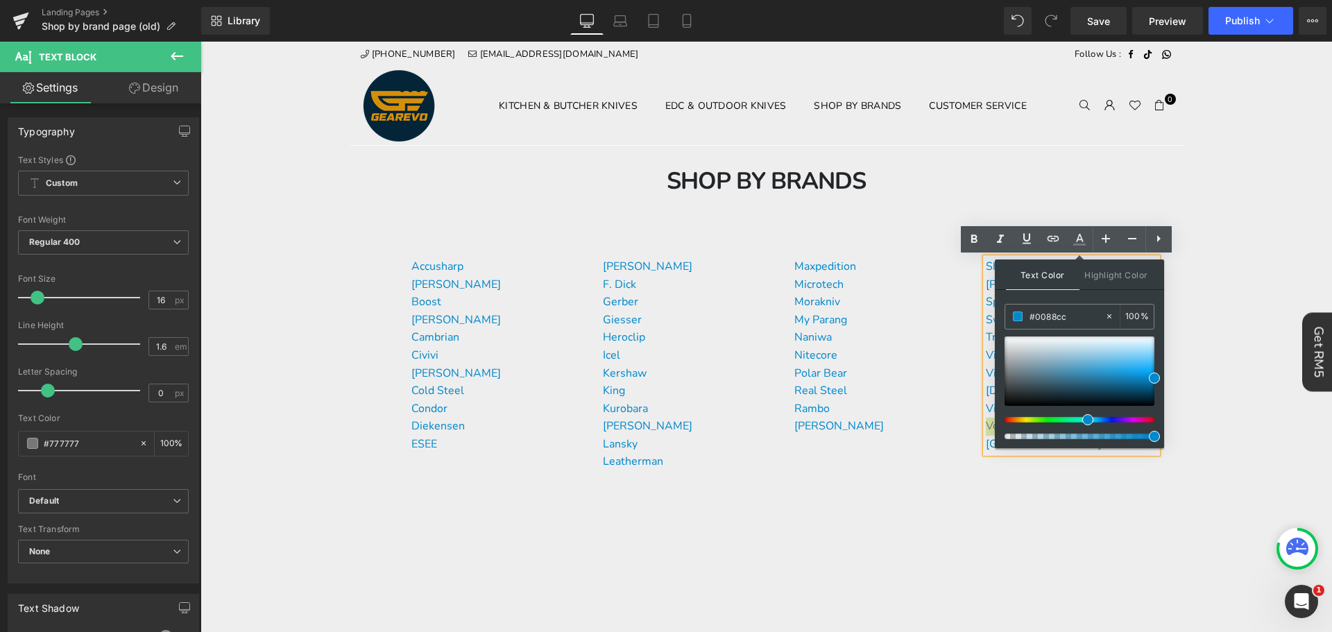
type input "#0088cc"
click at [1152, 377] on span at bounding box center [1154, 377] width 11 height 11
click at [1088, 518] on div "Accusharp [PERSON_NAME] Boost Buck Knives Cambrian Civivi [PERSON_NAME] Cold St…" at bounding box center [766, 410] width 832 height 338
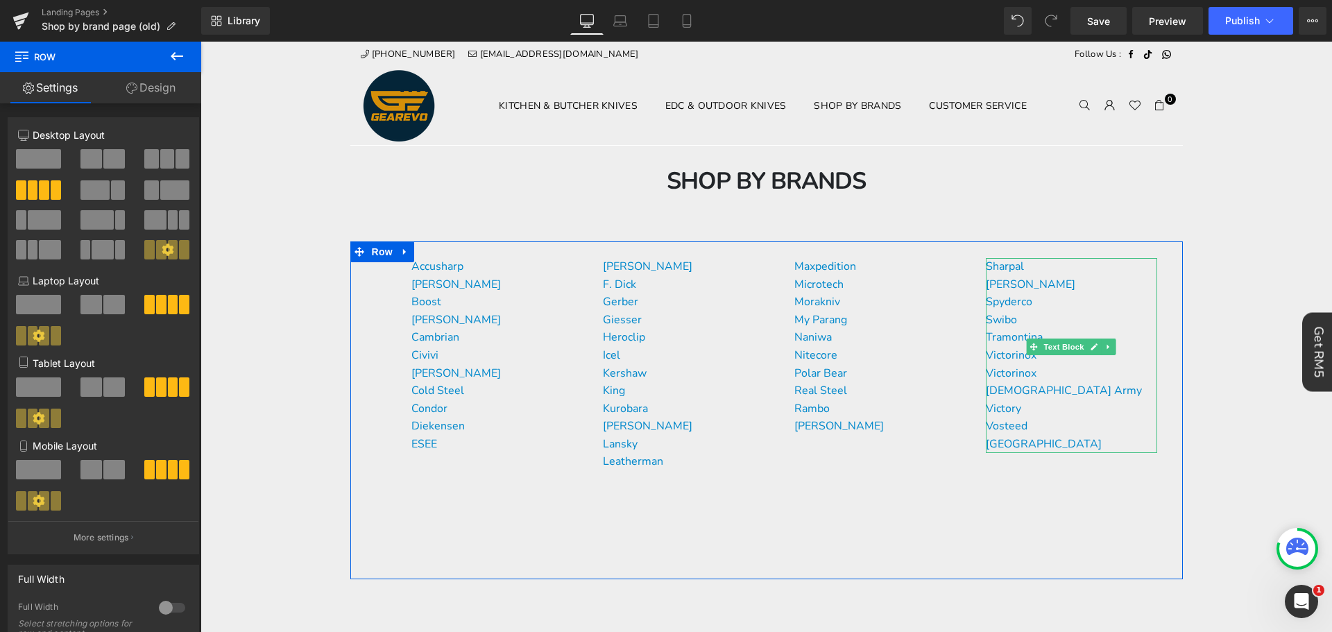
click at [1063, 418] on p "Vosteed" at bounding box center [1071, 427] width 171 height 18
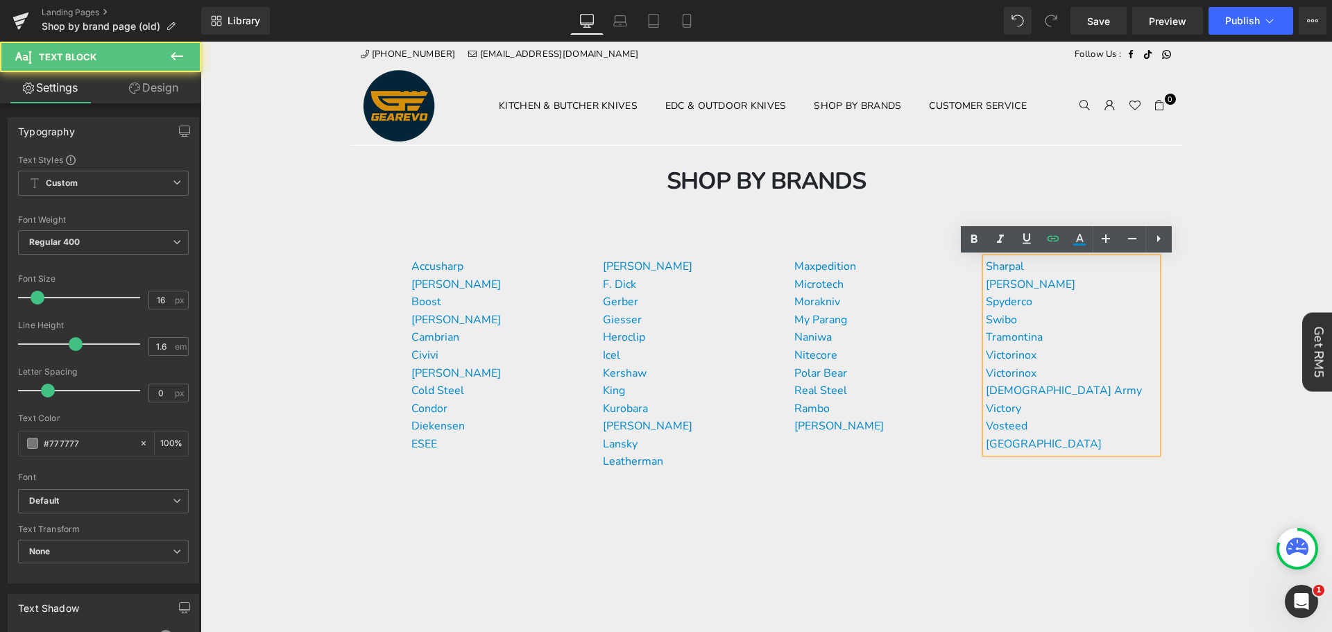
click at [1068, 329] on p "Tramontina" at bounding box center [1071, 338] width 171 height 18
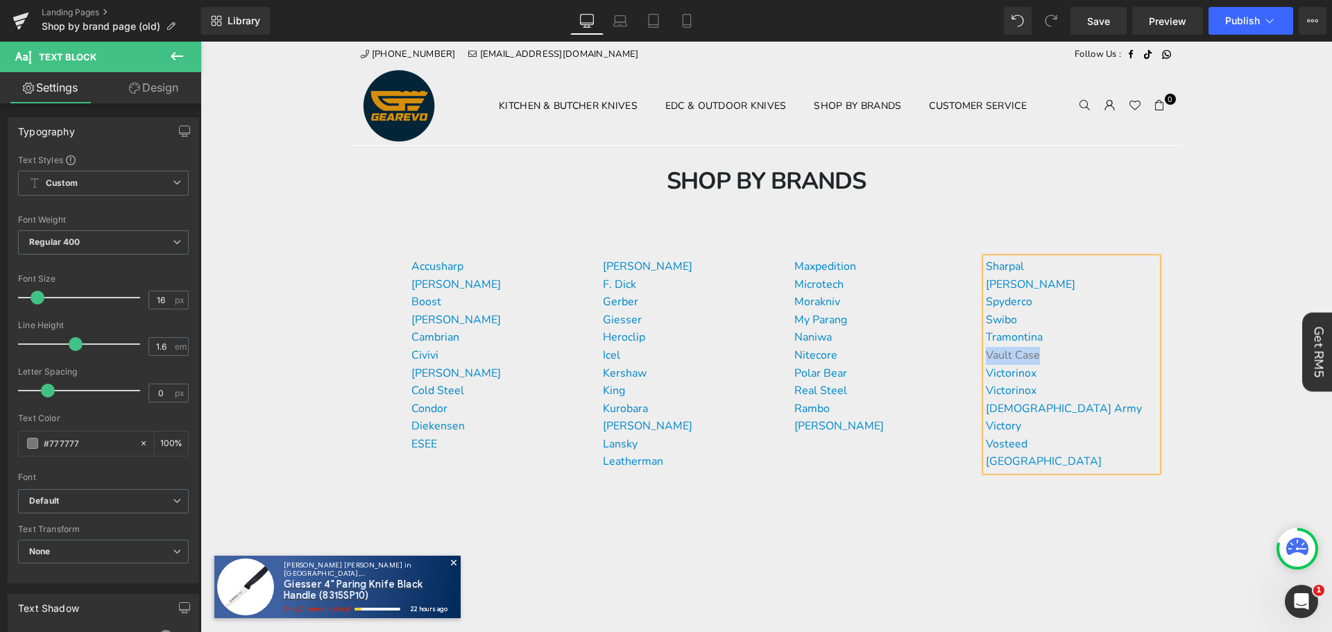
drag, startPoint x: 1045, startPoint y: 357, endPoint x: 983, endPoint y: 354, distance: 61.8
click at [986, 354] on p "Vault Case" at bounding box center [1071, 356] width 171 height 18
click at [1056, 241] on icon at bounding box center [1053, 239] width 12 height 6
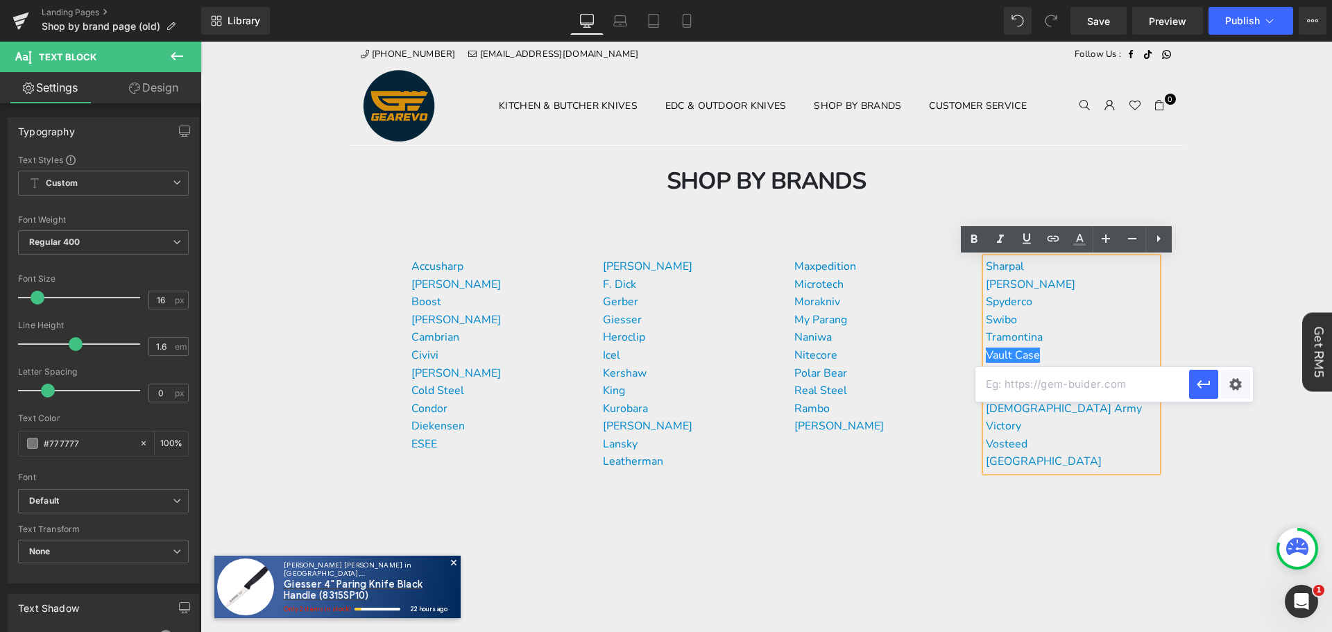
click at [1045, 389] on input "text" at bounding box center [1082, 384] width 214 height 35
paste input "[URL][DOMAIN_NAME]"
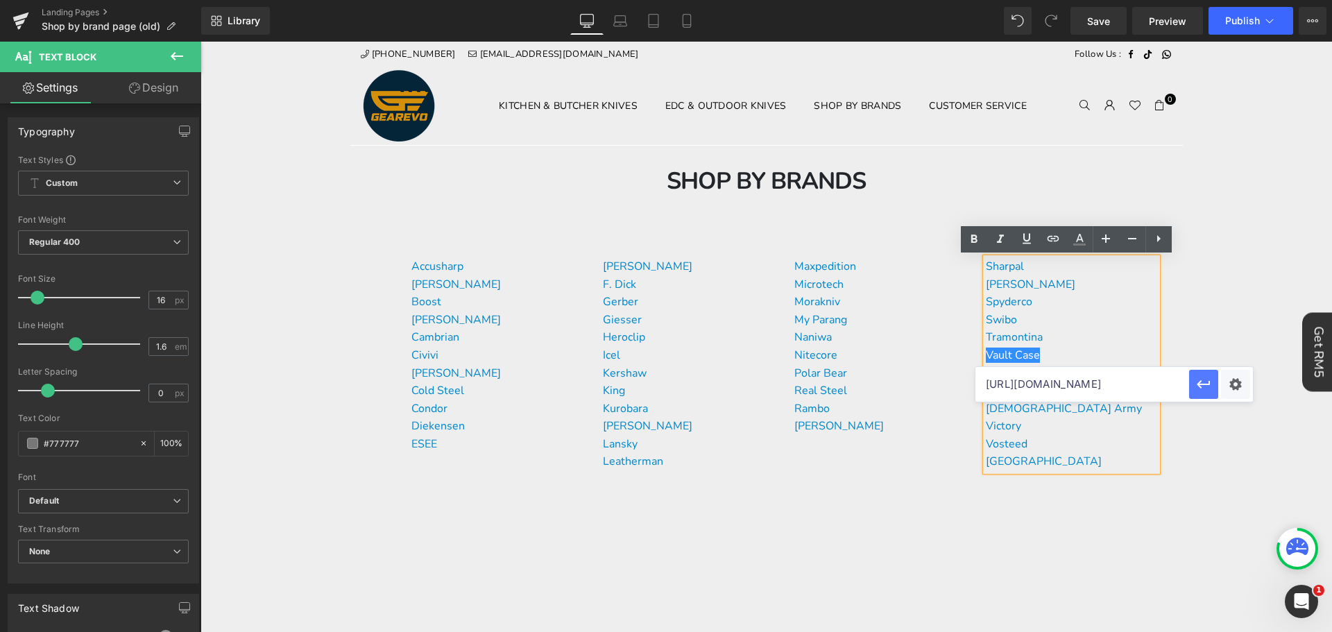
type input "[URL][DOMAIN_NAME]"
click at [1203, 385] on icon "button" at bounding box center [1203, 384] width 17 height 17
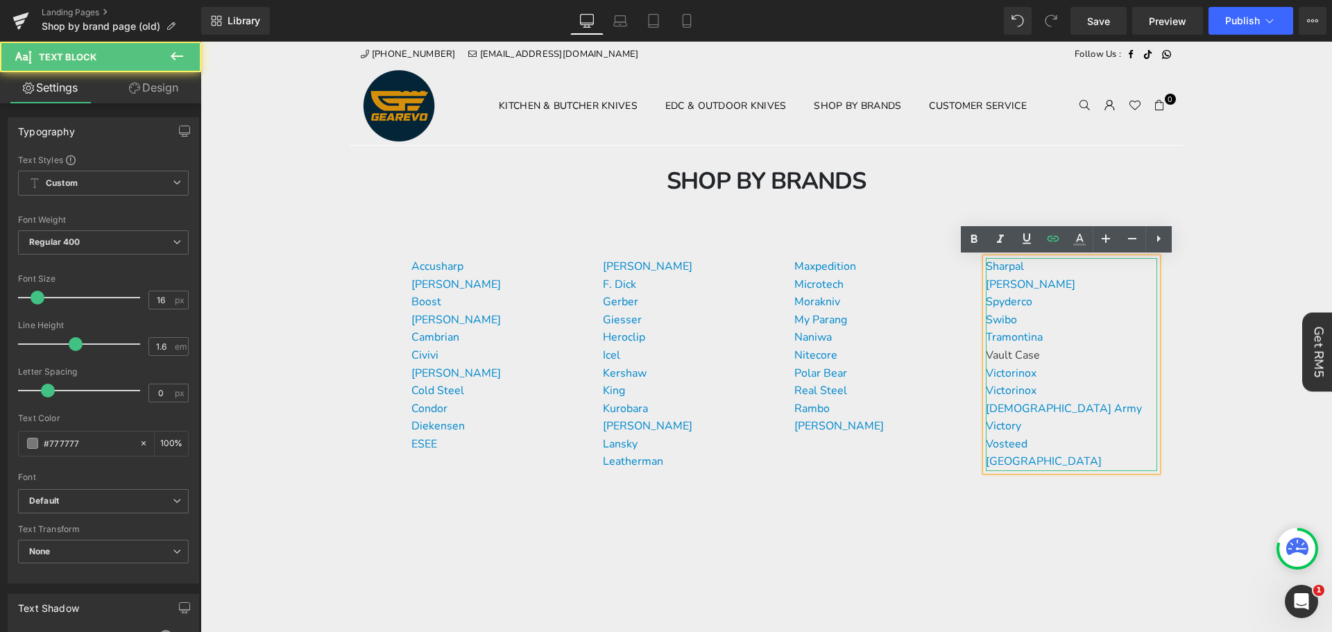
click at [1107, 354] on p "Vault Case" at bounding box center [1071, 356] width 171 height 18
click at [1101, 379] on p "Victorinox" at bounding box center [1071, 374] width 171 height 18
click at [1081, 247] on icon at bounding box center [1079, 239] width 17 height 17
type input "100"
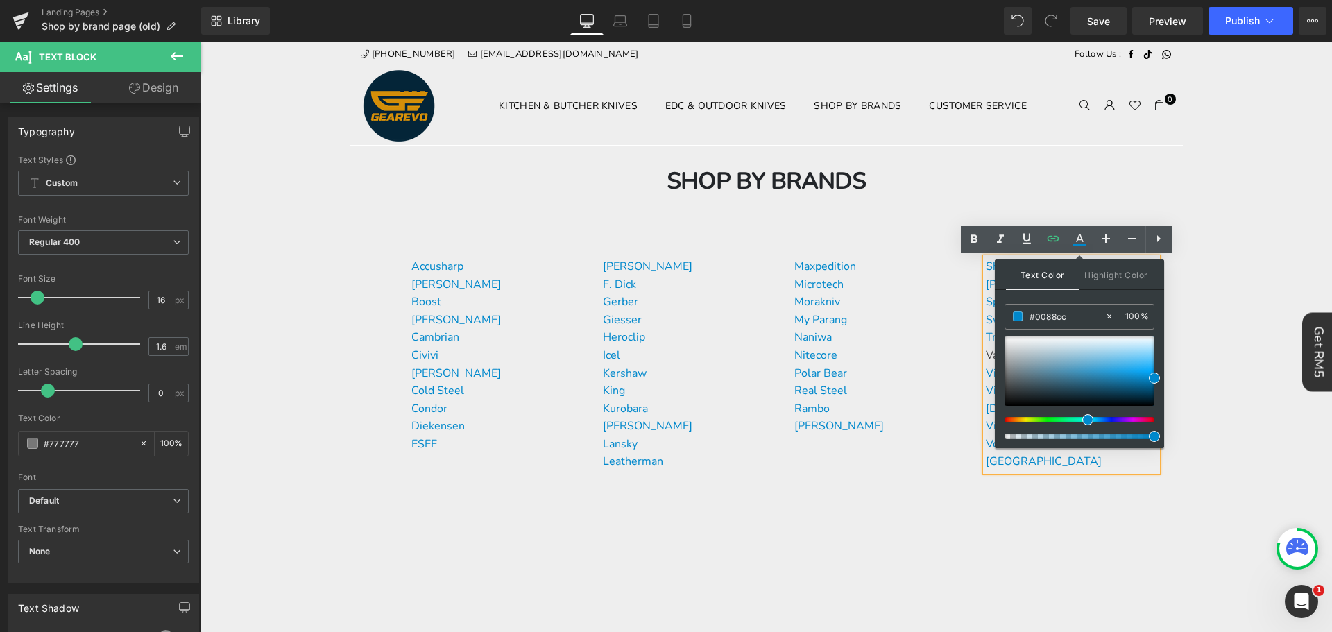
click at [1054, 332] on div "#0088cc 100 %" at bounding box center [1079, 376] width 150 height 144
click at [1056, 327] on div "#0088cc" at bounding box center [1054, 316] width 99 height 24
click at [1056, 323] on input "#0088cc" at bounding box center [1066, 316] width 75 height 15
click at [988, 436] on link "Vosteed" at bounding box center [1007, 443] width 42 height 15
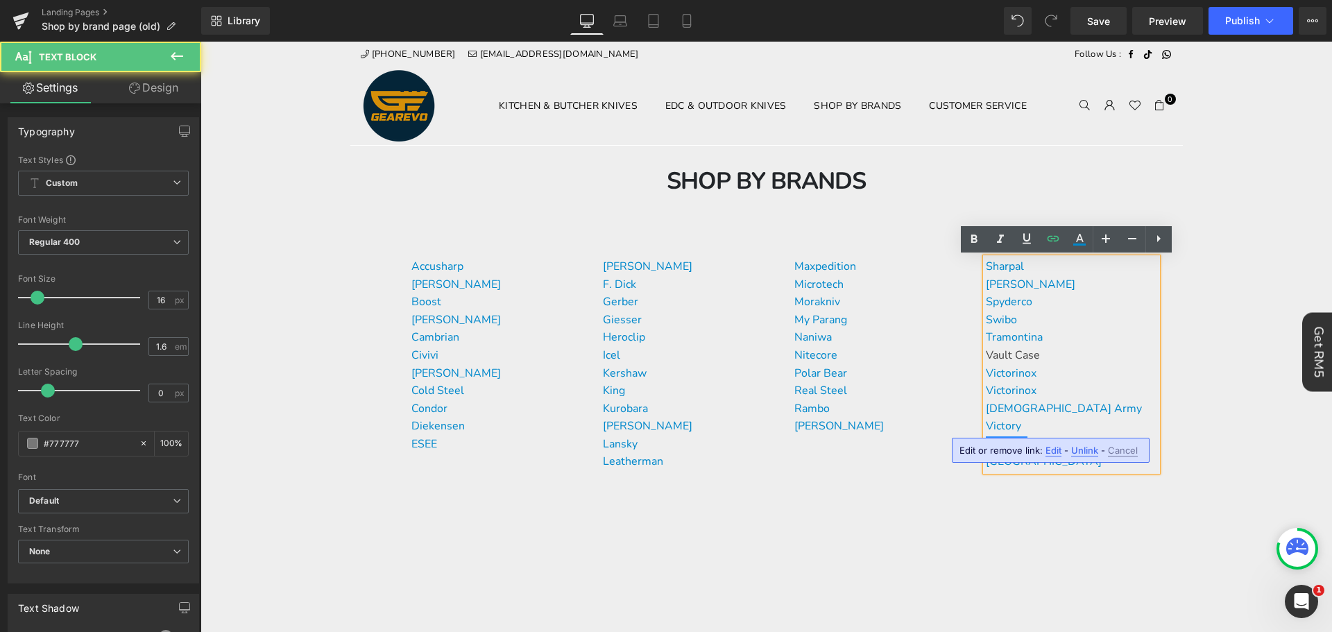
click at [1045, 356] on p "Vault Case" at bounding box center [1071, 356] width 171 height 18
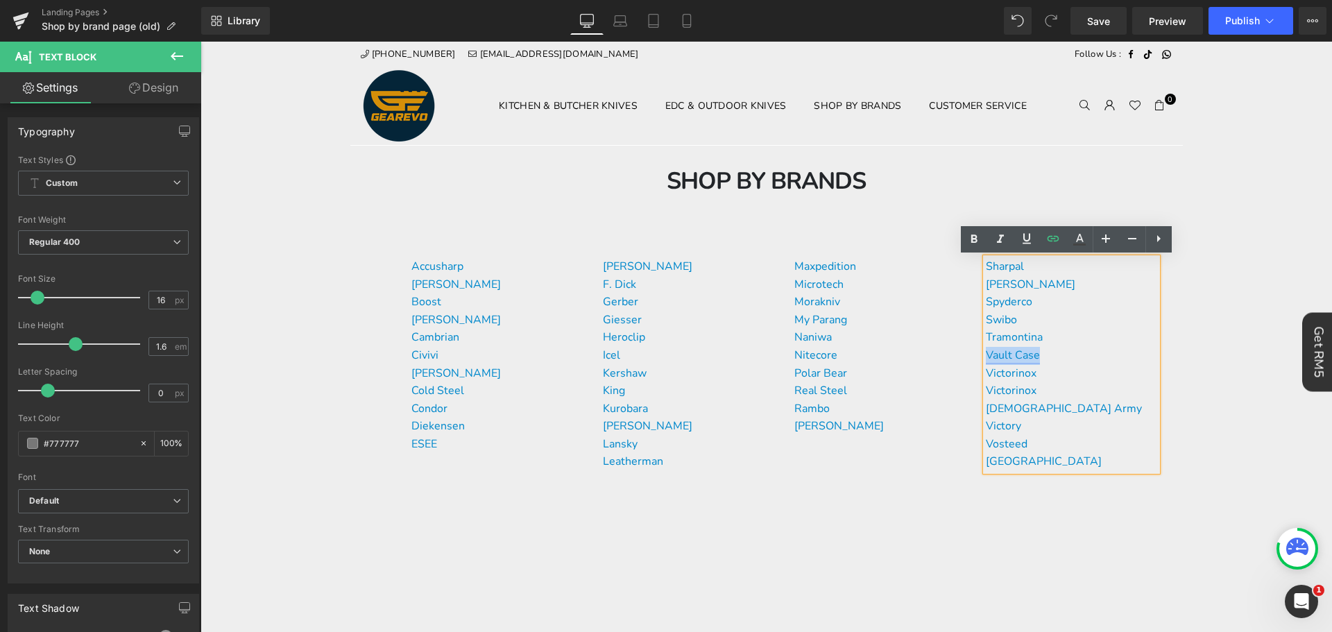
drag, startPoint x: 1045, startPoint y: 356, endPoint x: 999, endPoint y: 355, distance: 45.1
click at [999, 355] on p "Vault Case" at bounding box center [1071, 356] width 171 height 18
click at [1068, 237] on link at bounding box center [1079, 239] width 26 height 26
type input "#777777"
type input "100"
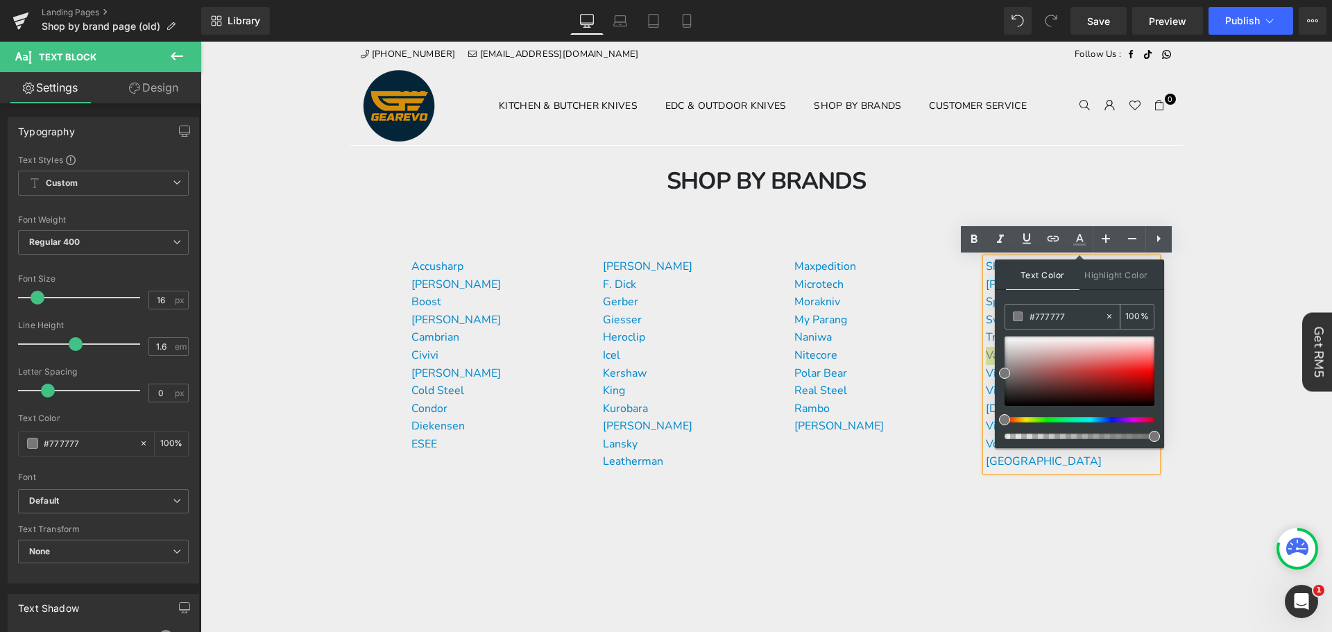
click at [1064, 318] on input "#777777" at bounding box center [1066, 316] width 75 height 15
paste input "0088cc"
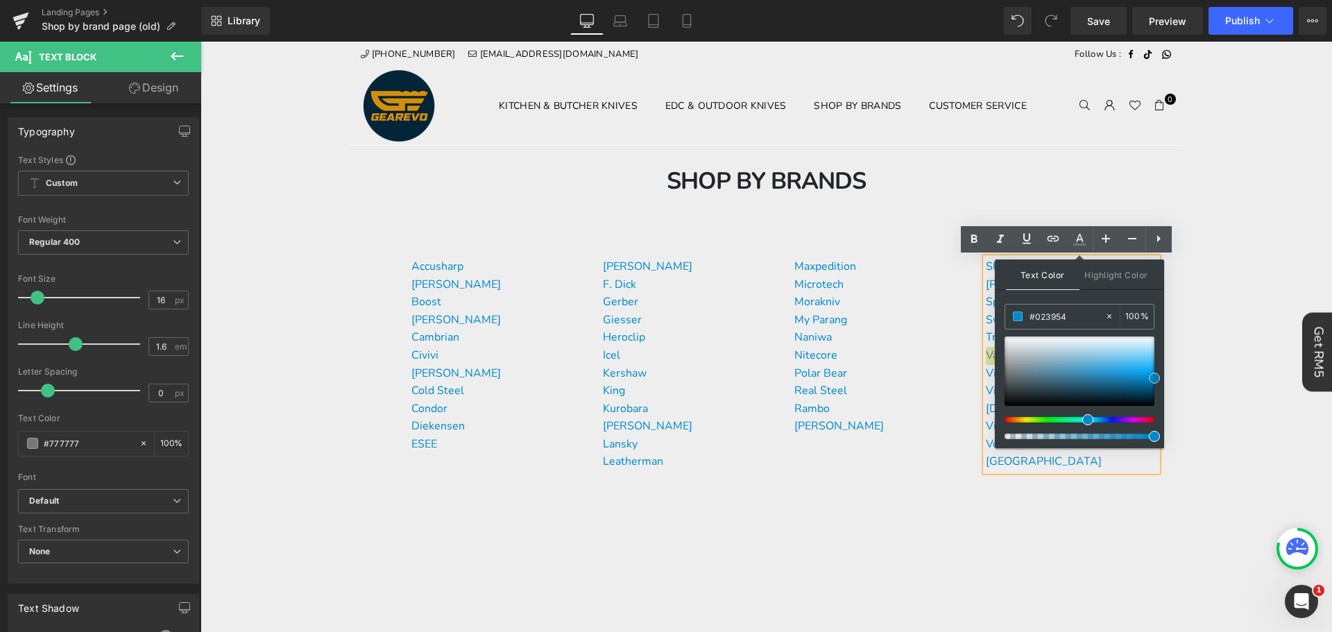
click at [1147, 394] on div at bounding box center [1079, 370] width 150 height 69
click at [1044, 317] on input "#023954" at bounding box center [1066, 316] width 75 height 15
paste input "088cc"
type input "#0088cc"
click at [1154, 377] on span at bounding box center [1154, 377] width 11 height 11
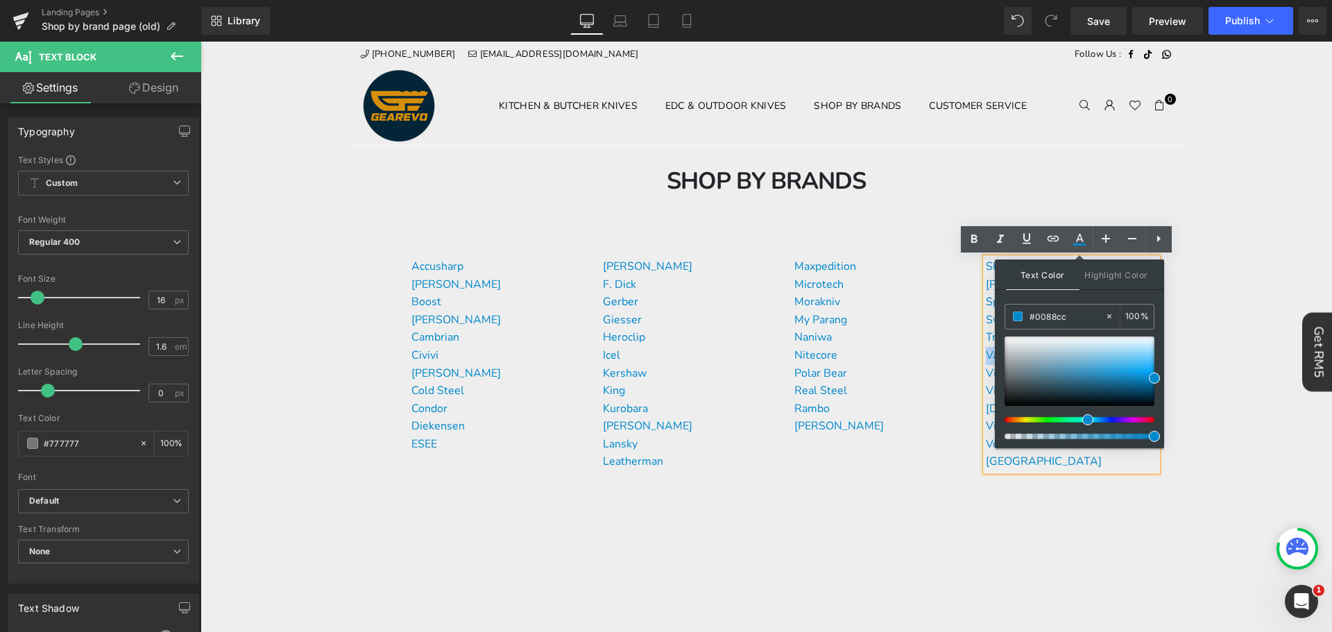
click at [1095, 488] on div "Accusharp [PERSON_NAME] Boost Buck Knives Cambrian Civivi [PERSON_NAME] Cold St…" at bounding box center [766, 410] width 832 height 338
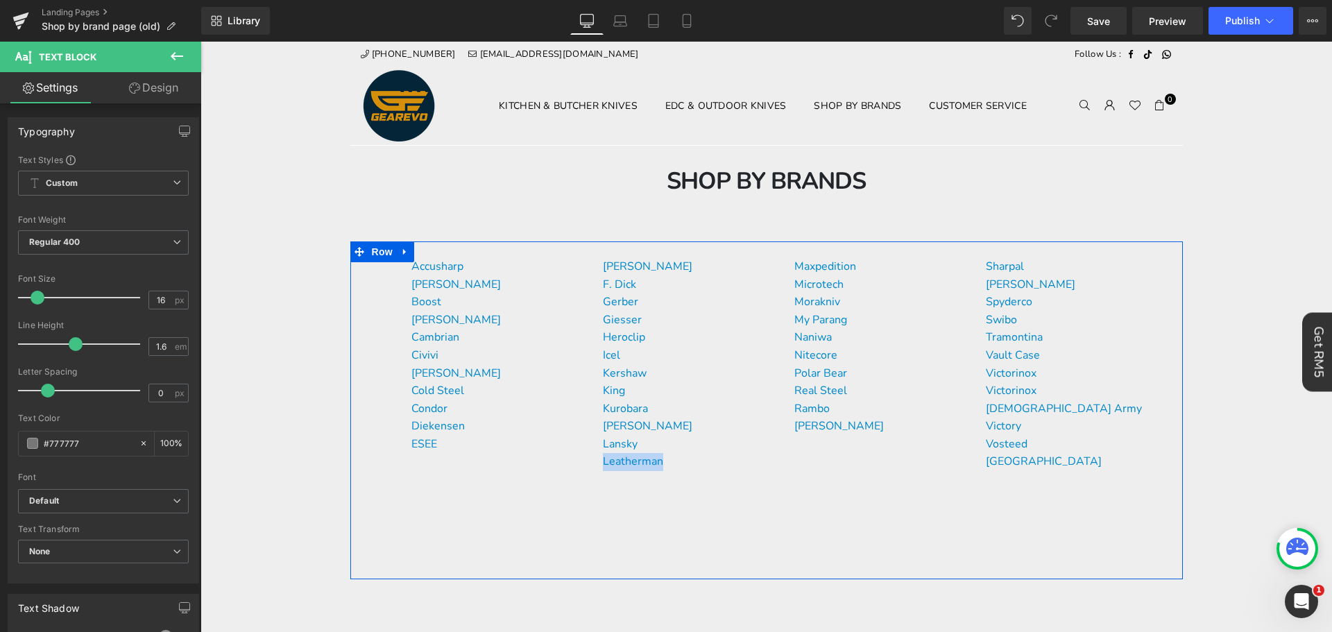
drag, startPoint x: 659, startPoint y: 463, endPoint x: 596, endPoint y: 461, distance: 62.5
click at [596, 461] on div "[PERSON_NAME] F. [PERSON_NAME] [PERSON_NAME] Heroclip [PERSON_NAME] [PERSON_NAM…" at bounding box center [687, 382] width 191 height 248
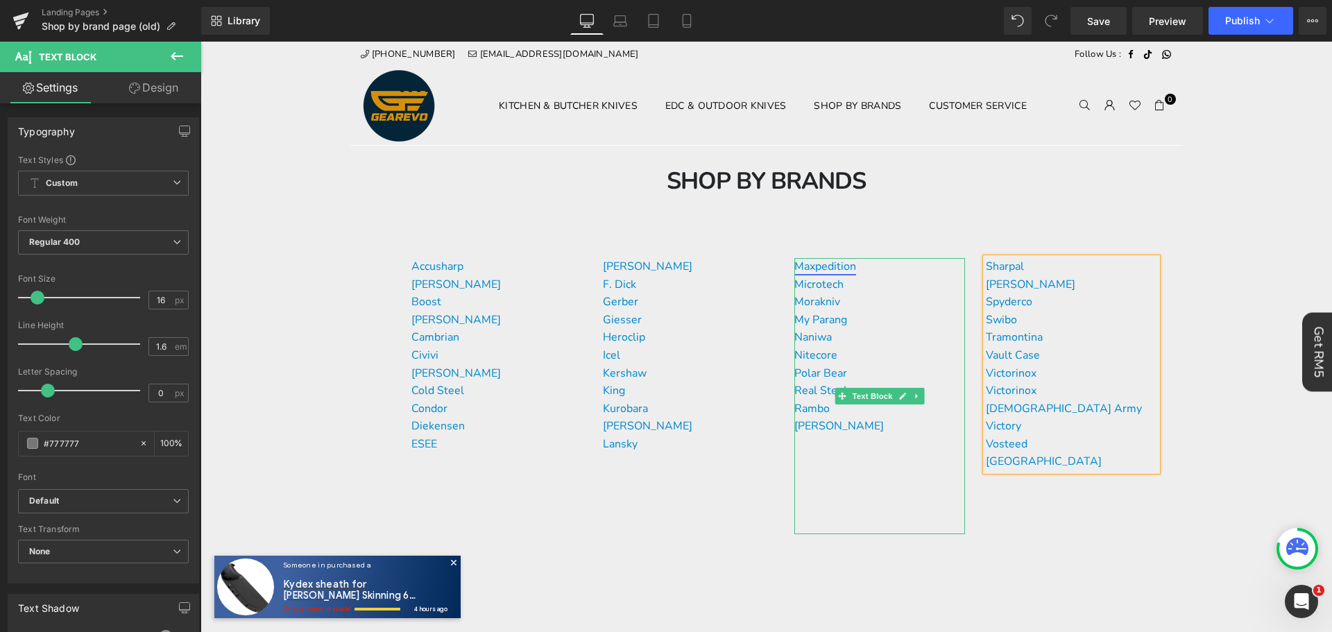
click at [794, 266] on link "Maxpedition" at bounding box center [825, 266] width 62 height 15
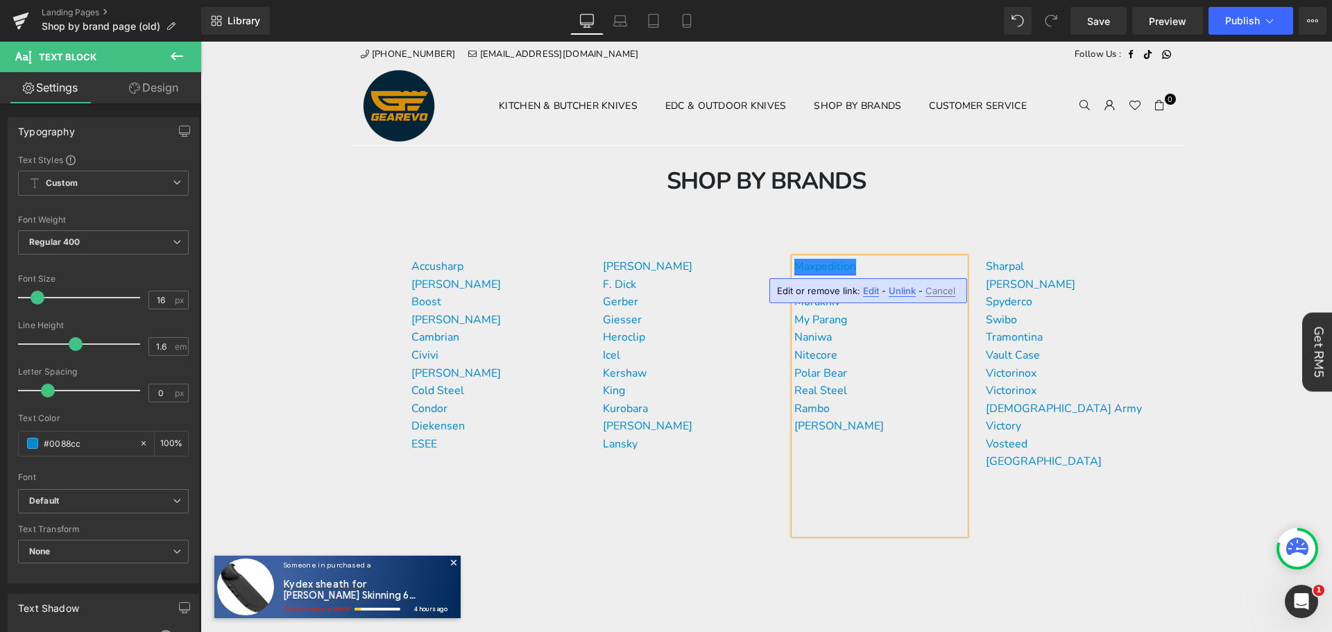
click at [800, 266] on link "Maxpedition" at bounding box center [825, 266] width 62 height 15
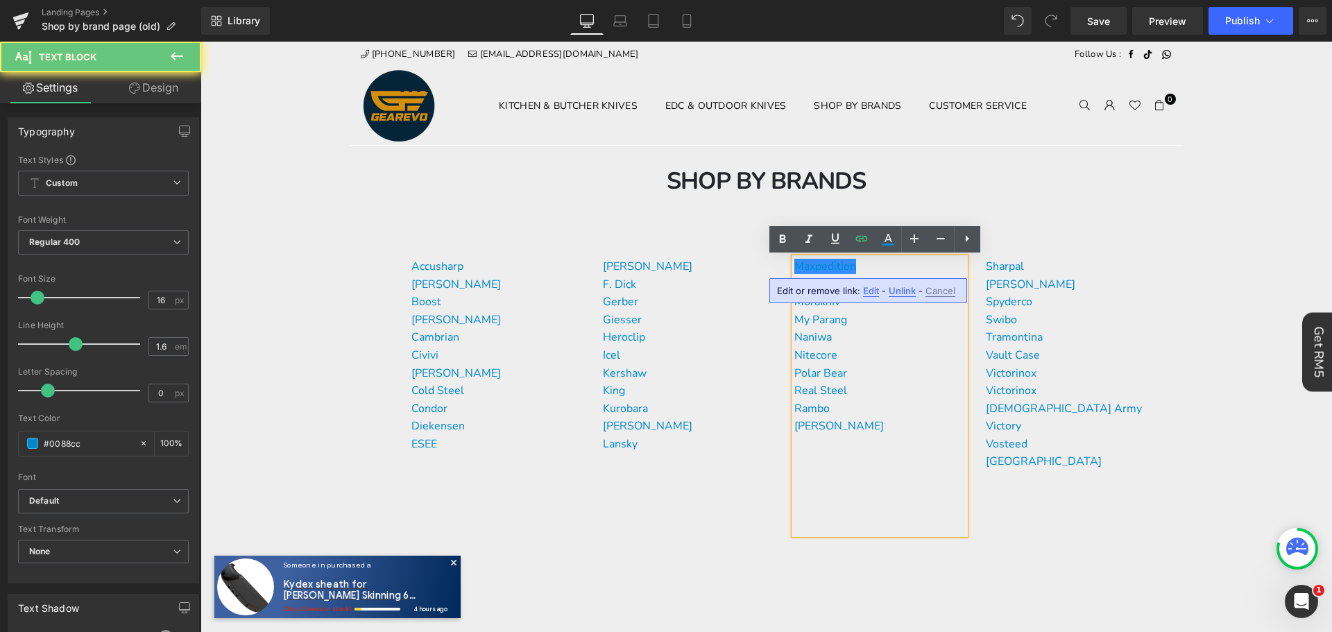
click at [860, 264] on div "Maxpedition" at bounding box center [879, 267] width 171 height 18
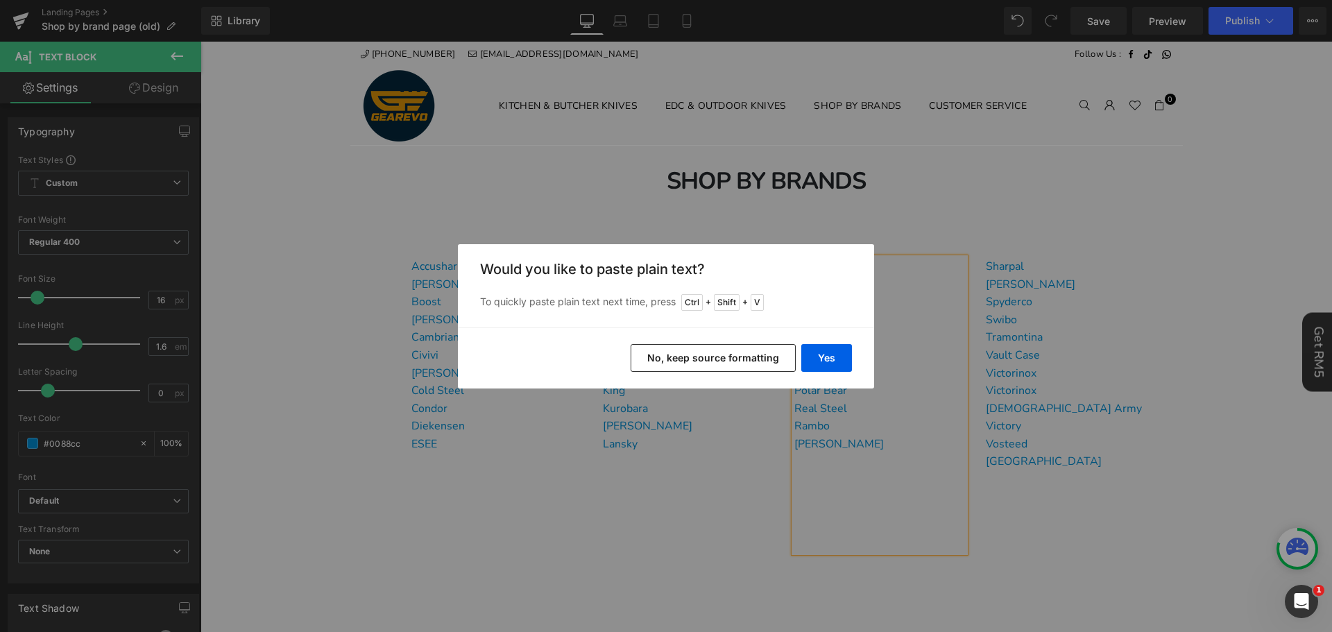
click at [762, 361] on button "No, keep source formatting" at bounding box center [712, 358] width 165 height 28
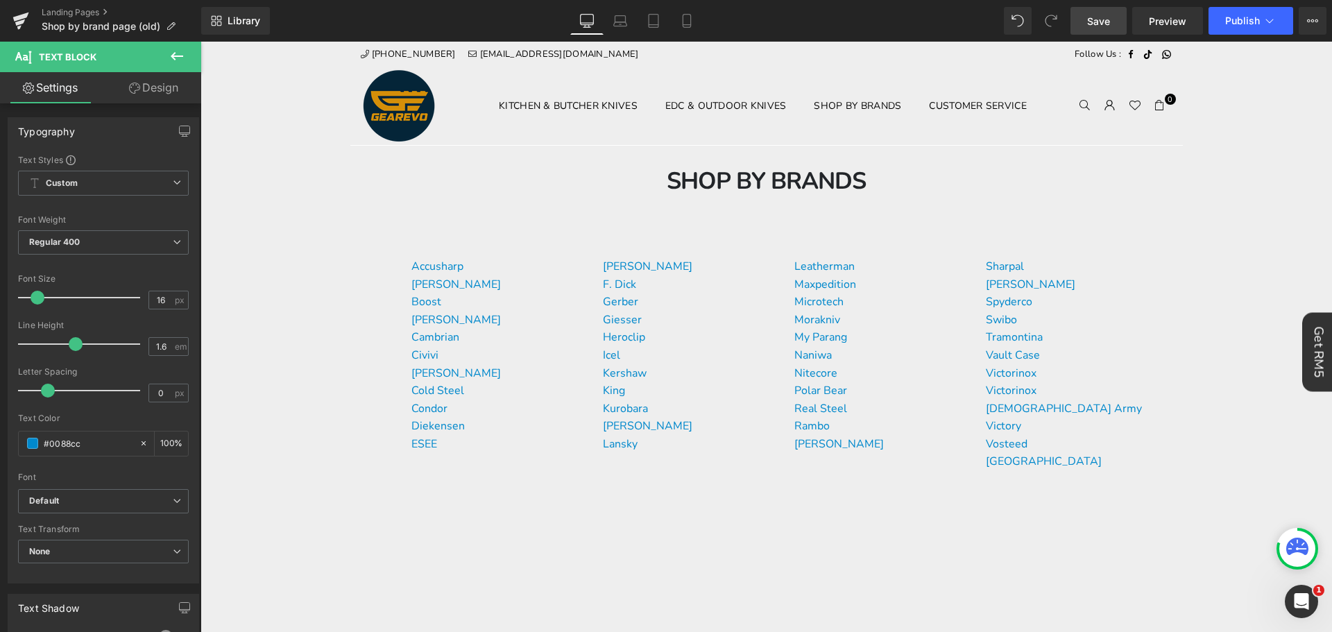
click at [1116, 24] on link "Save" at bounding box center [1098, 21] width 56 height 28
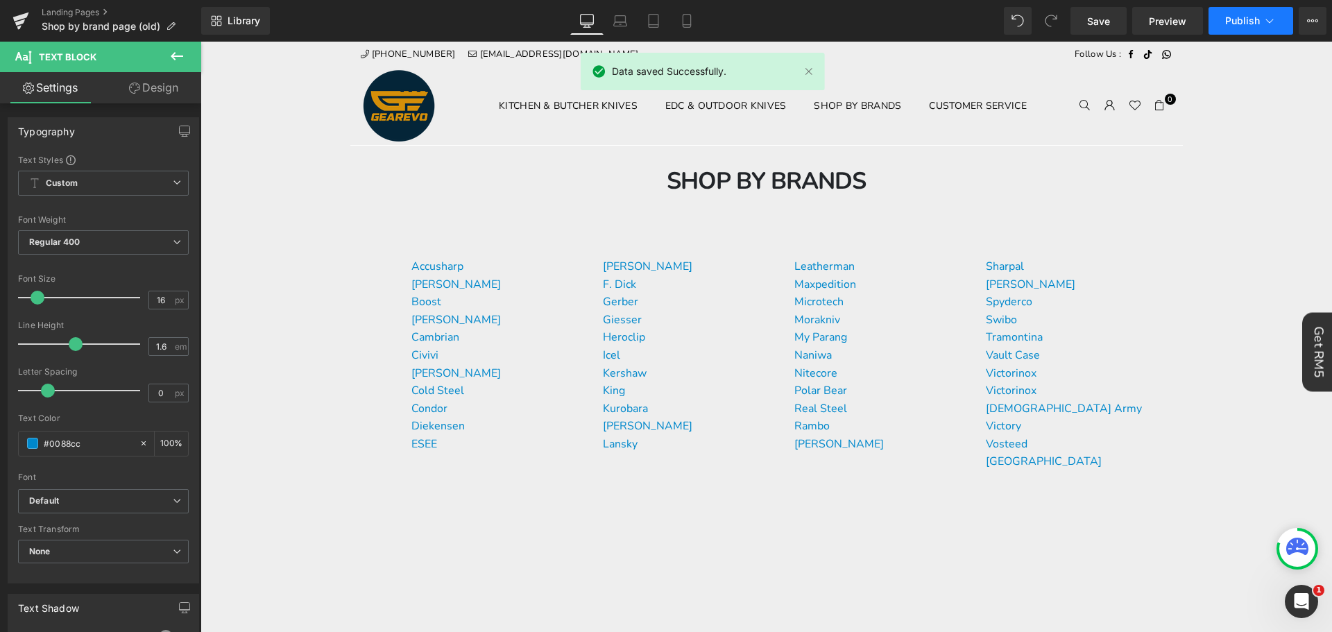
click at [1246, 10] on button "Publish" at bounding box center [1250, 21] width 85 height 28
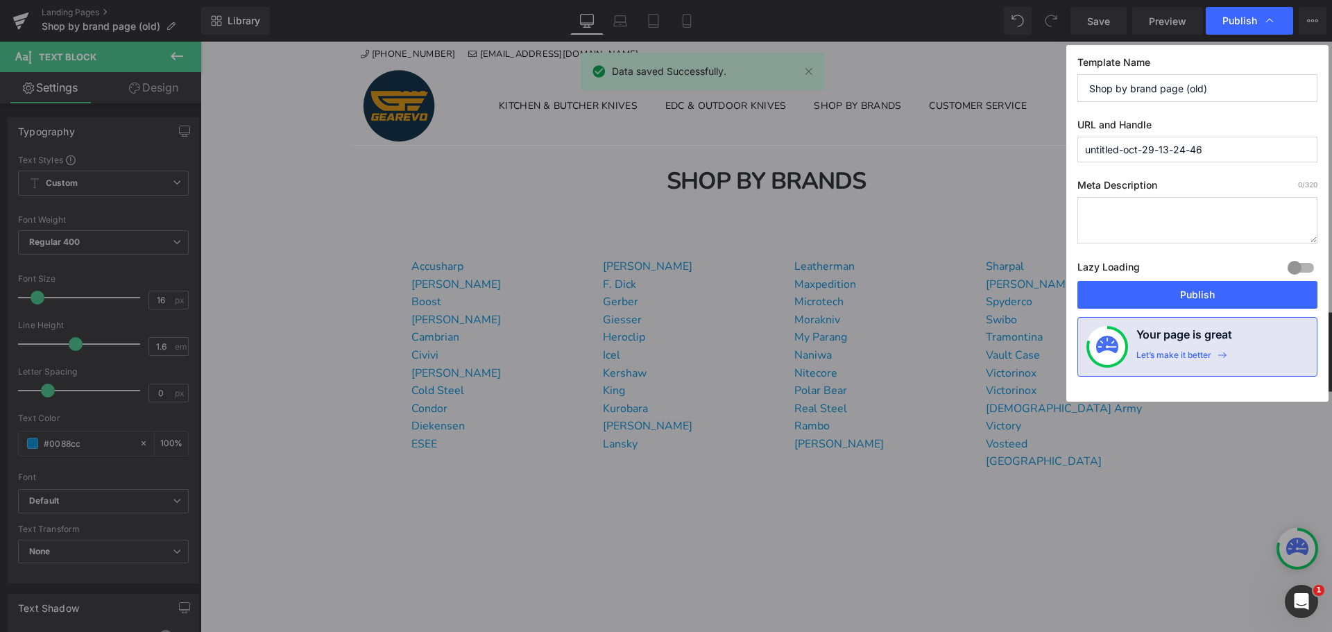
click at [1215, 277] on div "Lazy Loading Build Upgrade plan to unlock" at bounding box center [1197, 269] width 240 height 23
drag, startPoint x: 1225, startPoint y: 290, endPoint x: 1025, endPoint y: 250, distance: 203.8
click at [1225, 290] on button "Publish" at bounding box center [1197, 295] width 240 height 28
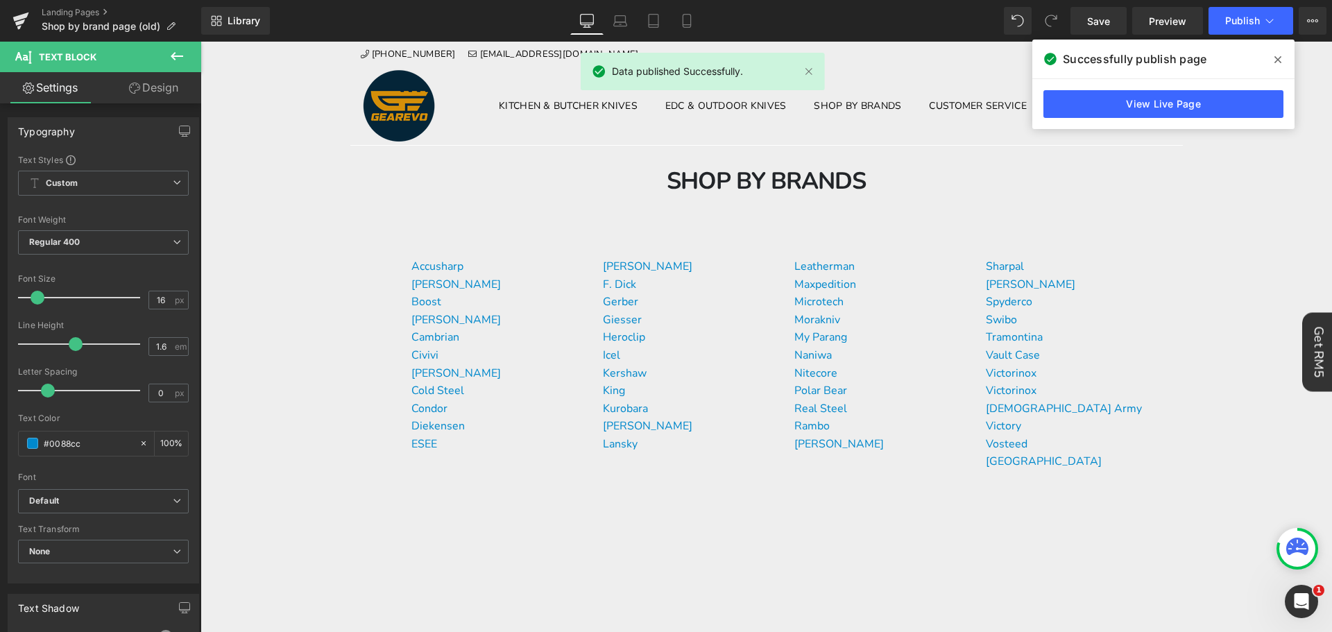
click at [1280, 55] on icon at bounding box center [1277, 59] width 7 height 11
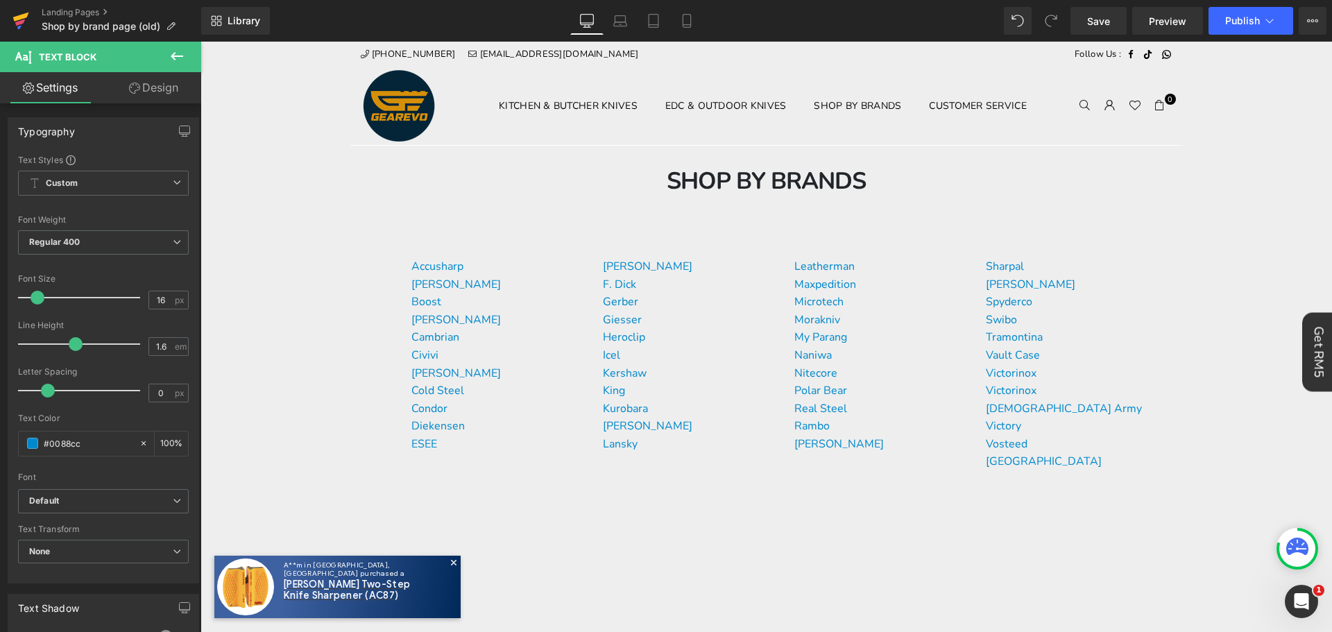
click at [19, 10] on icon at bounding box center [20, 20] width 17 height 35
